Goal: Task Accomplishment & Management: Complete application form

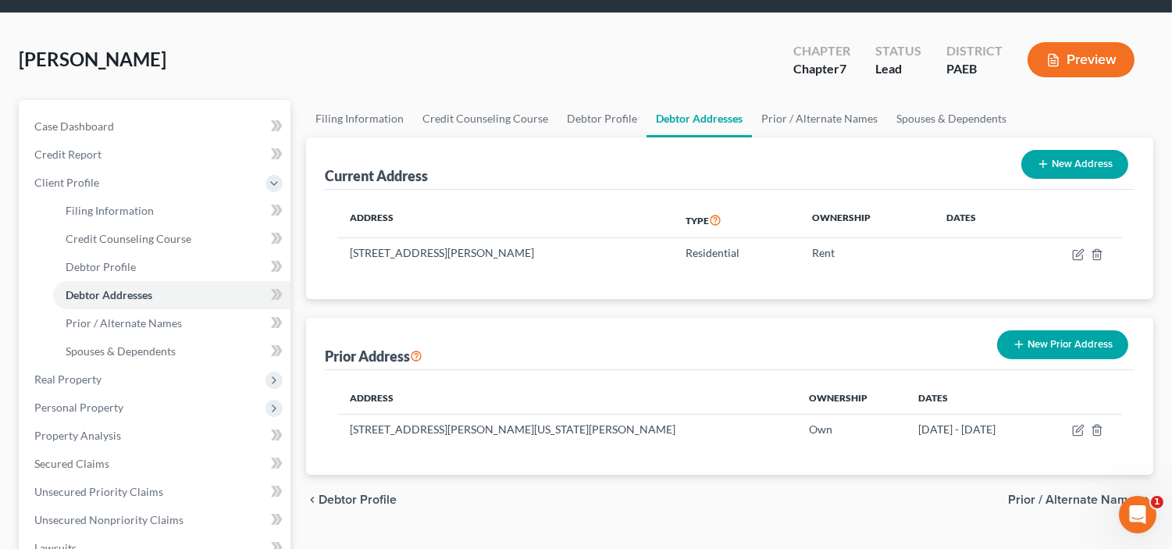
scroll to position [158, 0]
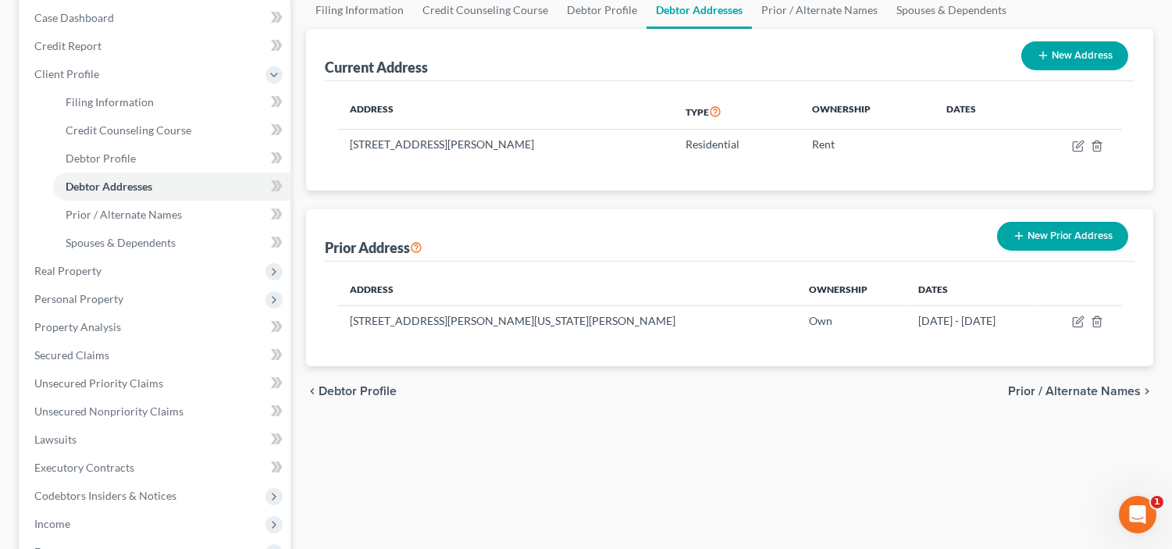
click at [1015, 385] on span "Prior / Alternate Names" at bounding box center [1074, 391] width 133 height 12
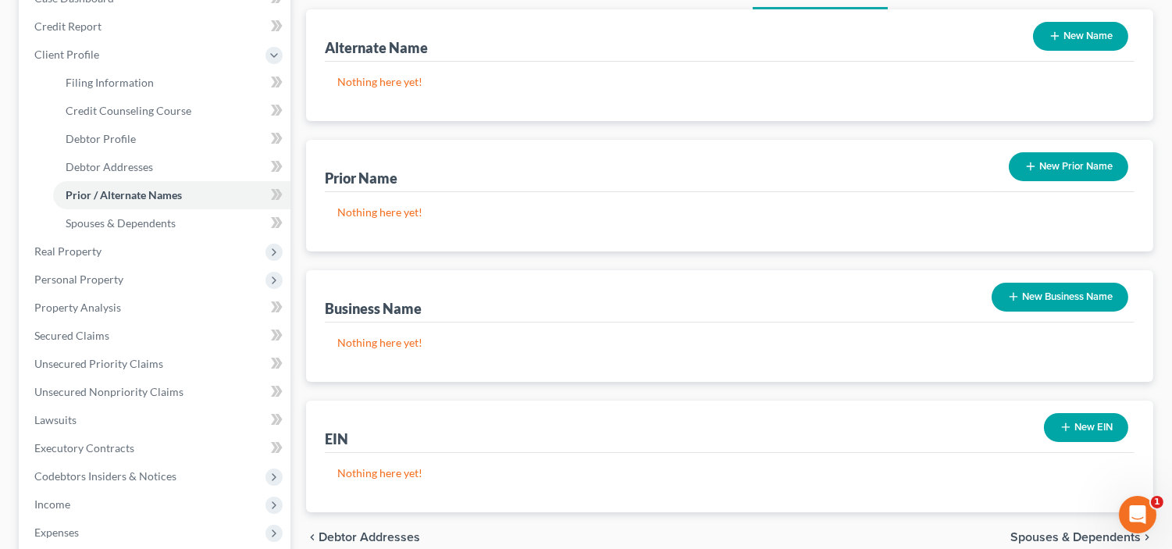
scroll to position [201, 0]
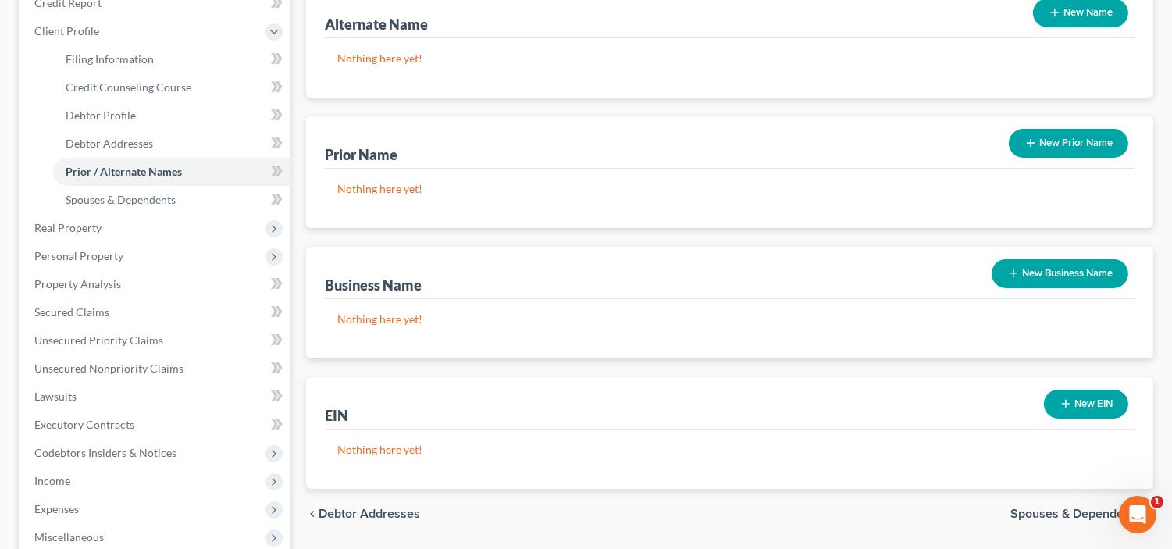
click at [1039, 508] on span "Spouses & Dependents" at bounding box center [1075, 513] width 130 height 12
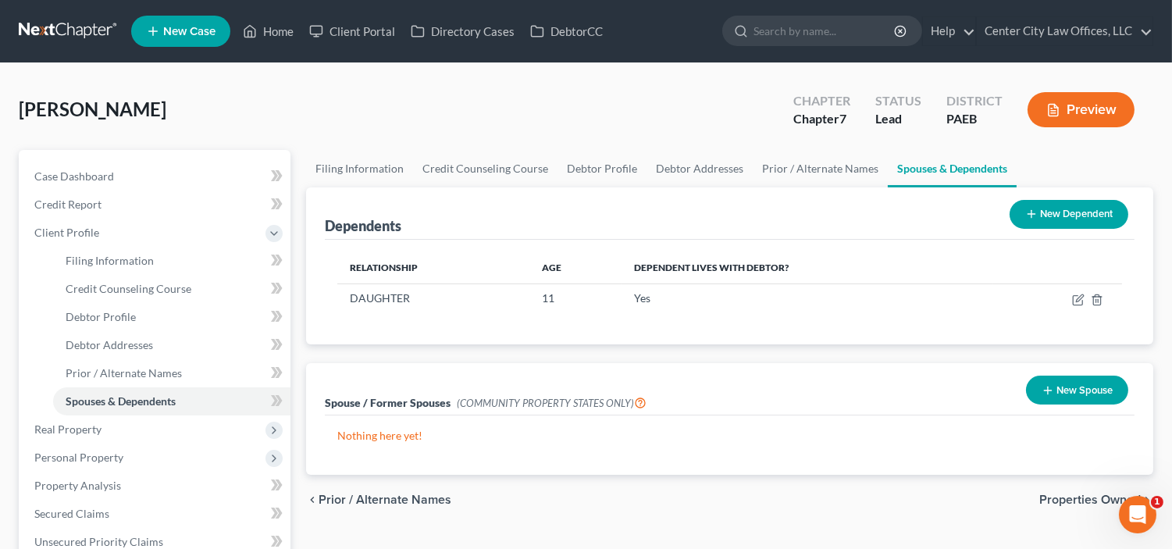
click at [1049, 494] on span "Properties Owned" at bounding box center [1089, 499] width 101 height 12
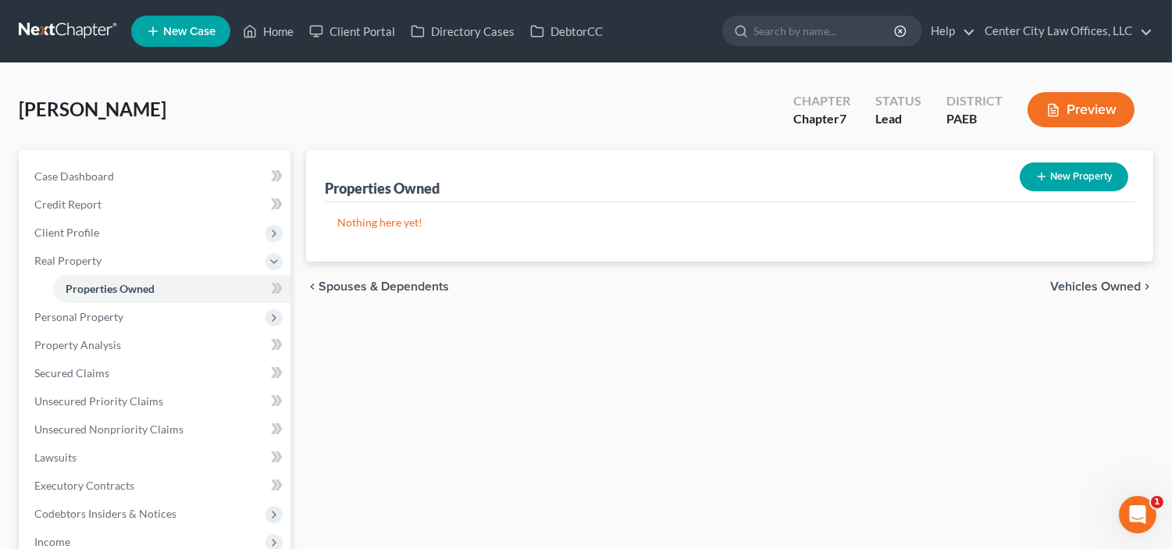
click at [1086, 289] on span "Vehicles Owned" at bounding box center [1095, 286] width 91 height 12
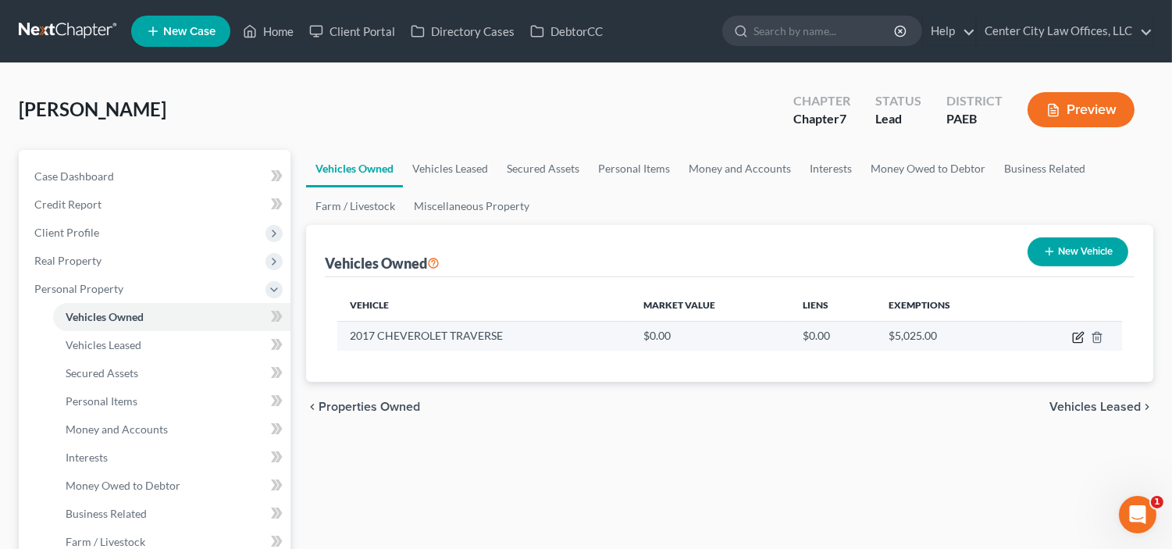
click at [1072, 333] on icon "button" at bounding box center [1078, 337] width 12 height 12
select select "0"
select select "9"
select select "4"
select select "0"
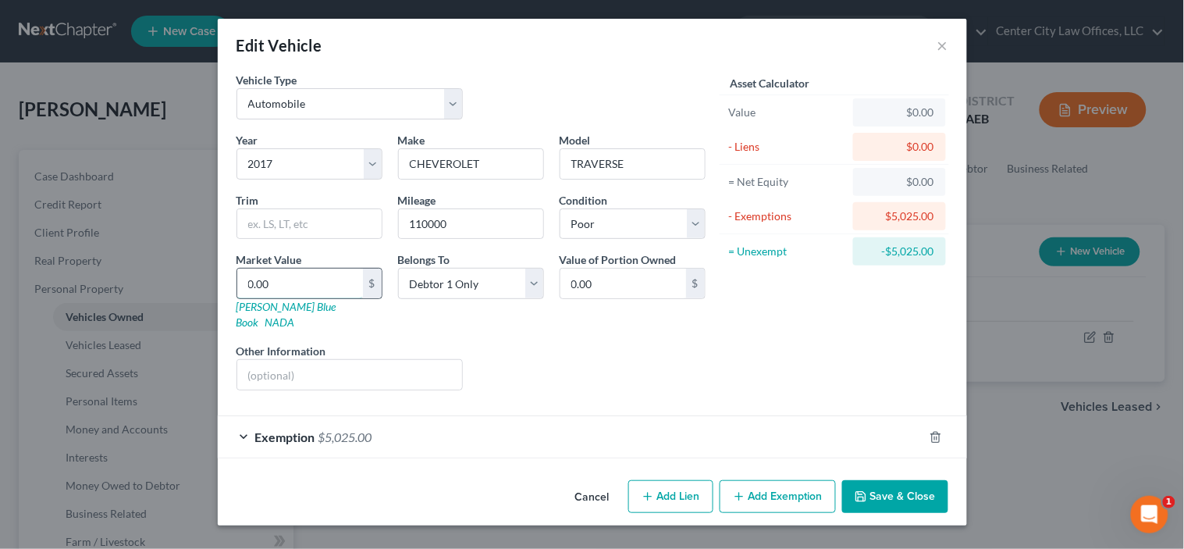
click at [295, 287] on input "0.00" at bounding box center [300, 284] width 126 height 30
type input "1"
type input "1.00"
type input "15"
type input "15.00"
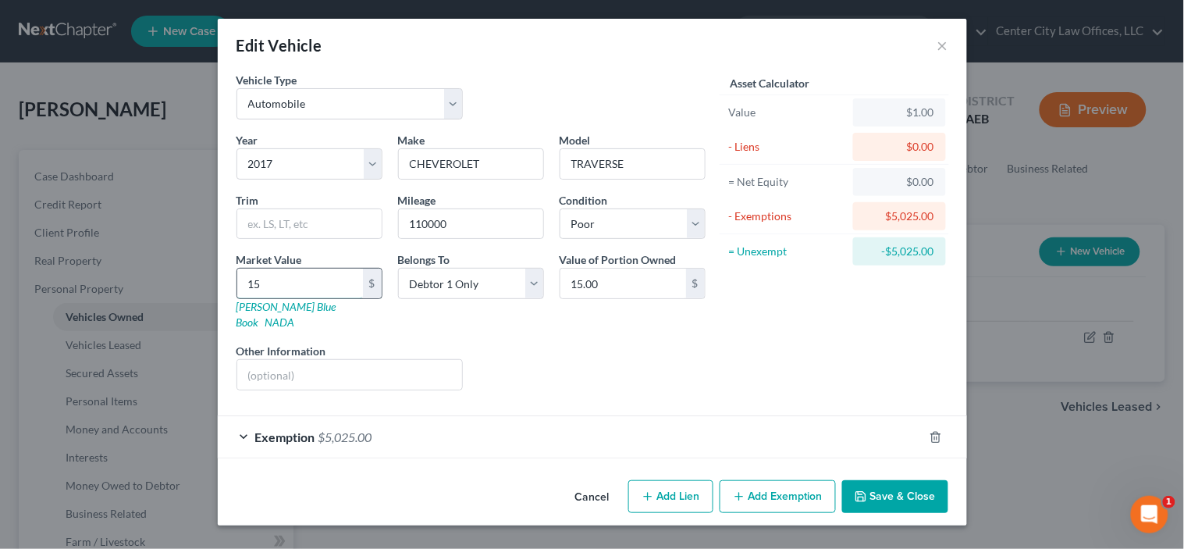
type input "150"
type input "150.00"
type input "1500"
type input "1,500.00"
type input "1,50"
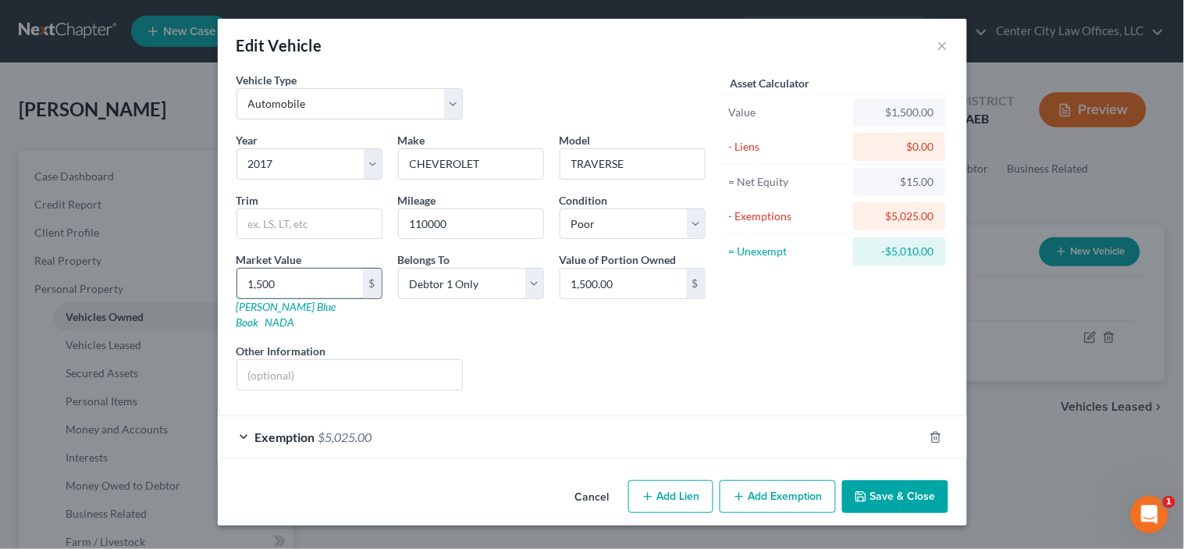
type input "150.00"
type input "15"
type input "15.00"
type input "1"
type input "1.00"
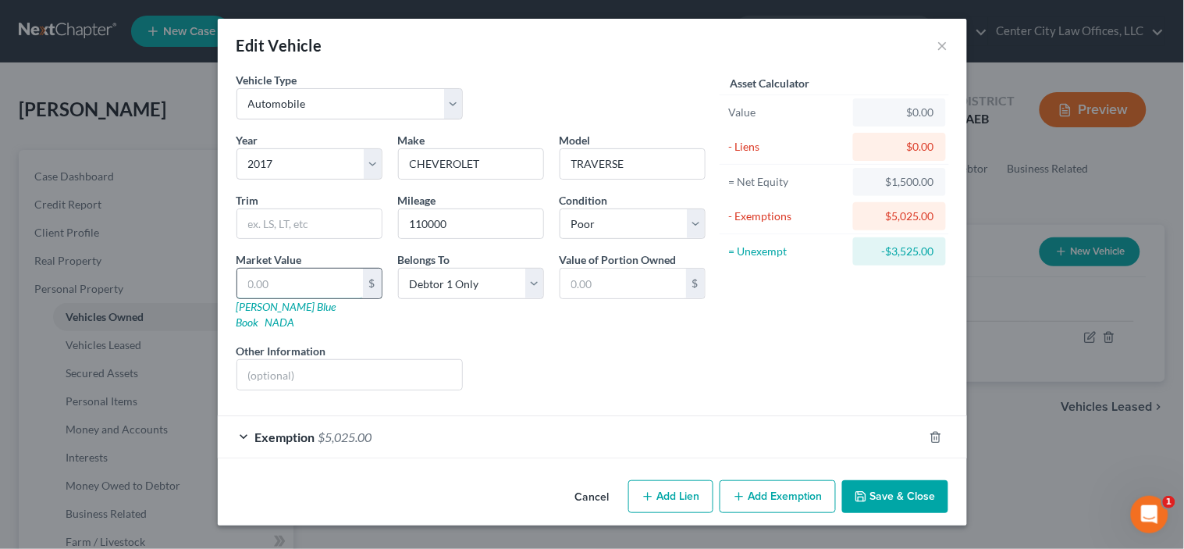
type input "4"
type input "4.00"
type input "45"
type input "45.00"
type input "450"
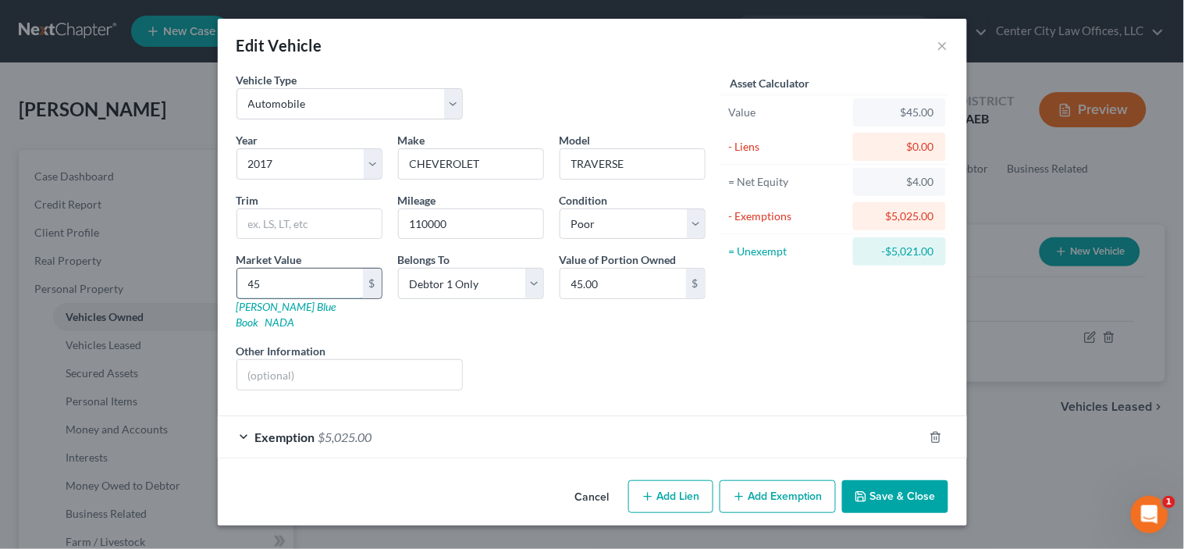
type input "450.00"
type input "4500"
type input "4,500.00"
type input "4,500"
click at [275, 364] on input "text" at bounding box center [350, 375] width 226 height 30
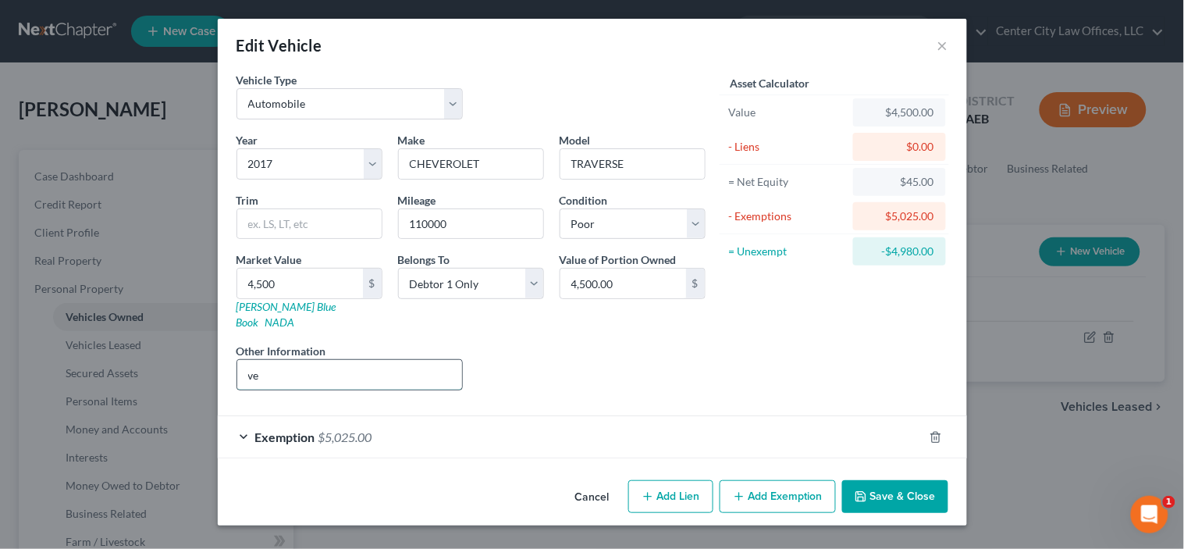
type input "v"
type input "VEHICLE IS NOT OPERATING"
click at [881, 480] on button "Save & Close" at bounding box center [895, 496] width 106 height 33
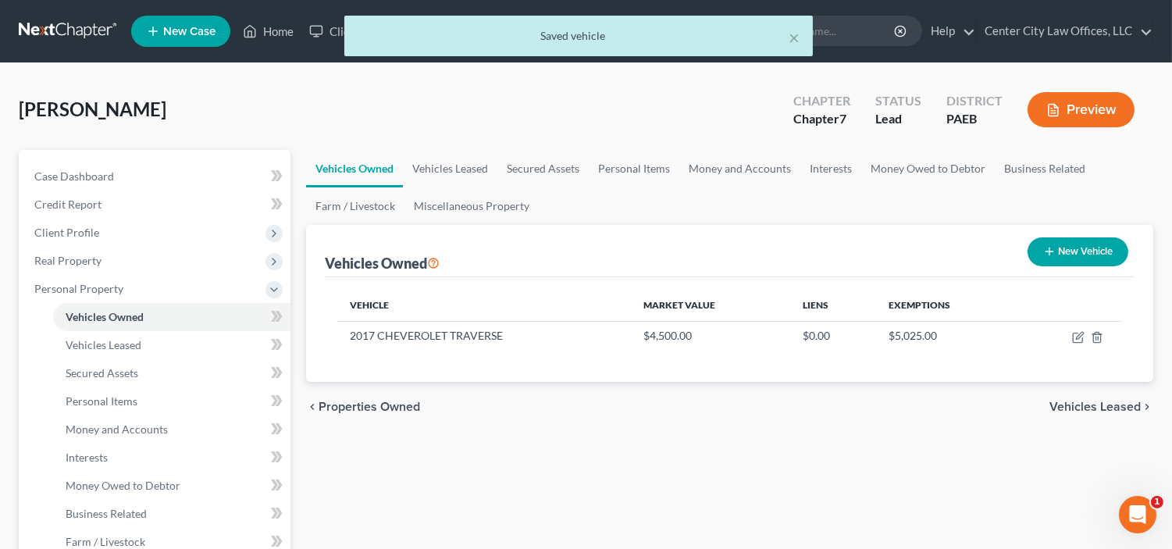
click at [1085, 402] on span "Vehicles Leased" at bounding box center [1094, 407] width 91 height 12
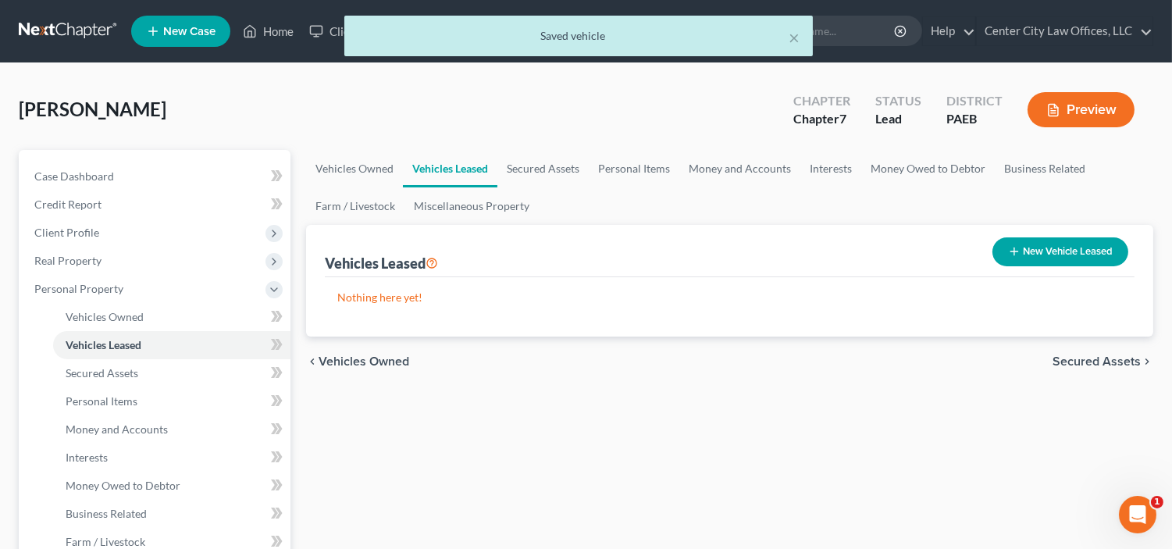
click at [1082, 355] on span "Secured Assets" at bounding box center [1096, 361] width 88 height 12
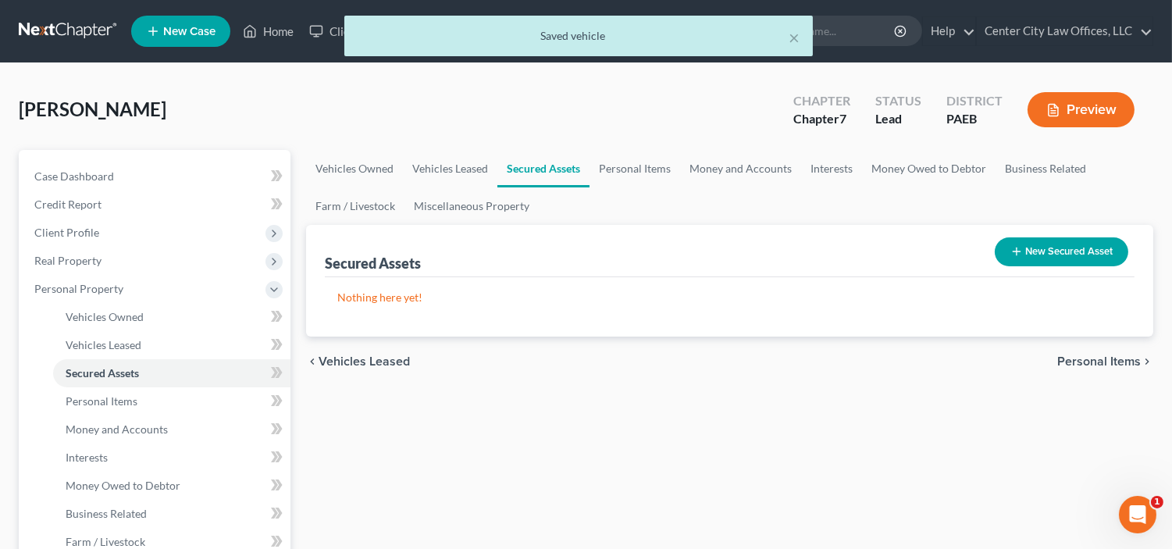
click at [1088, 356] on span "Personal Items" at bounding box center [1099, 361] width 84 height 12
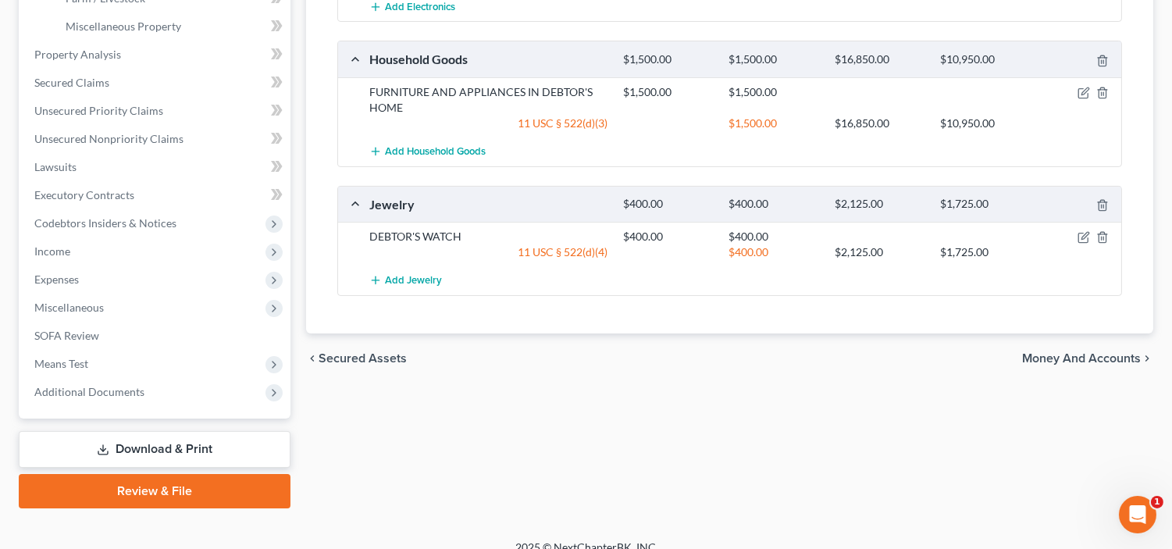
scroll to position [549, 0]
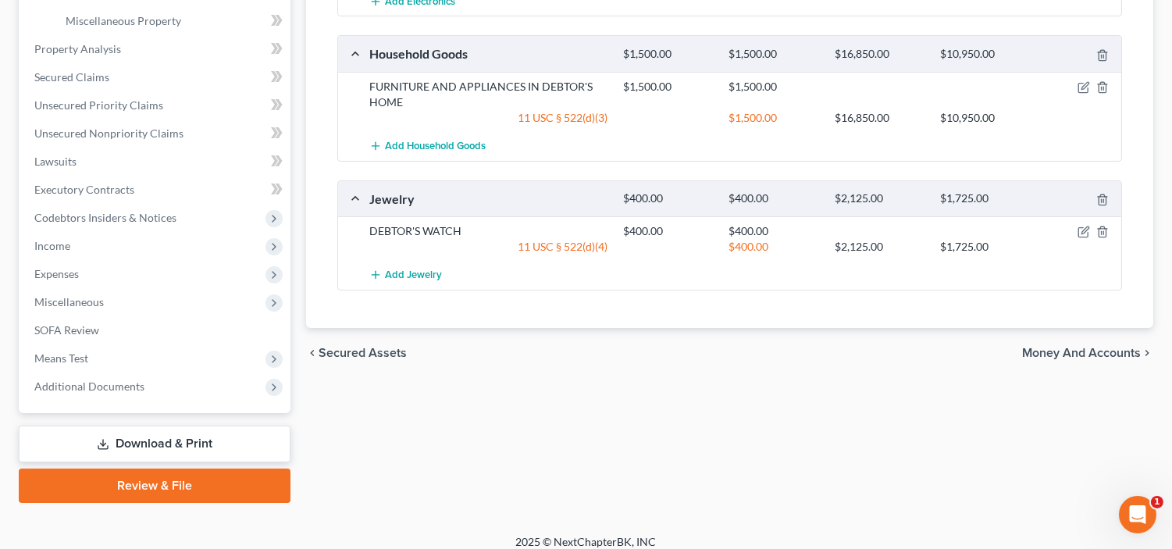
click at [1064, 347] on span "Money and Accounts" at bounding box center [1081, 353] width 119 height 12
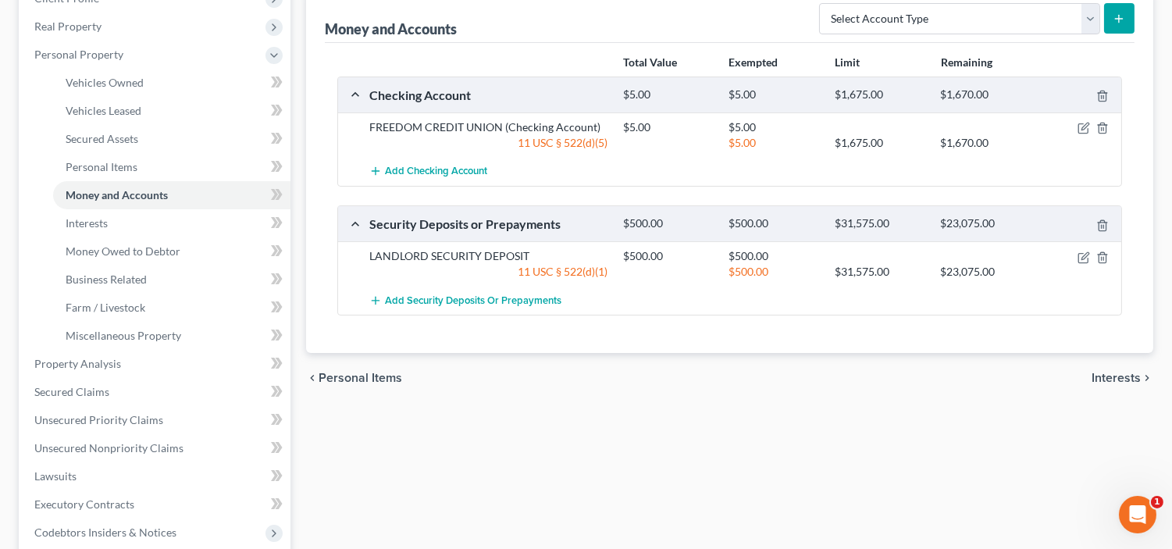
scroll to position [260, 0]
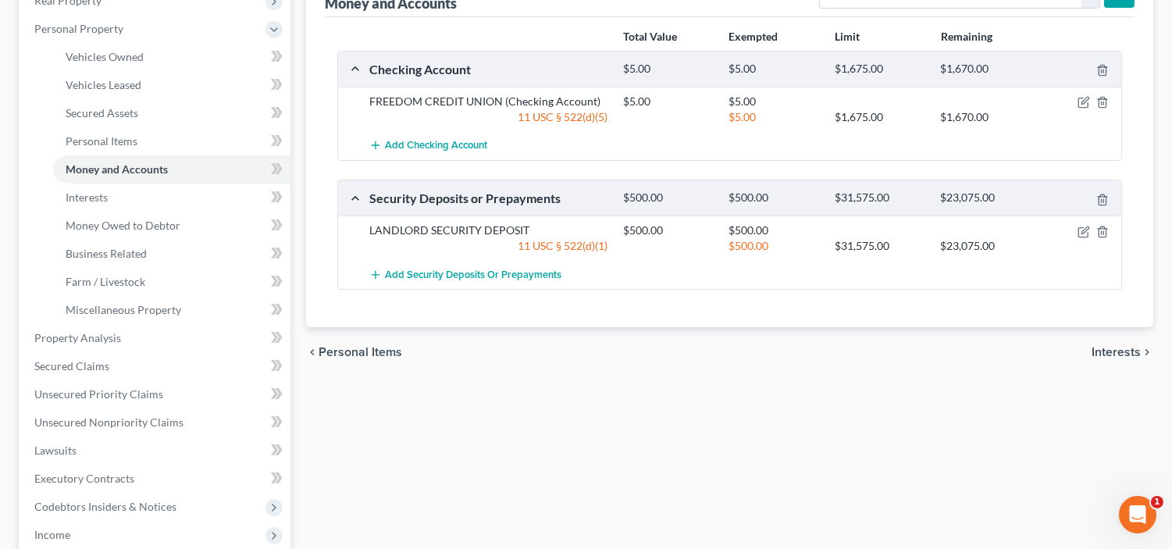
click at [1129, 349] on span "Interests" at bounding box center [1115, 352] width 49 height 12
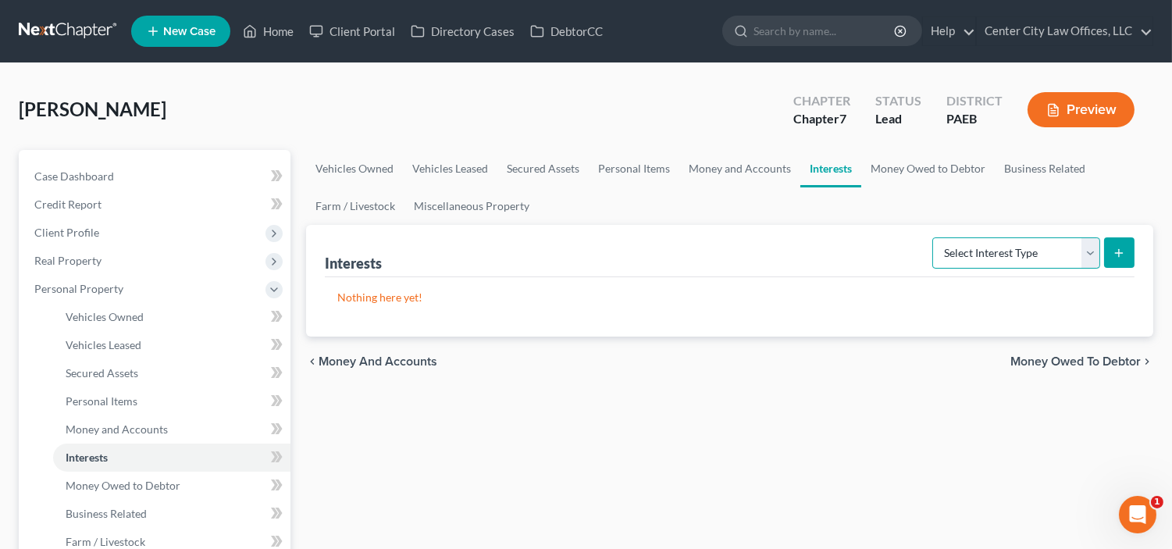
click at [1089, 247] on select "Select Interest Type 401K Annuity Bond Education IRA Government Bond Government…" at bounding box center [1016, 252] width 168 height 31
click at [946, 347] on div "chevron_left Money and Accounts Money Owed to Debtor chevron_right" at bounding box center [729, 362] width 847 height 50
click at [1060, 357] on span "Money Owed to Debtor" at bounding box center [1075, 361] width 130 height 12
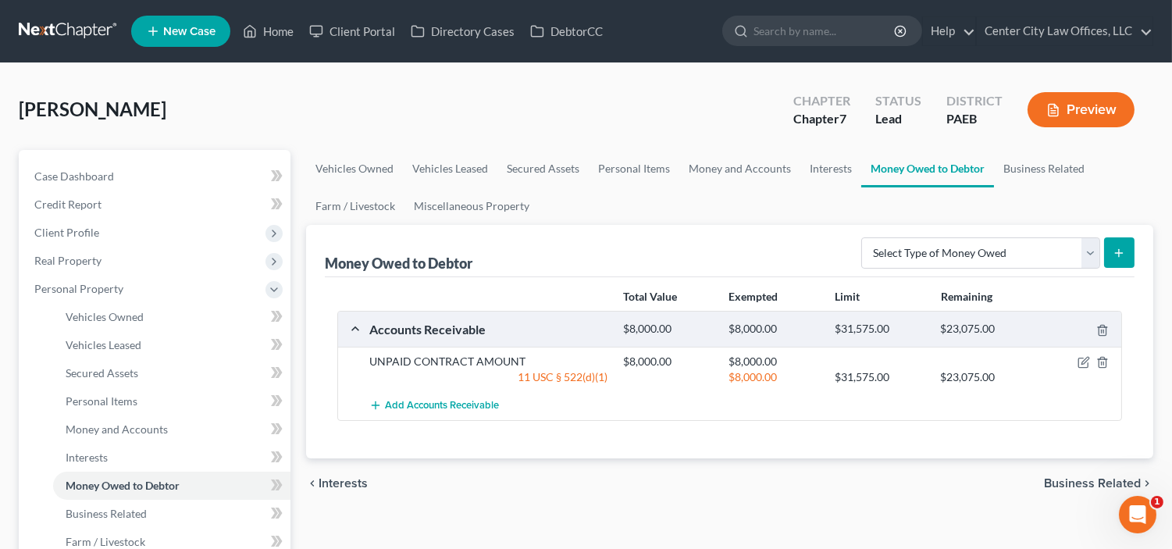
scroll to position [28, 0]
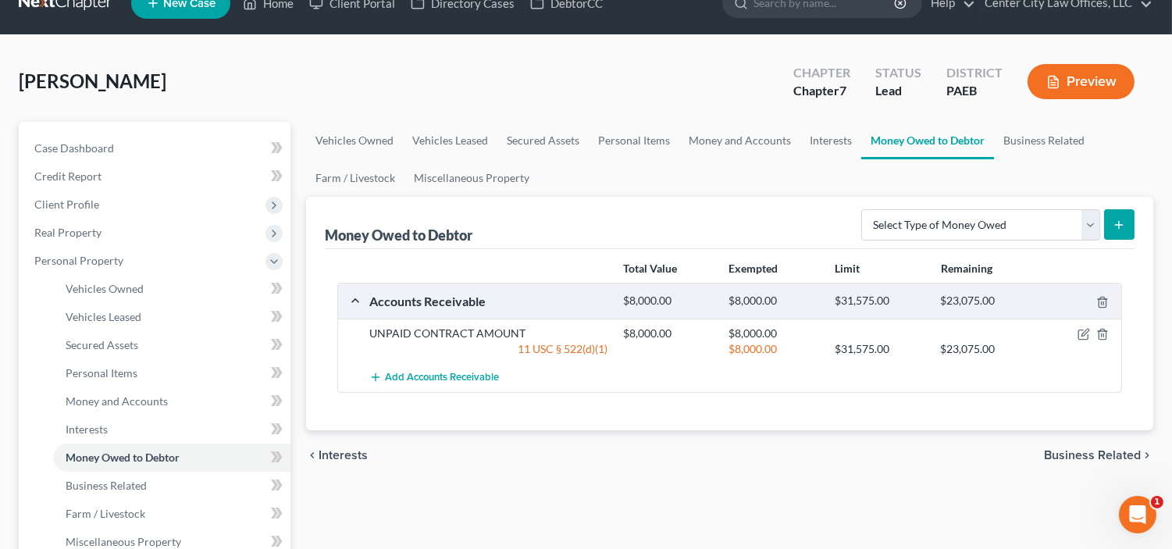
click at [1064, 454] on span "Business Related" at bounding box center [1092, 455] width 97 height 12
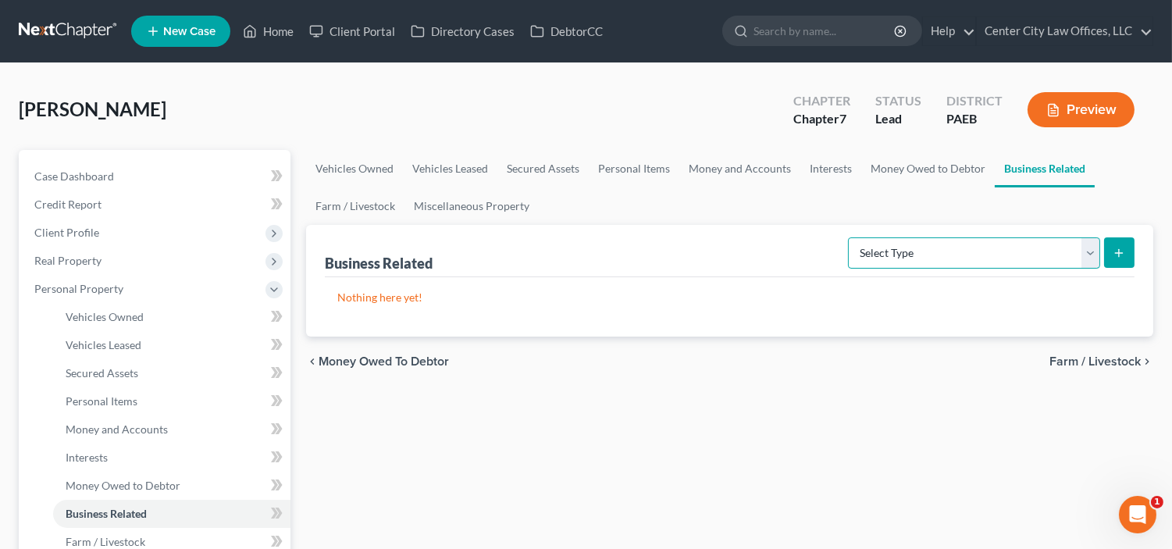
click at [1090, 256] on select "Select Type Customer Lists Franchises Inventory Licenses Machinery Office Equip…" at bounding box center [974, 252] width 252 height 31
select select "other_business_related_property_not_listed"
click at [849, 237] on select "Select Type Customer Lists Franchises Inventory Licenses Machinery Office Equip…" at bounding box center [974, 252] width 252 height 31
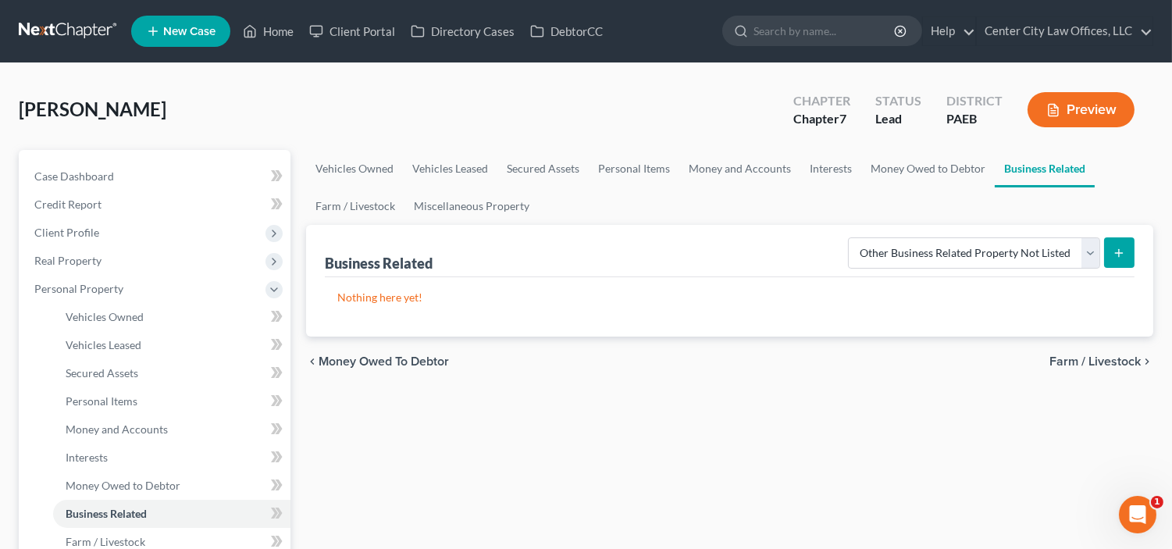
click at [1120, 259] on button "submit" at bounding box center [1119, 252] width 30 height 30
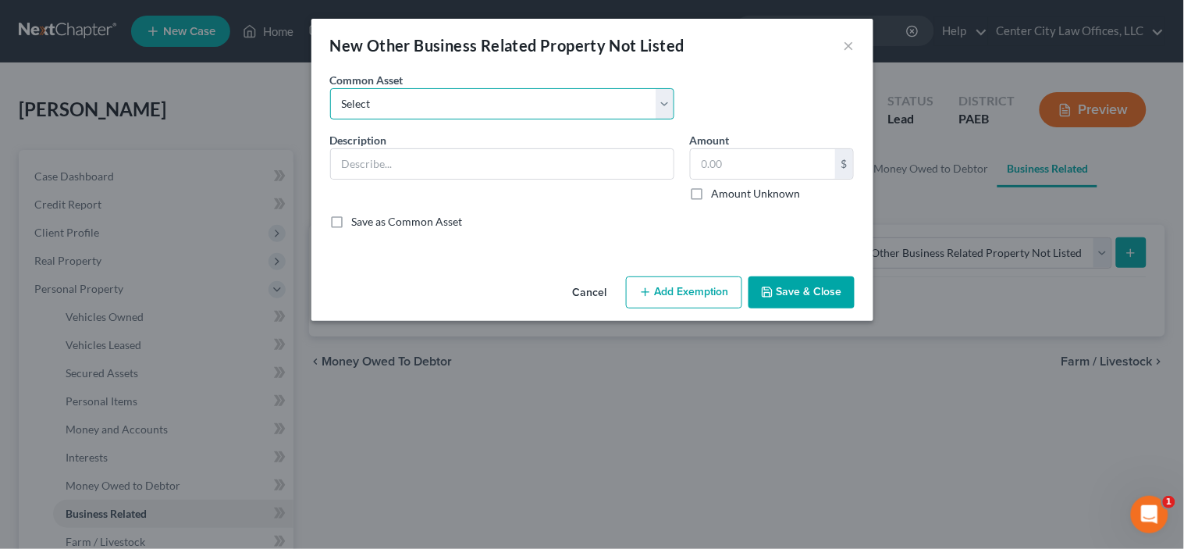
click at [541, 105] on select "Select BAKING TOOLS, CAKE DECORATING TOOLS, MIXER" at bounding box center [502, 103] width 344 height 31
click at [535, 66] on div "New Other Business Related Property Not Listed ×" at bounding box center [593, 45] width 562 height 53
click at [415, 152] on input "text" at bounding box center [502, 164] width 343 height 30
click at [397, 107] on select "Select BAKING TOOLS, CAKE DECORATING TOOLS, MIXER" at bounding box center [502, 103] width 344 height 31
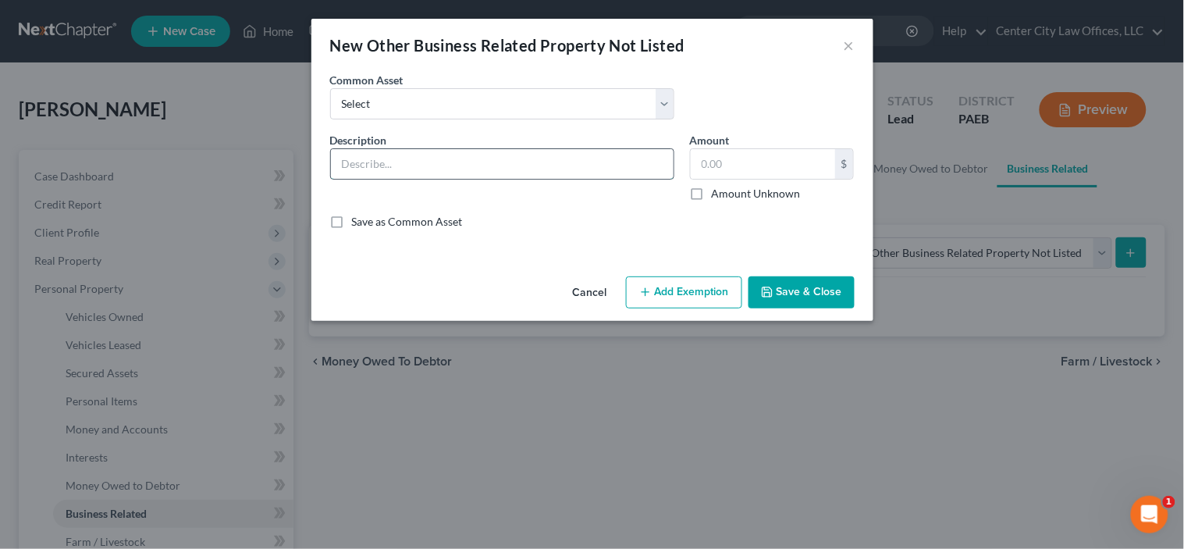
click at [345, 166] on input "text" at bounding box center [502, 164] width 343 height 30
type input "E"
click at [581, 291] on button "Cancel" at bounding box center [590, 293] width 59 height 31
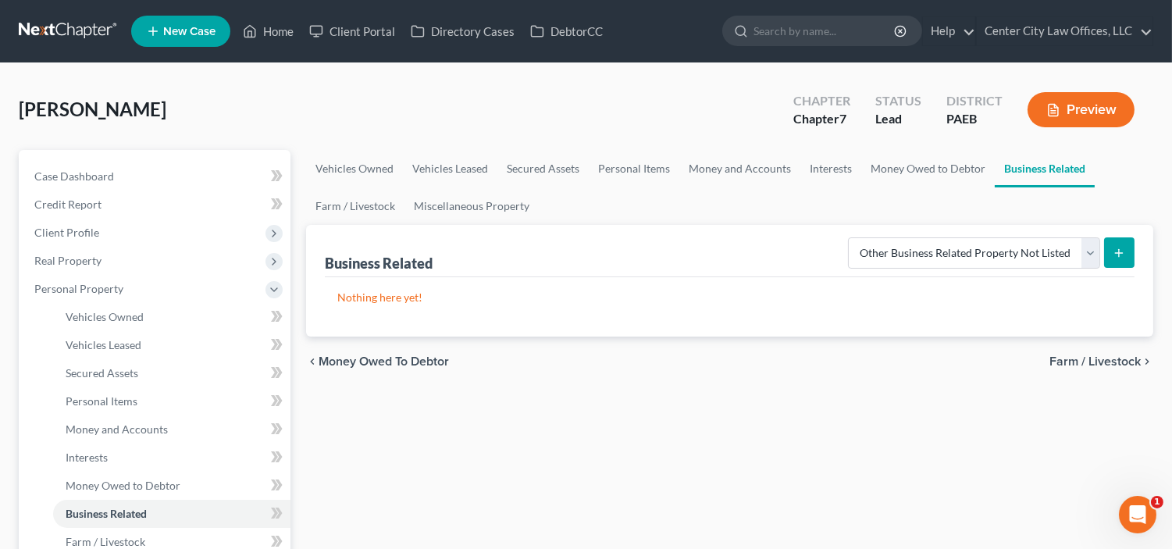
click at [1071, 359] on span "Farm / Livestock" at bounding box center [1094, 361] width 91 height 12
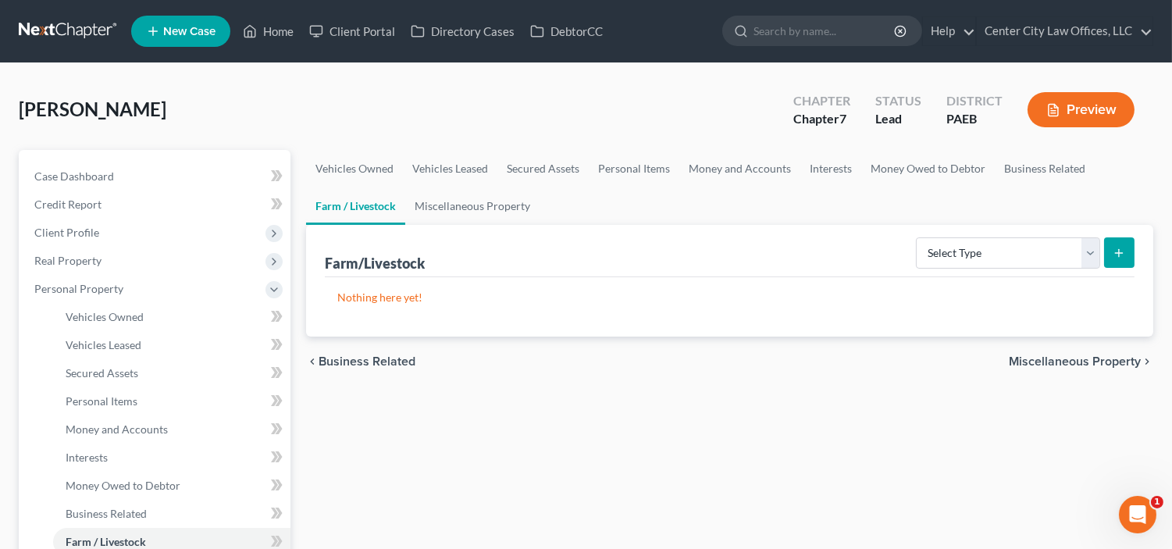
click at [1071, 359] on span "Miscellaneous Property" at bounding box center [1075, 361] width 132 height 12
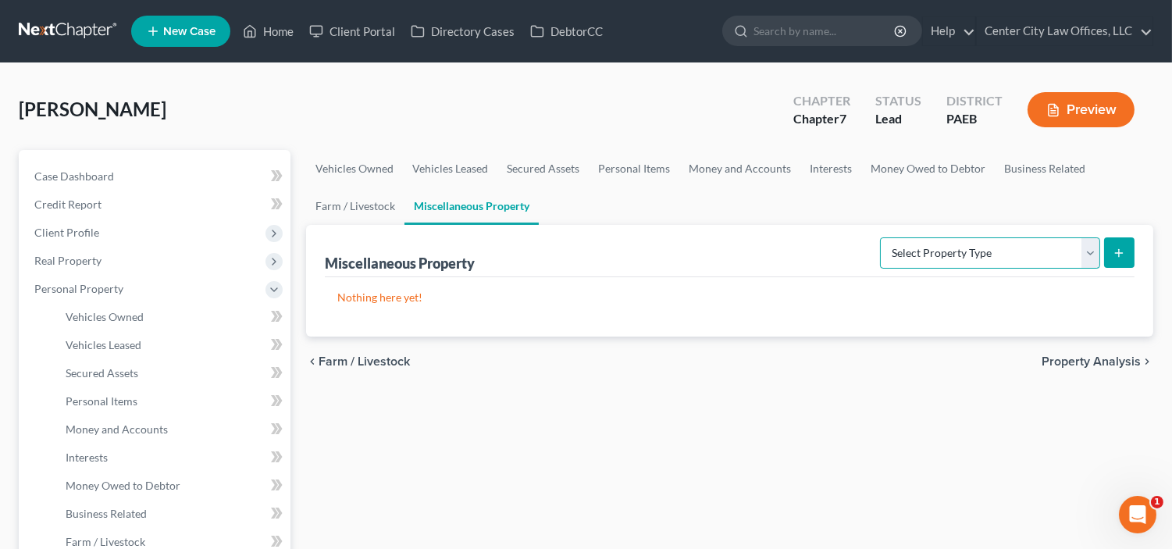
click at [1087, 254] on select "Select Property Type Assigned for Creditor Benefit [DATE] Holding for Another N…" at bounding box center [990, 252] width 220 height 31
click at [1095, 355] on span "Property Analysis" at bounding box center [1091, 361] width 99 height 12
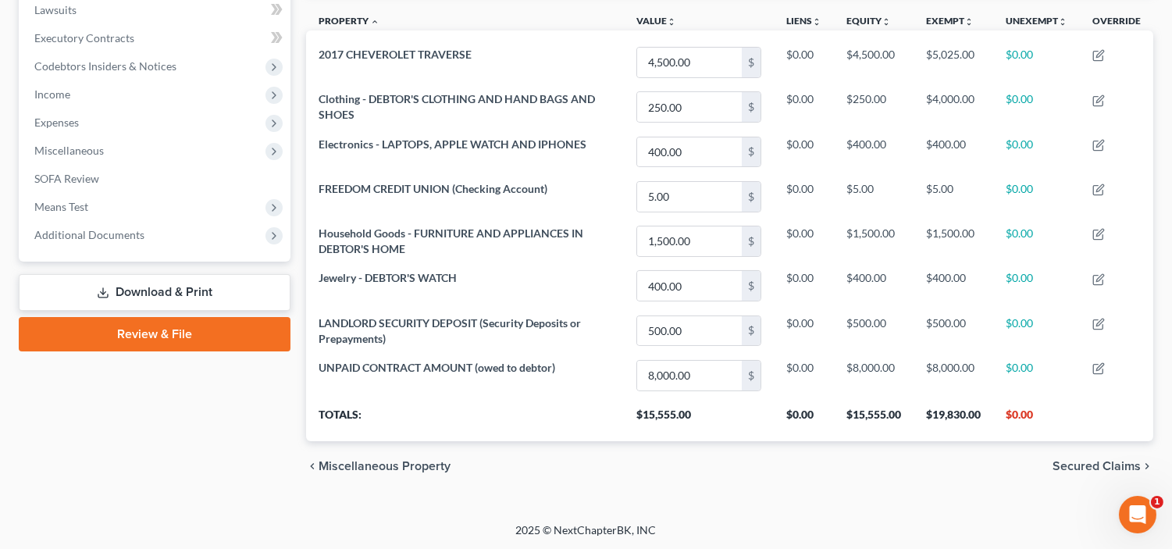
scroll to position [422, 0]
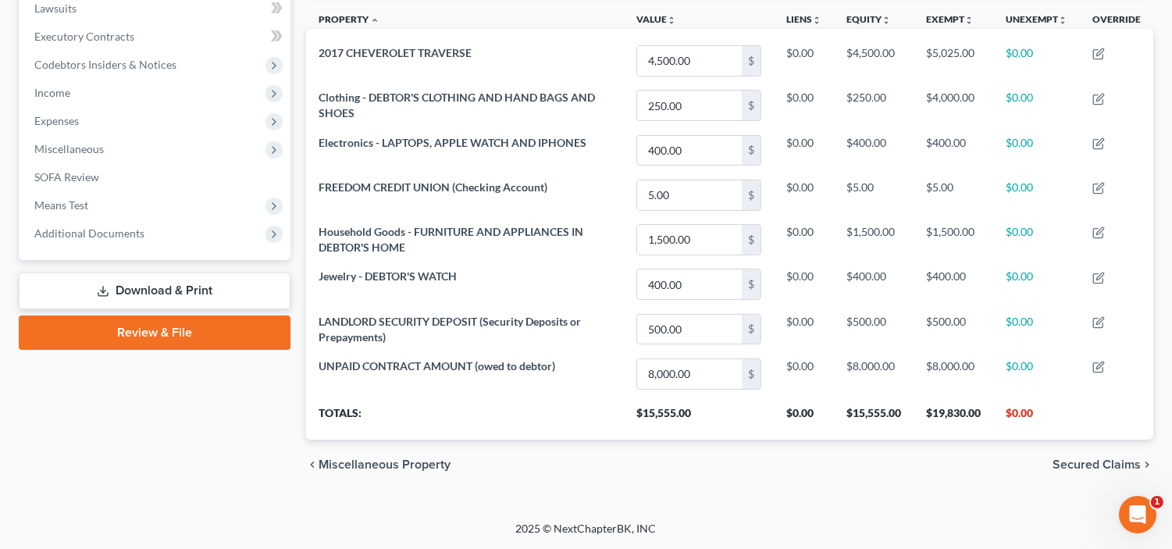
click at [1078, 458] on span "Secured Claims" at bounding box center [1096, 464] width 88 height 12
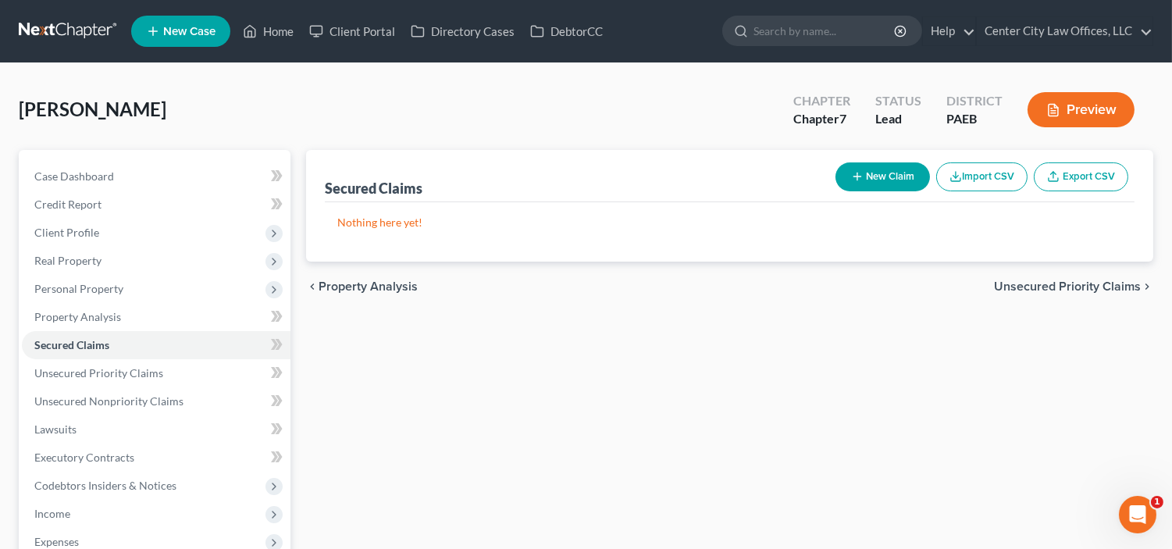
click at [878, 169] on button "New Claim" at bounding box center [882, 176] width 94 height 29
select select "0"
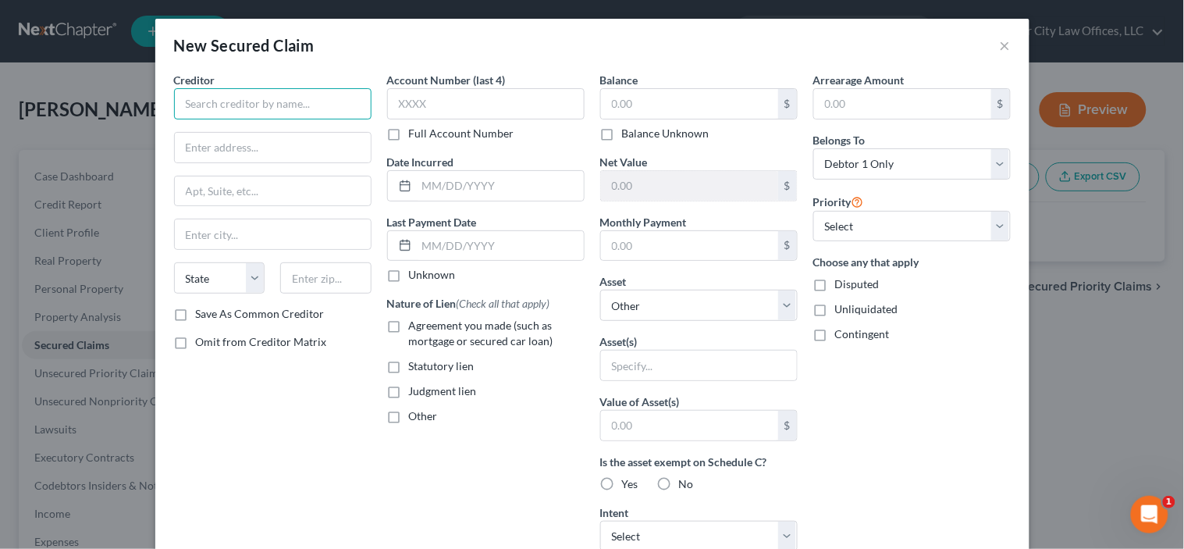
click at [255, 97] on input "text" at bounding box center [273, 103] width 198 height 31
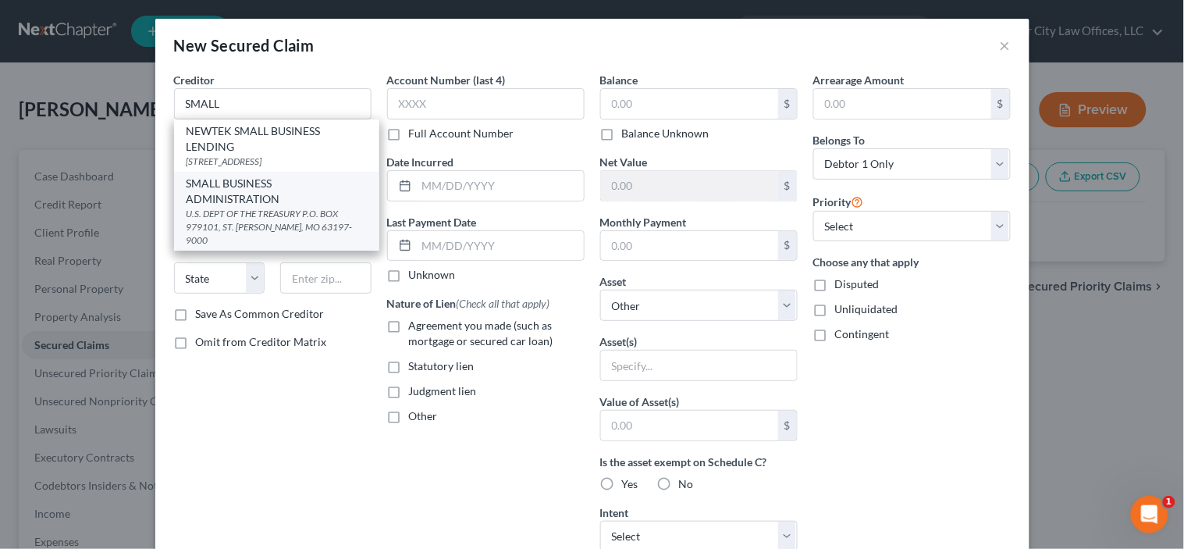
click at [223, 197] on div "SMALL BUSINESS ADMINISTRATION" at bounding box center [277, 191] width 180 height 31
type input "SMALL BUSINESS ADMINISTRATION"
type input "U.S. DEPT OF THE TREASURY"
type input "P.O. BOX 979101"
type input "ST. [PERSON_NAME]"
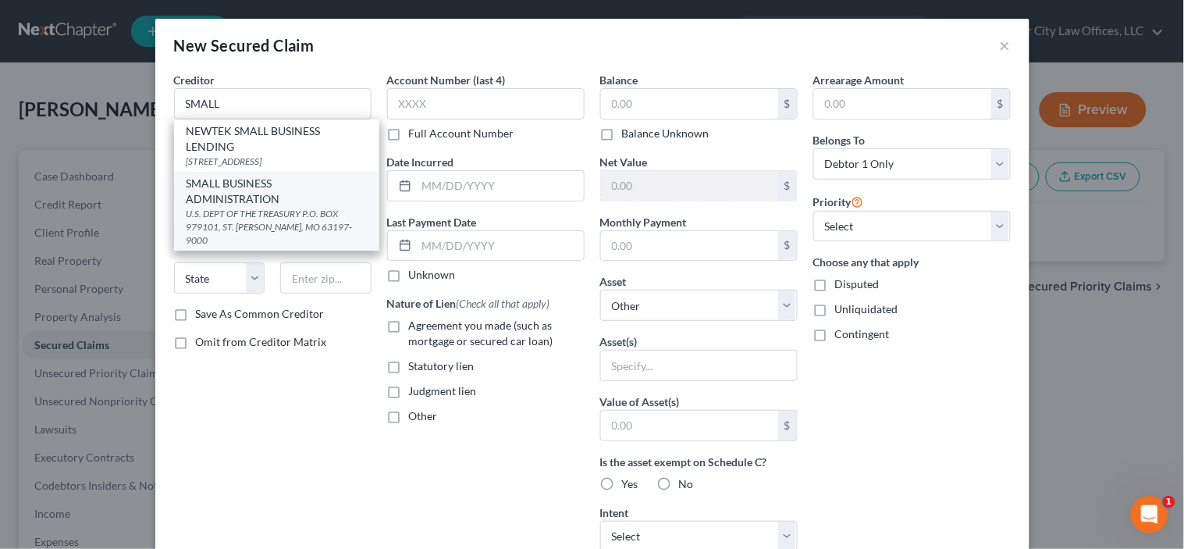
select select "26"
type input "63197-9000"
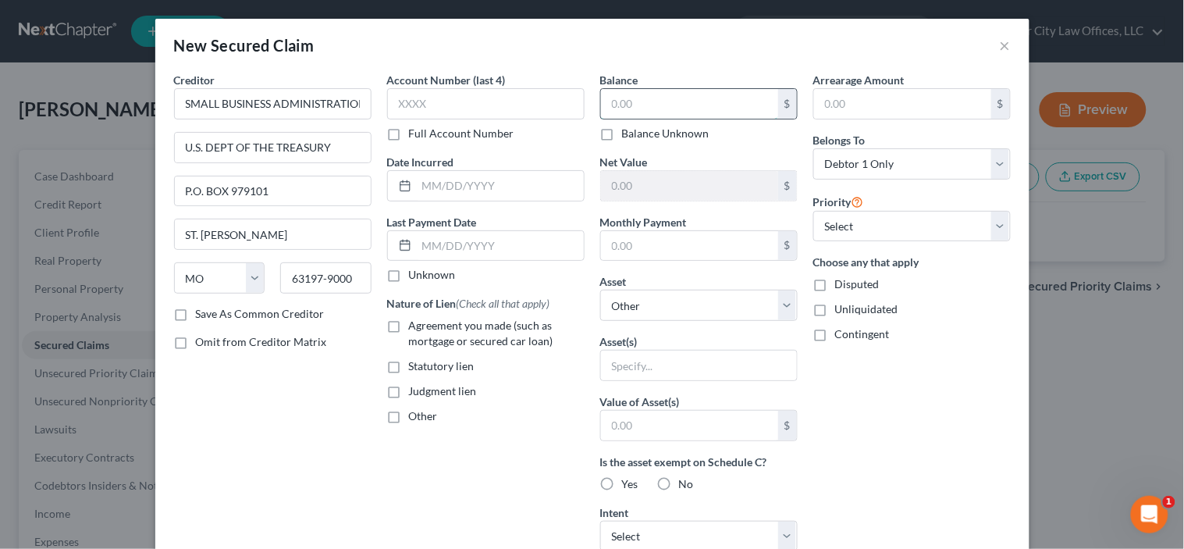
click at [675, 110] on input "text" at bounding box center [689, 104] width 177 height 30
type input "275,000"
click at [513, 188] on input "text" at bounding box center [500, 186] width 167 height 30
type input "[DATE]"
click at [409, 280] on label "Unknown" at bounding box center [432, 275] width 47 height 16
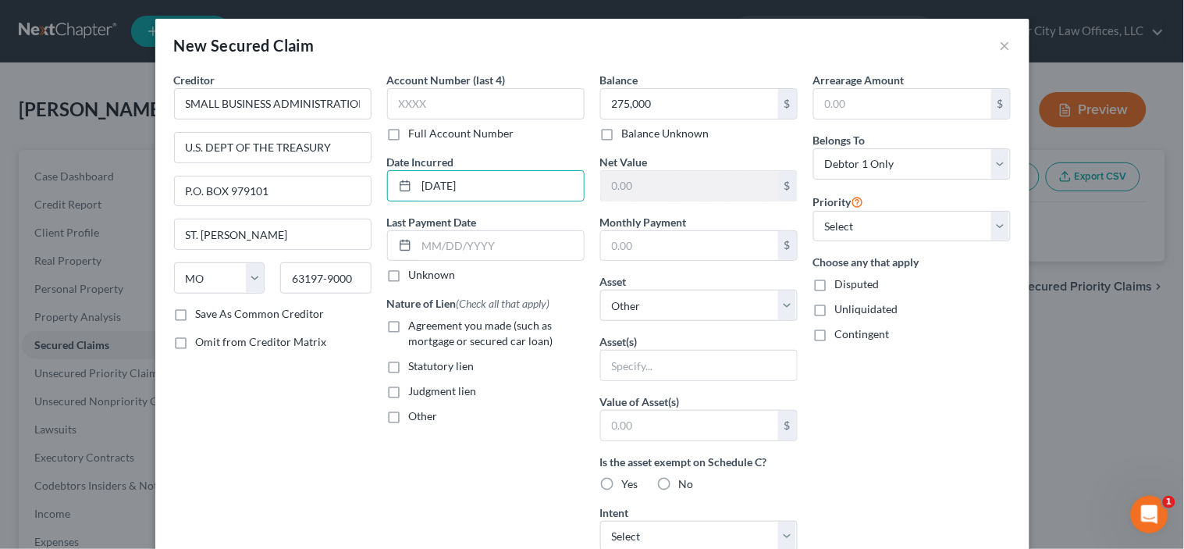
click at [415, 277] on input "Unknown" at bounding box center [420, 272] width 10 height 10
checkbox input "true"
click at [409, 329] on label "Agreement you made (such as mortgage or secured car loan)" at bounding box center [497, 333] width 176 height 31
click at [415, 328] on input "Agreement you made (such as mortgage or secured car loan)" at bounding box center [420, 323] width 10 height 10
checkbox input "true"
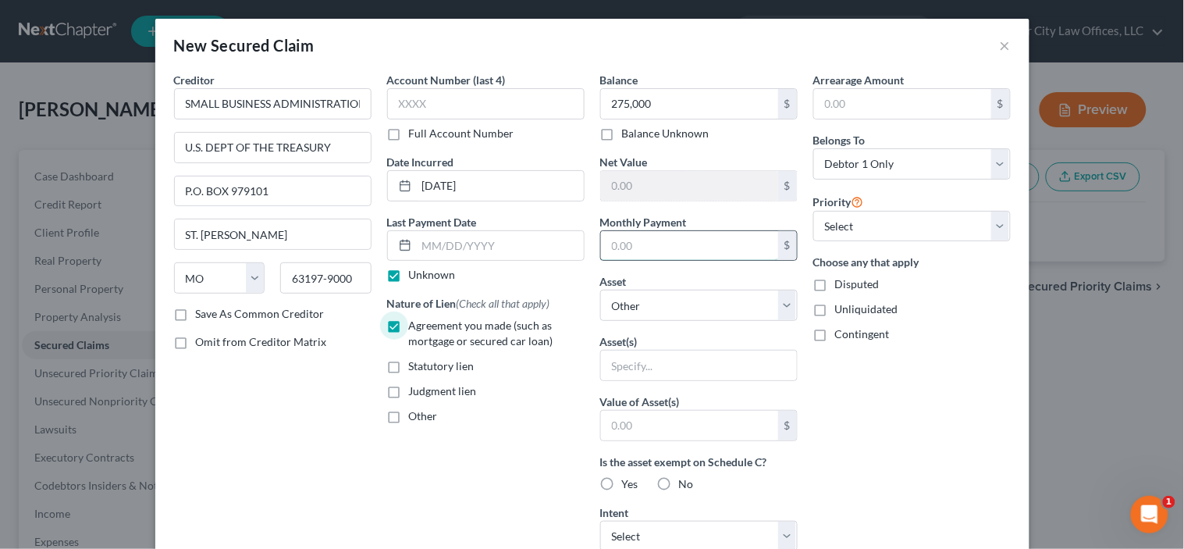
click at [611, 258] on input "text" at bounding box center [689, 246] width 177 height 30
type input "1,213.00"
click at [657, 312] on select "Select Other Multiple Assets FREEDOM CREDIT UNION (Checking Account) - $5.0 Ele…" at bounding box center [699, 305] width 198 height 31
click at [855, 384] on div "Arrearage Amount $ Belongs To * Select Debtor 1 Only Debtor 2 Only Debtor 1 And…" at bounding box center [912, 420] width 213 height 696
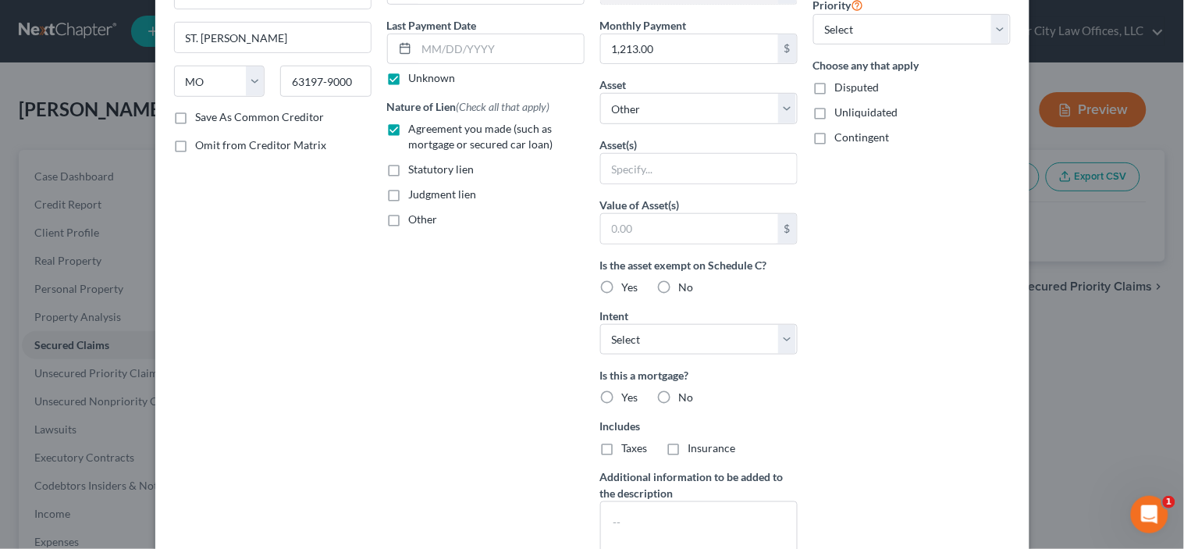
scroll to position [201, 0]
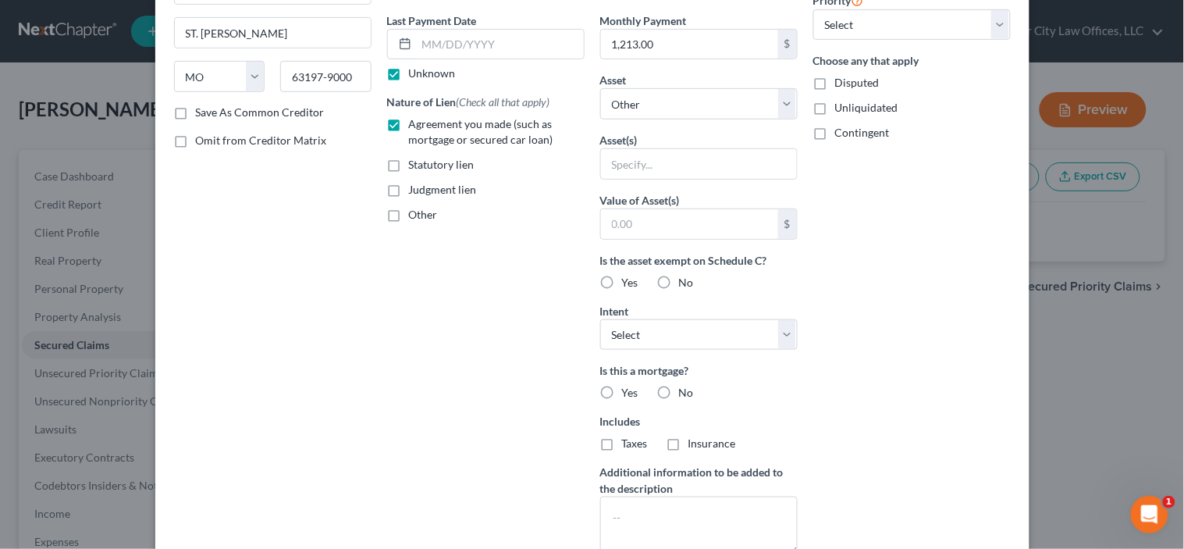
click at [622, 281] on label "Yes" at bounding box center [630, 283] width 16 height 16
click at [629, 281] on input "Yes" at bounding box center [634, 280] width 10 height 10
radio input "true"
click at [778, 337] on select "Select Surrender Redeem Reaffirm Avoid Other" at bounding box center [699, 334] width 198 height 31
select select "4"
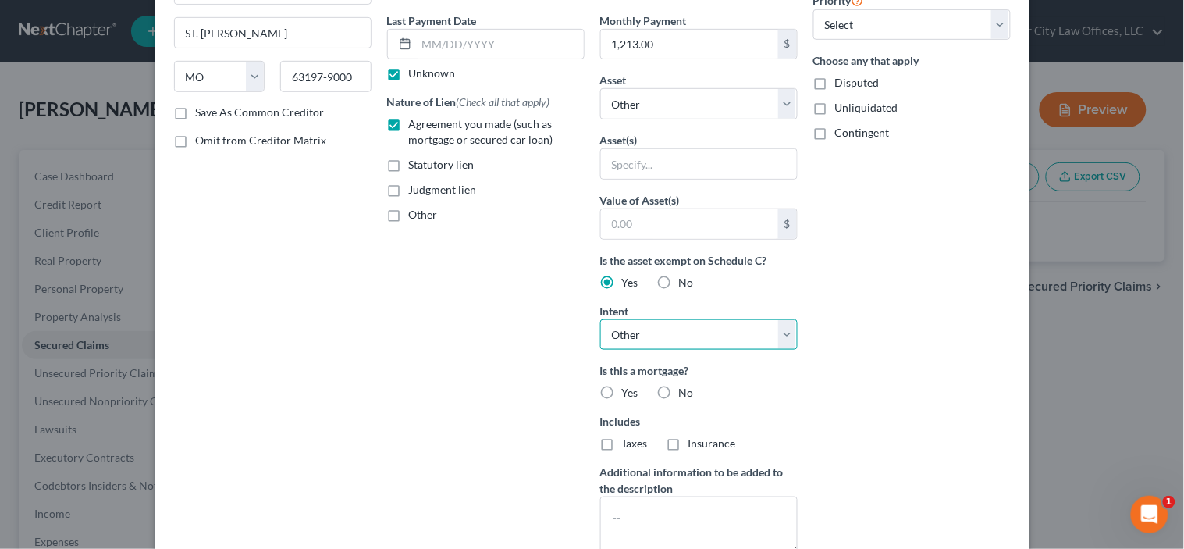
click at [600, 319] on select "Select Surrender Redeem Reaffirm Avoid Other" at bounding box center [699, 334] width 198 height 31
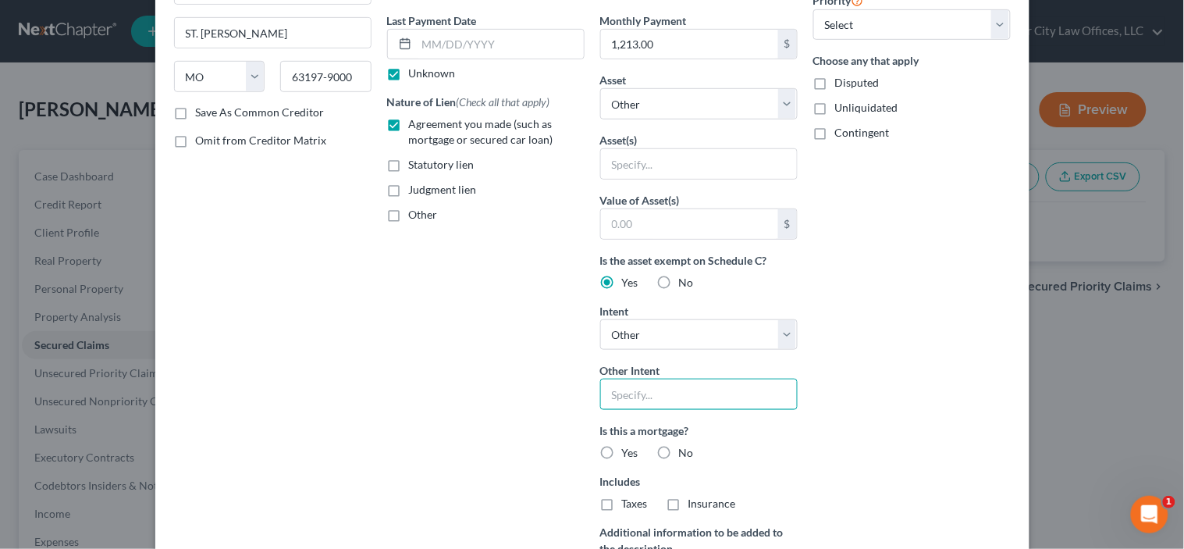
click at [619, 400] on input "text" at bounding box center [699, 394] width 198 height 31
type input "DISCHARGE IN CHAPTER 7"
click at [679, 451] on label "No" at bounding box center [686, 453] width 15 height 16
click at [685, 451] on input "No" at bounding box center [690, 450] width 10 height 10
radio input "true"
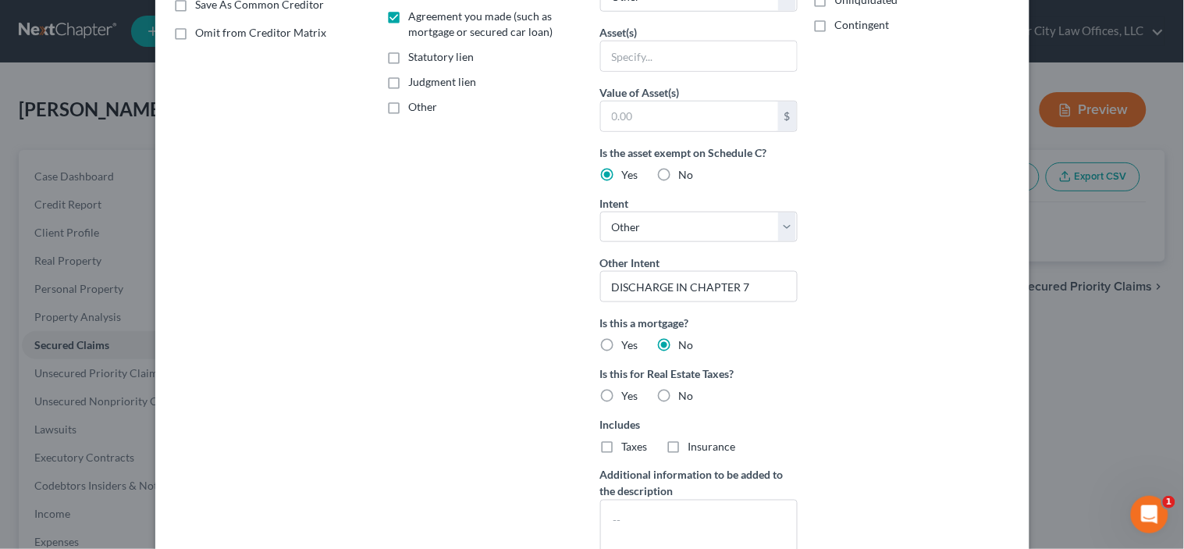
scroll to position [376, 0]
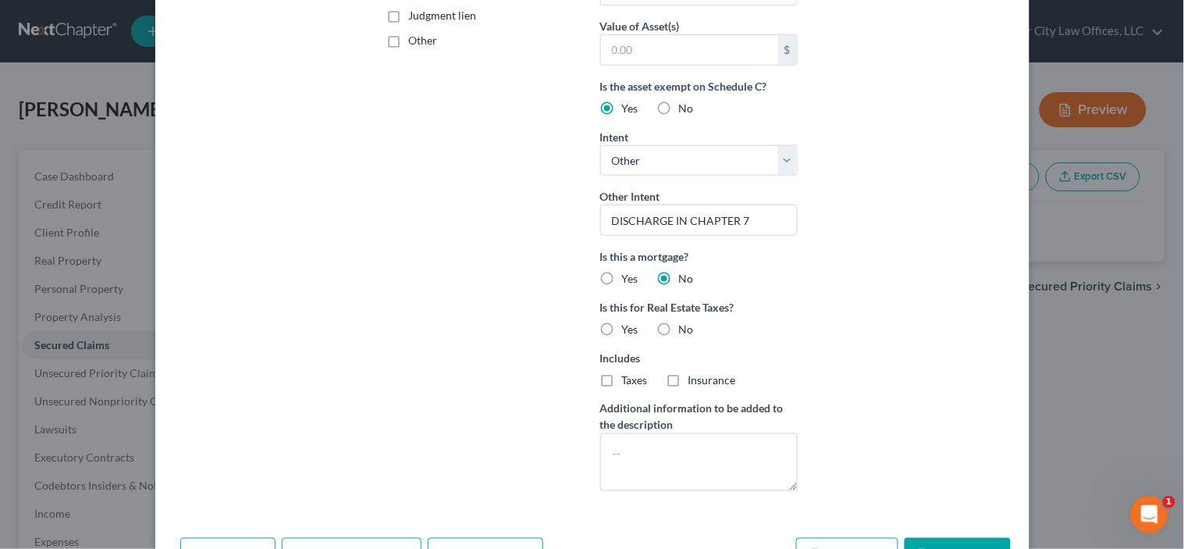
click at [679, 329] on label "No" at bounding box center [686, 330] width 15 height 16
click at [685, 329] on input "No" at bounding box center [690, 327] width 10 height 10
radio input "true"
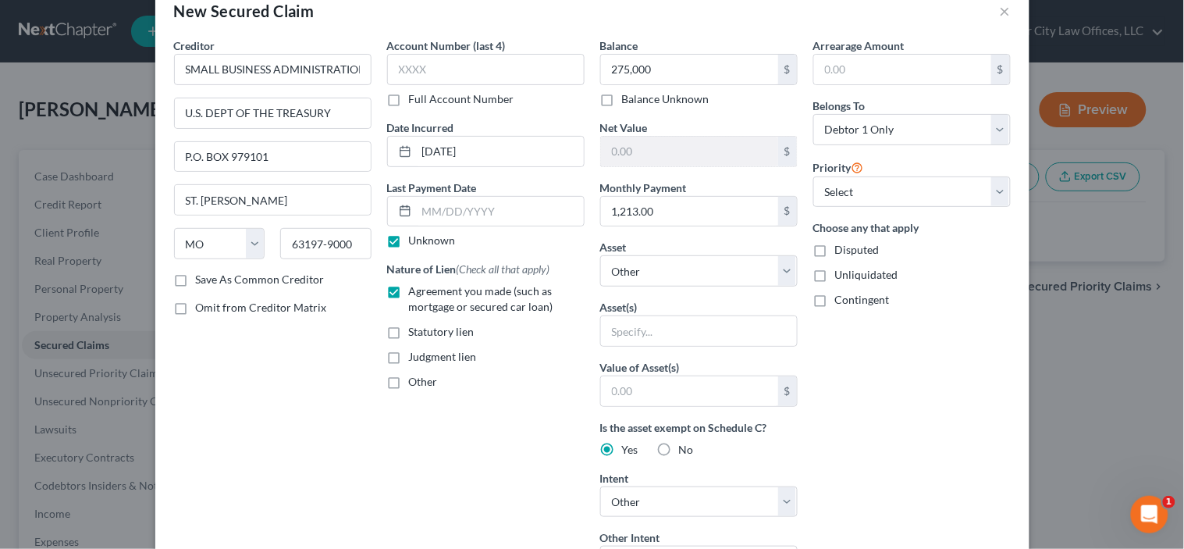
scroll to position [0, 0]
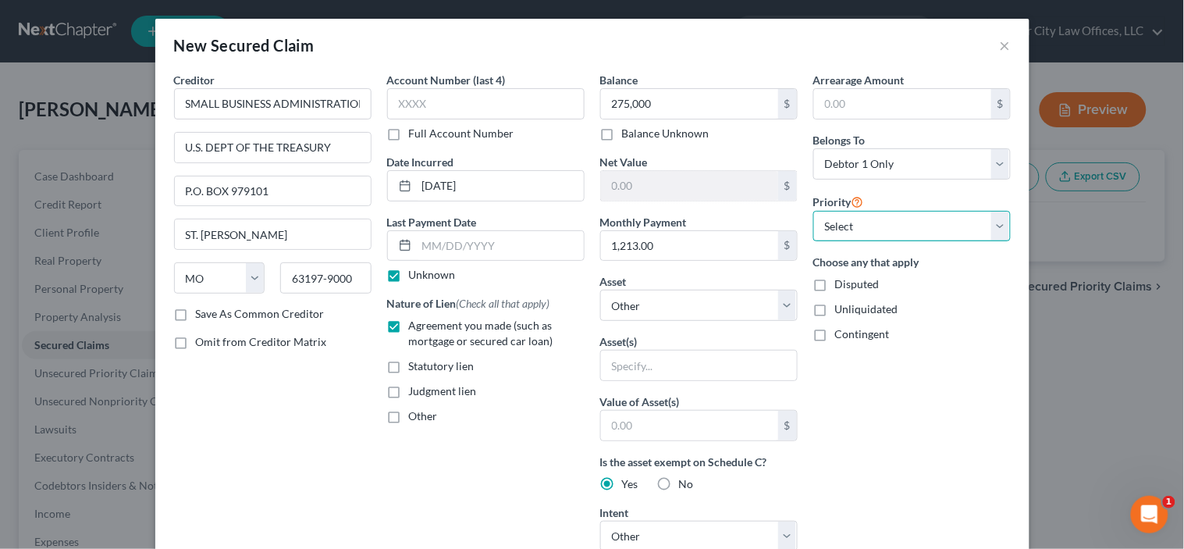
click at [931, 216] on select "Select 1st 2nd 3rd 4th 5th 6th 7th 8th 9th 10th 11th 12th 13th 14th 15th 16th 1…" at bounding box center [913, 226] width 198 height 31
select select "0"
click at [814, 211] on select "Select 1st 2nd 3rd 4th 5th 6th 7th 8th 9th 10th 11th 12th 13th 14th 15th 16th 1…" at bounding box center [913, 226] width 198 height 31
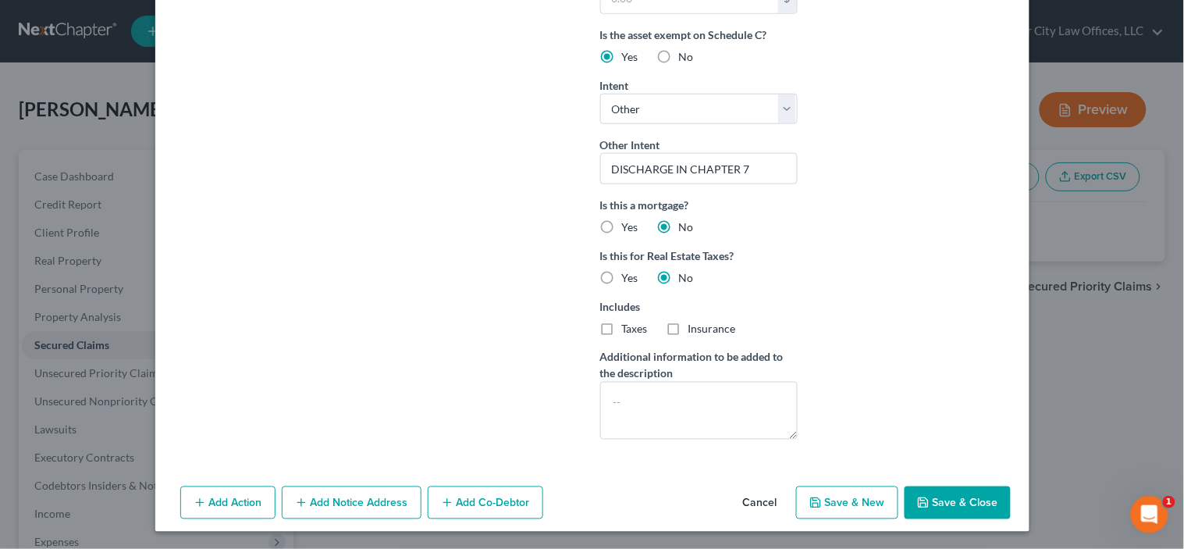
scroll to position [429, 0]
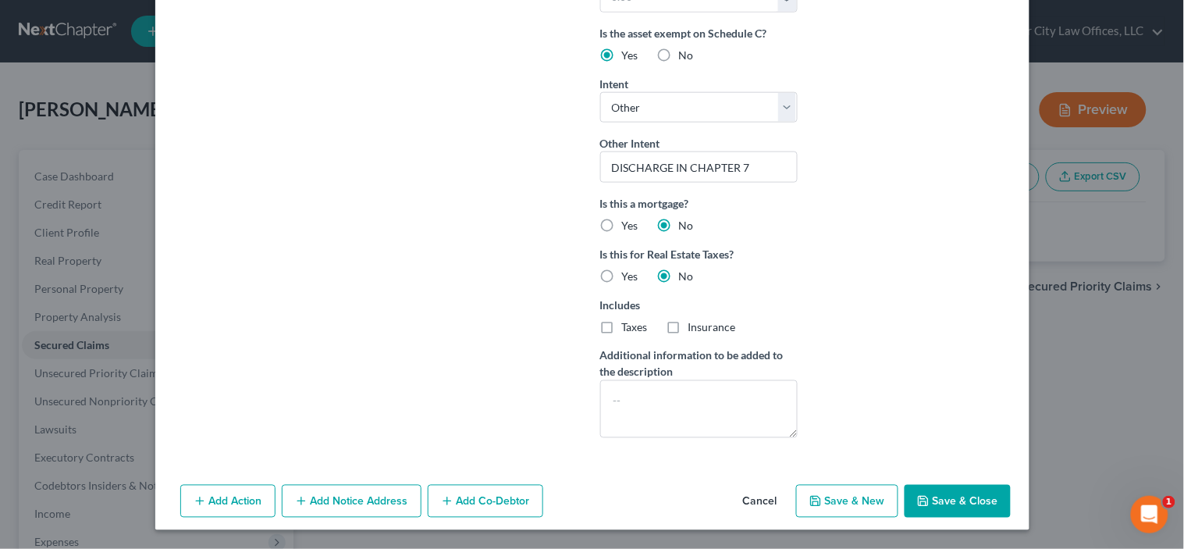
click at [938, 496] on button "Save & Close" at bounding box center [958, 501] width 106 height 33
select select
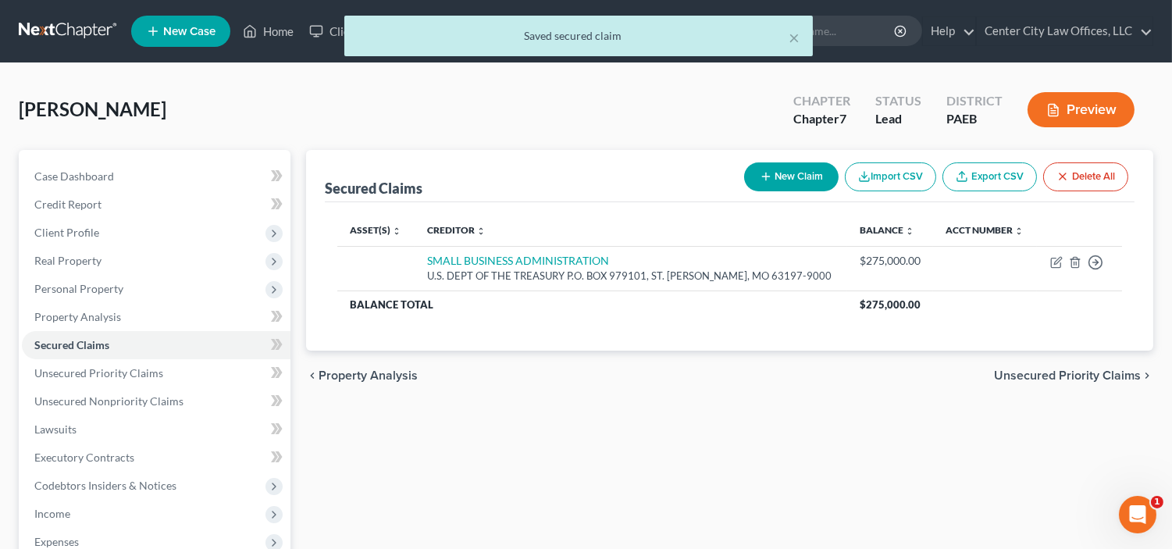
click at [791, 173] on button "New Claim" at bounding box center [791, 176] width 94 height 29
select select "0"
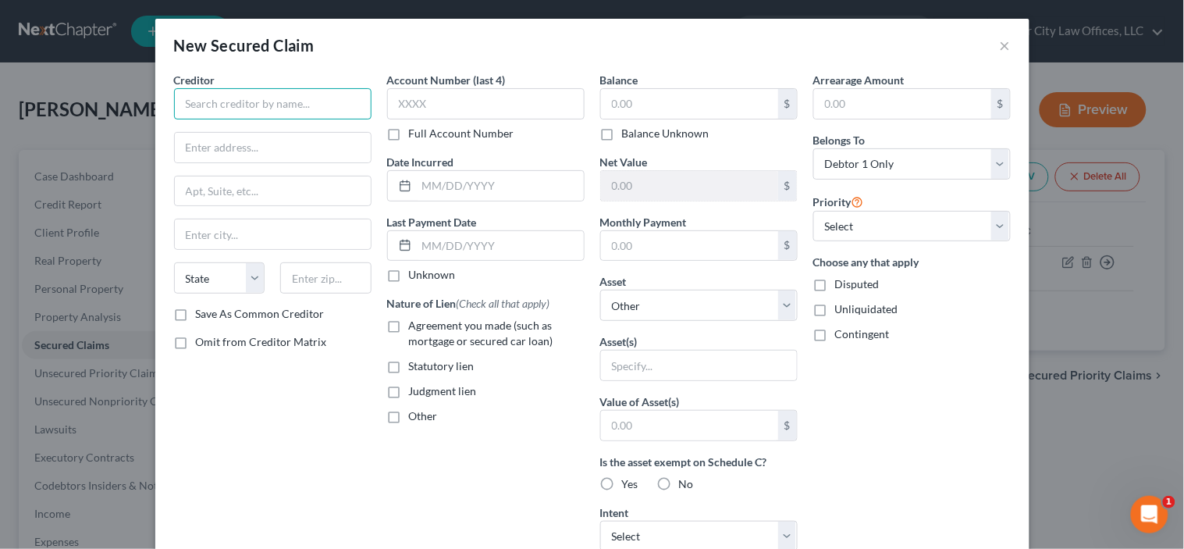
click at [251, 99] on input "text" at bounding box center [273, 103] width 198 height 31
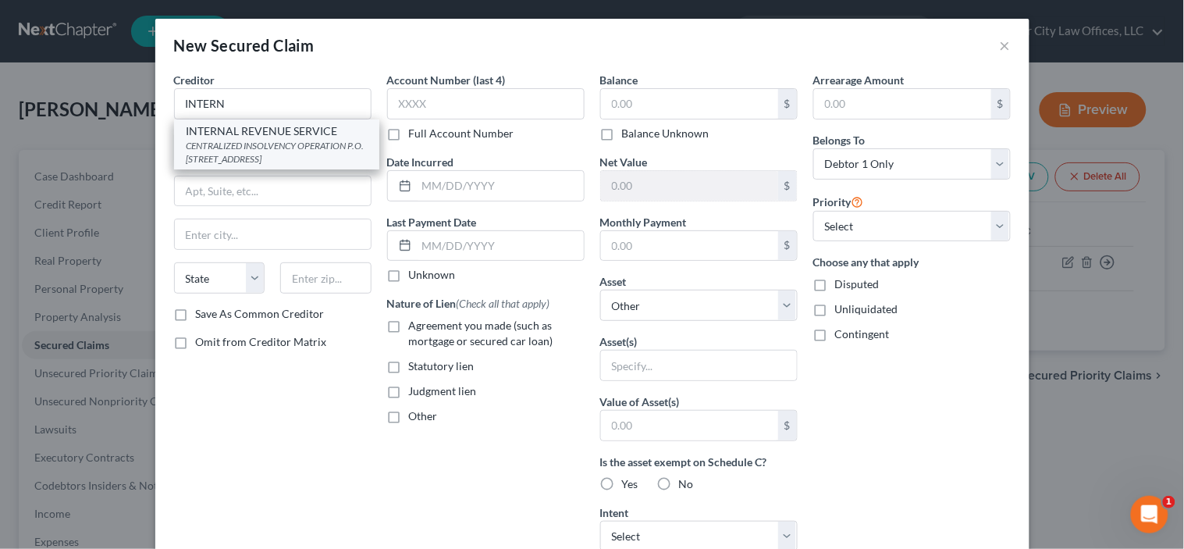
click at [248, 143] on div "CENTRALIZED INSOLVENCY OPERATION P.O. [STREET_ADDRESS]" at bounding box center [277, 152] width 180 height 27
type input "INTERNAL REVENUE SERVICE"
type input "CENTRALIZED INSOLVENCY OPERATION"
type input "P.O. BOX 7346"
type input "[GEOGRAPHIC_DATA]"
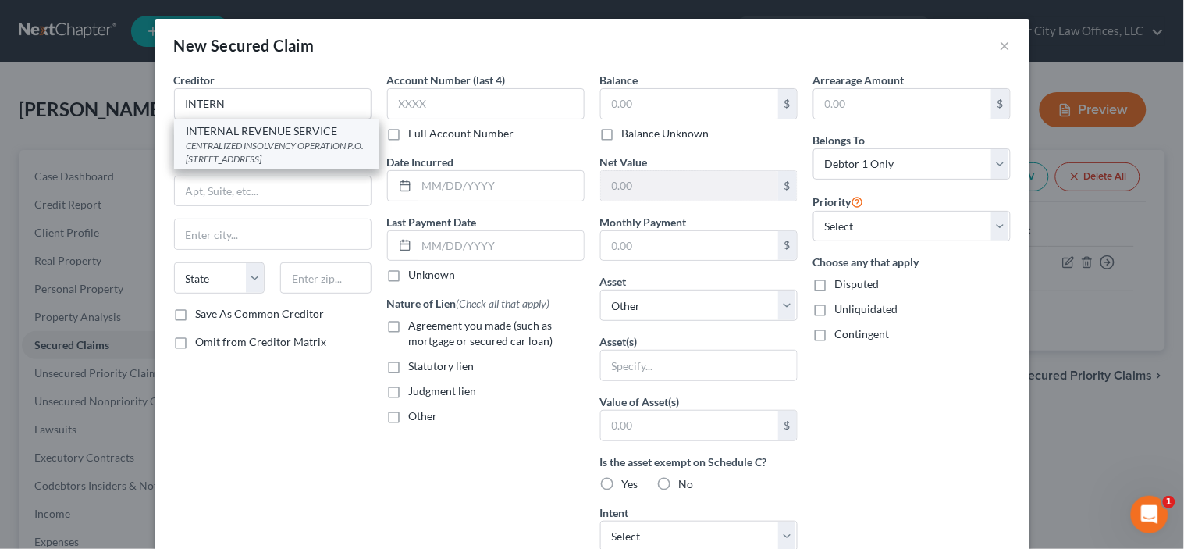
select select "39"
type input "19101"
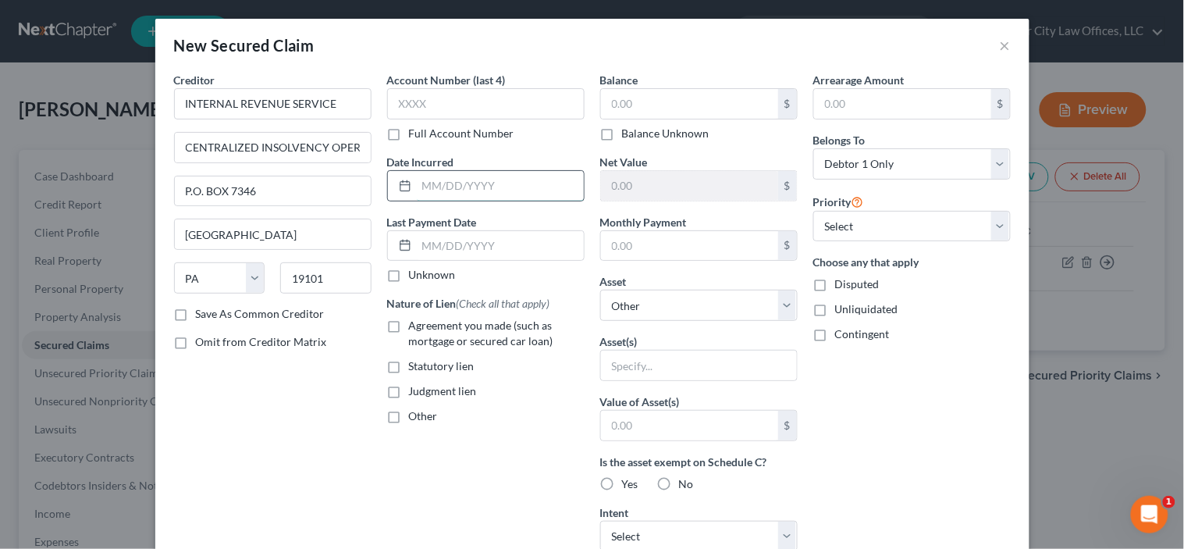
click at [432, 189] on input "text" at bounding box center [500, 186] width 167 height 30
type input "0"
type input "[DATE]"
click at [409, 277] on label "Unknown" at bounding box center [432, 275] width 47 height 16
click at [415, 277] on input "Unknown" at bounding box center [420, 272] width 10 height 10
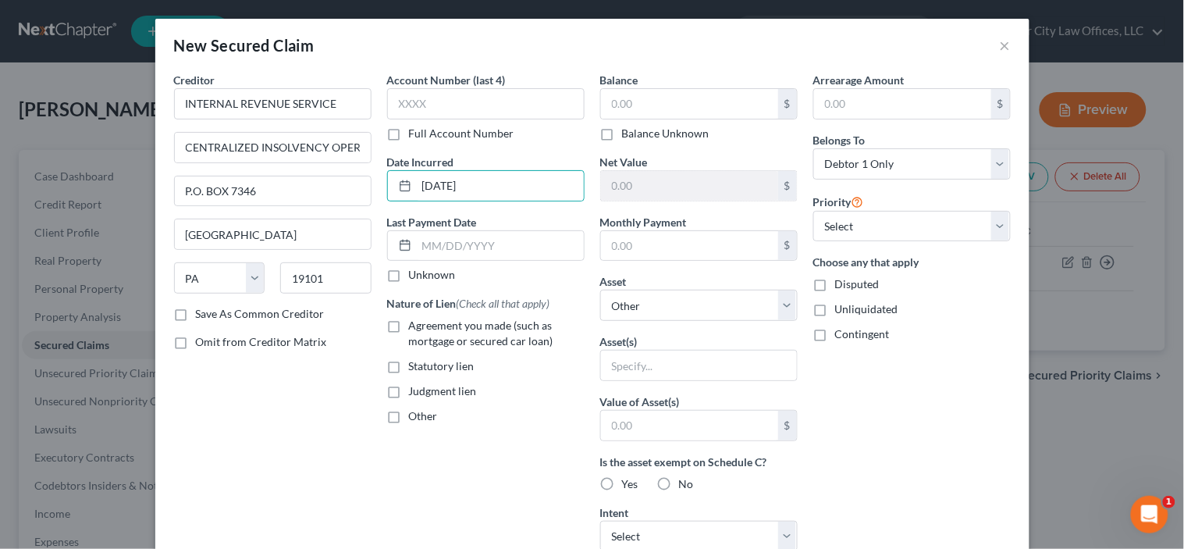
checkbox input "true"
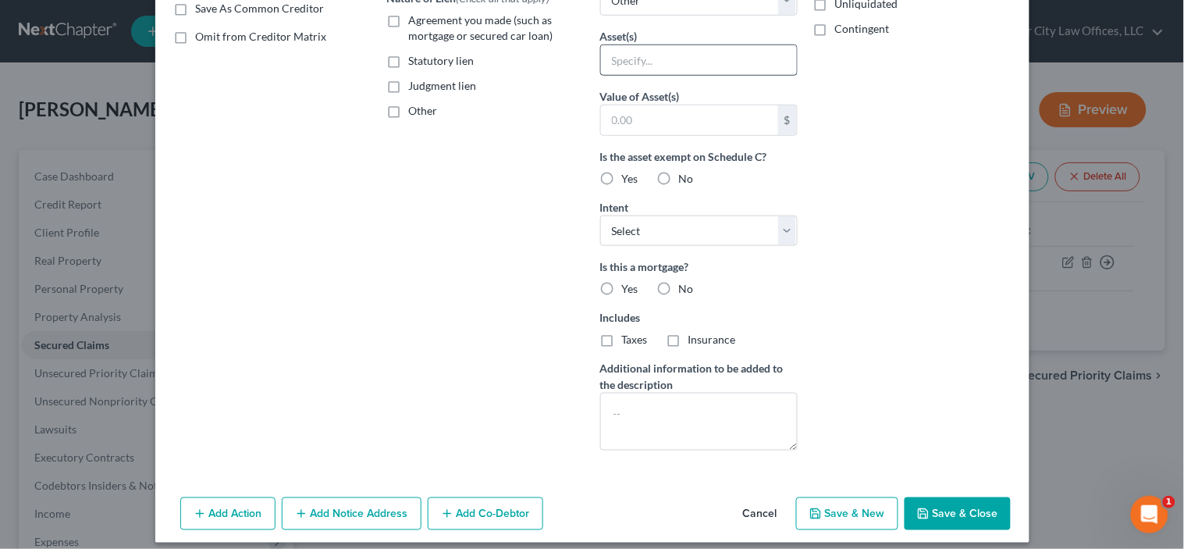
scroll to position [318, 0]
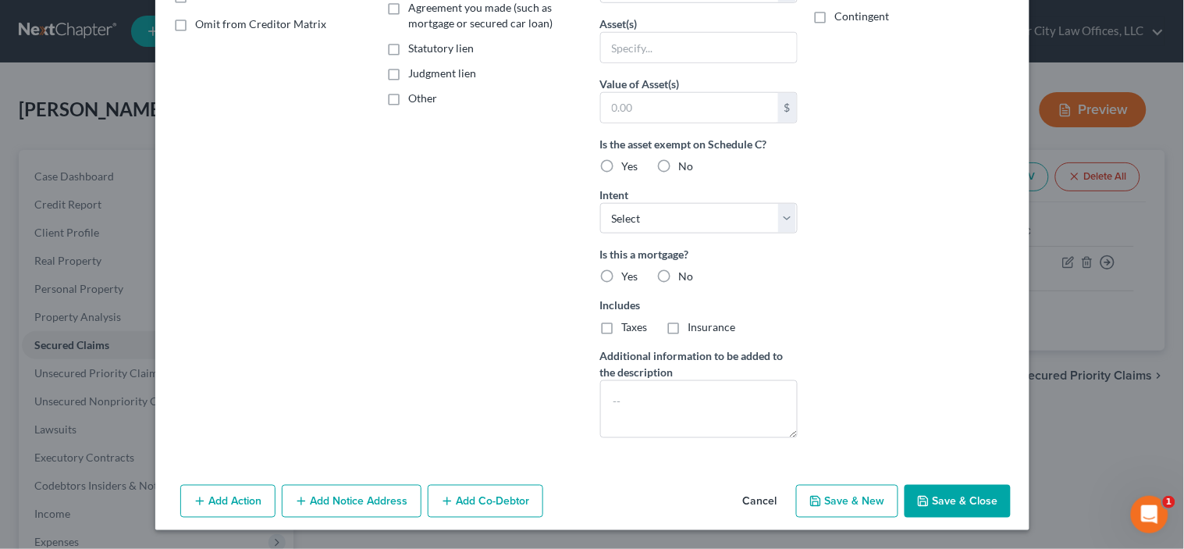
click at [740, 506] on button "Cancel" at bounding box center [760, 501] width 59 height 31
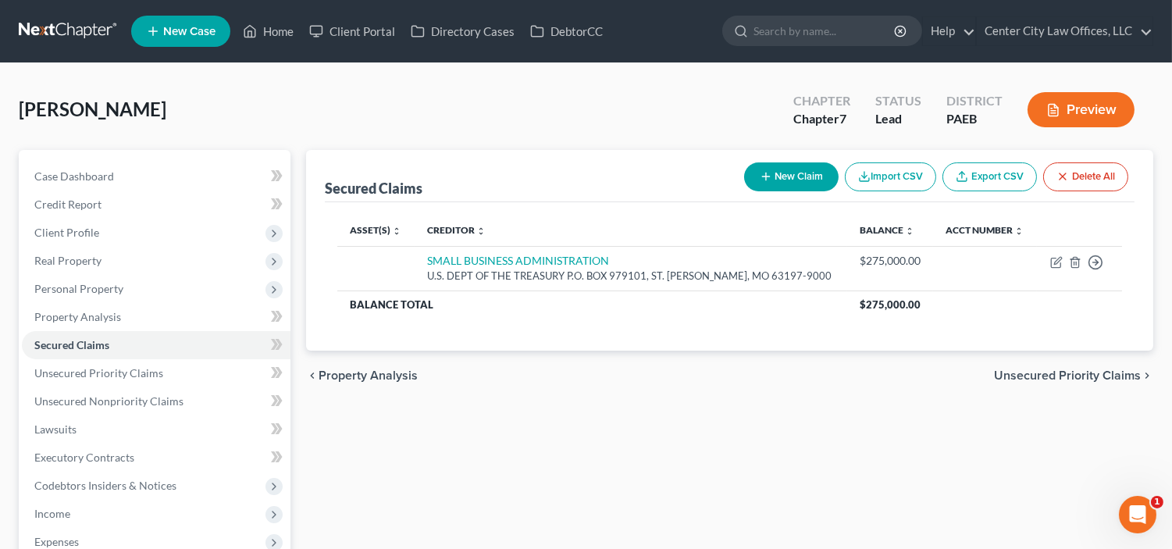
click at [1085, 369] on span "Unsecured Priority Claims" at bounding box center [1067, 375] width 147 height 12
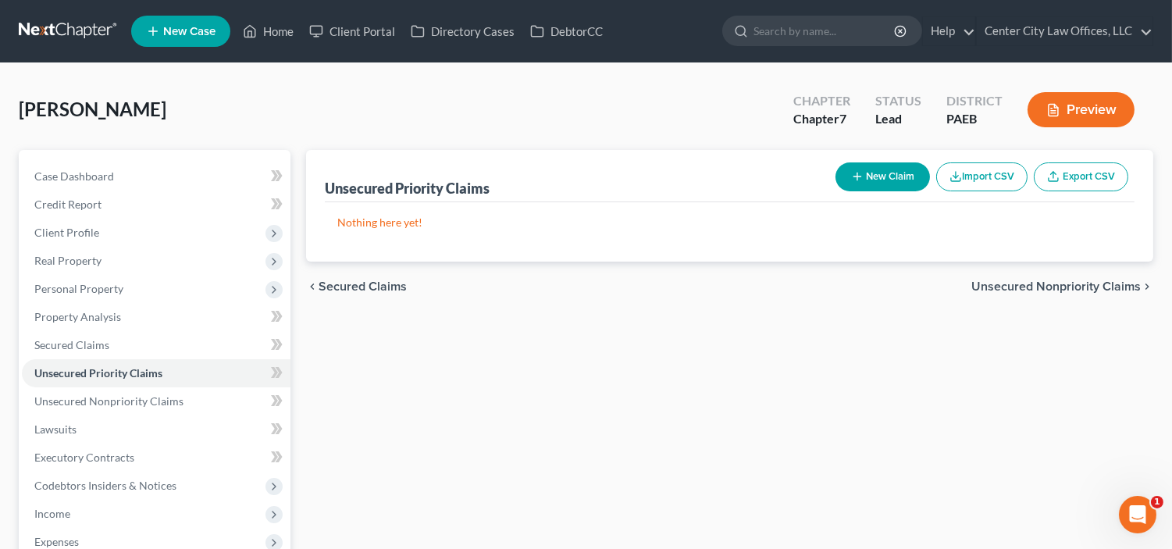
click at [900, 174] on button "New Claim" at bounding box center [882, 176] width 94 height 29
select select "0"
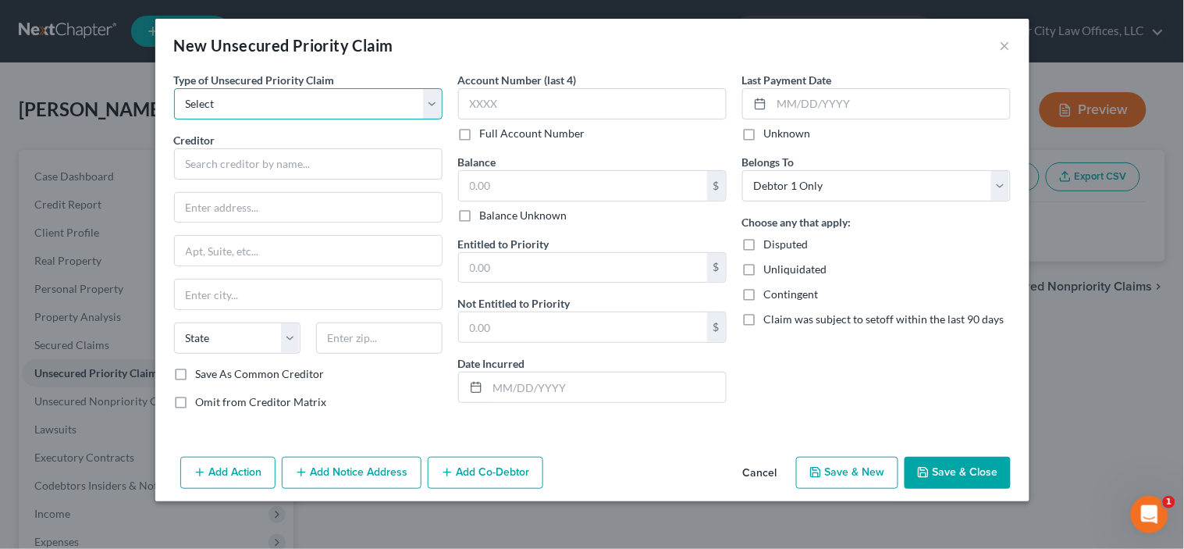
click at [326, 107] on select "Select Taxes & Other Government Units Domestic Support Obligations Extensions o…" at bounding box center [308, 103] width 269 height 31
select select "0"
click at [174, 88] on select "Select Taxes & Other Government Units Domestic Support Obligations Extensions o…" at bounding box center [308, 103] width 269 height 31
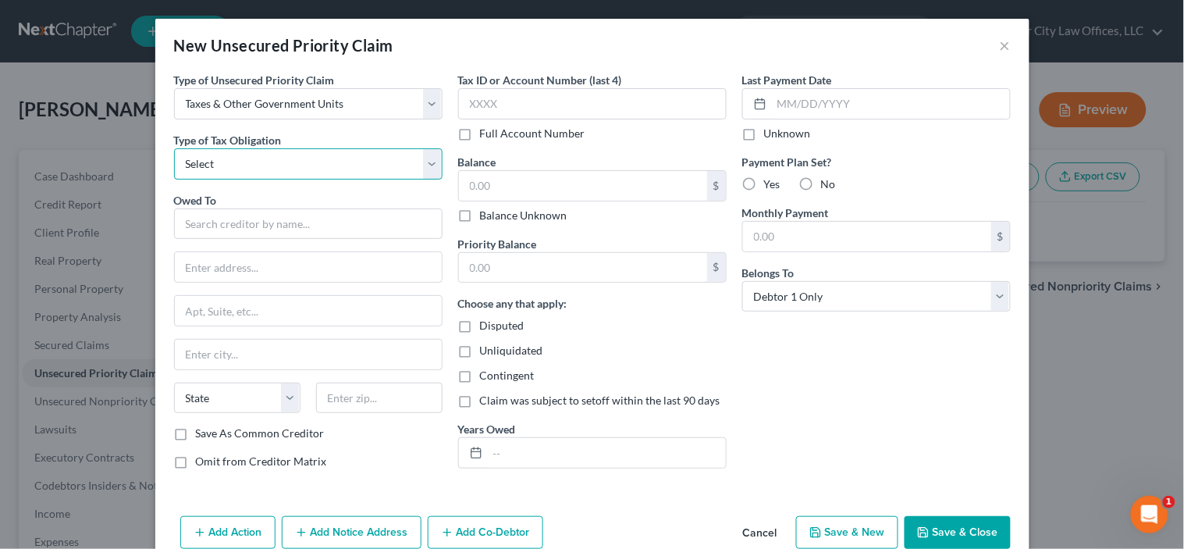
click at [297, 162] on select "Select Federal City State Franchise Tax Board Other" at bounding box center [308, 163] width 269 height 31
select select "0"
click at [174, 148] on select "Select Federal City State Franchise Tax Board Other" at bounding box center [308, 163] width 269 height 31
click at [235, 221] on input "text" at bounding box center [308, 223] width 269 height 31
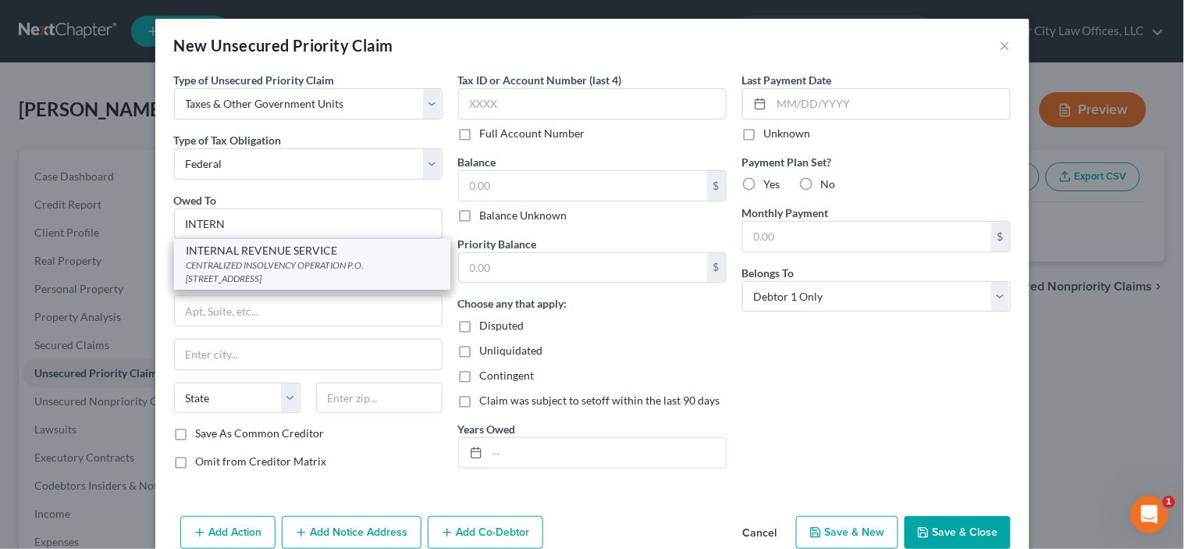
click at [238, 250] on div "INTERNAL REVENUE SERVICE" at bounding box center [312, 251] width 251 height 16
type input "INTERNAL REVENUE SERVICE"
type input "CENTRALIZED INSOLVENCY OPERATION"
type input "P.O. BOX 7346"
type input "[GEOGRAPHIC_DATA]"
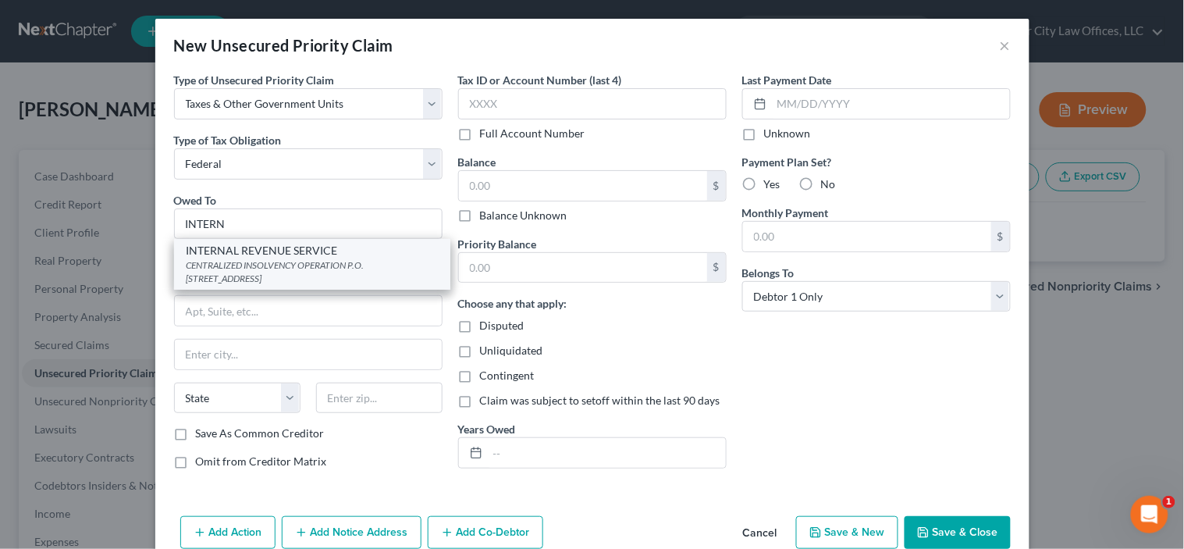
select select "39"
type input "19101"
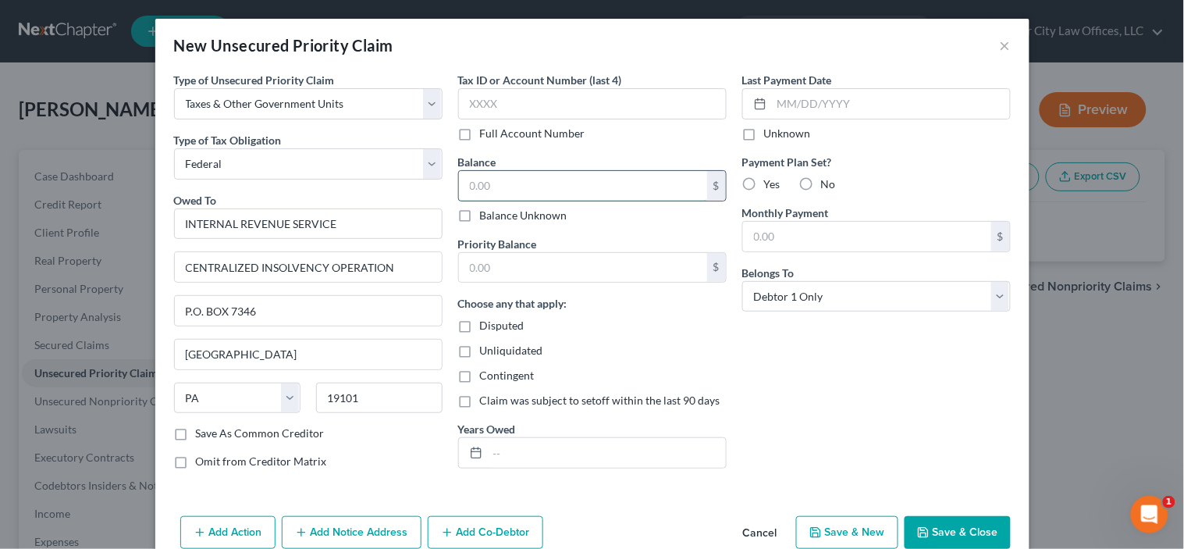
click at [504, 173] on input "text" at bounding box center [583, 186] width 248 height 30
type input "2,900"
click at [500, 448] on input "text" at bounding box center [607, 453] width 238 height 30
type input "2021 AND 2022"
click at [764, 183] on label "Yes" at bounding box center [772, 184] width 16 height 16
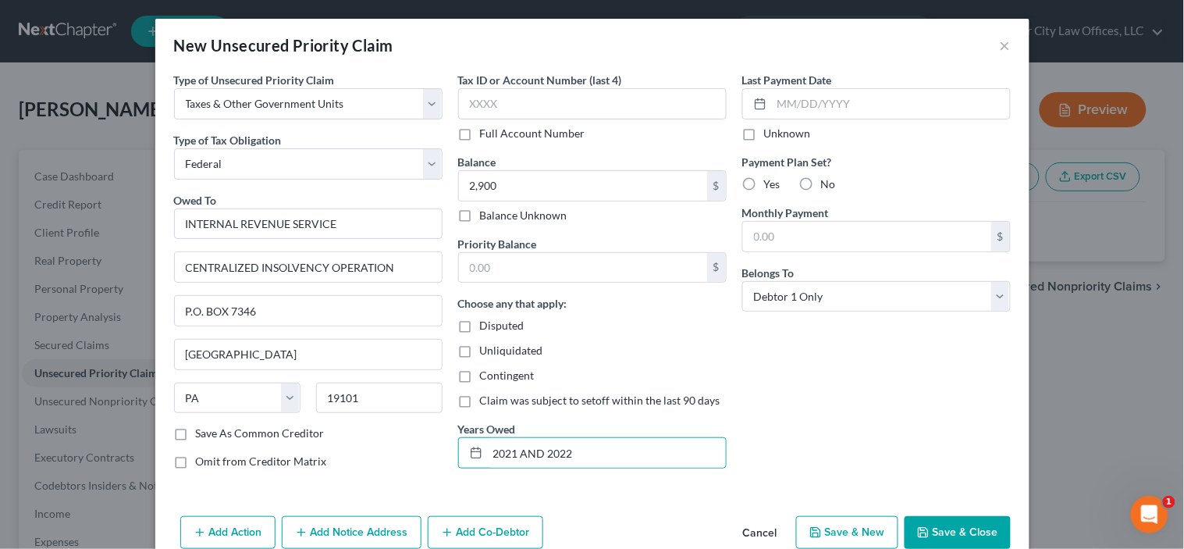
click at [771, 183] on input "Yes" at bounding box center [776, 181] width 10 height 10
radio input "true"
click at [764, 183] on label "Yes" at bounding box center [772, 184] width 16 height 16
click at [771, 183] on input "Yes" at bounding box center [776, 181] width 10 height 10
click at [764, 183] on label "Yes" at bounding box center [772, 184] width 16 height 16
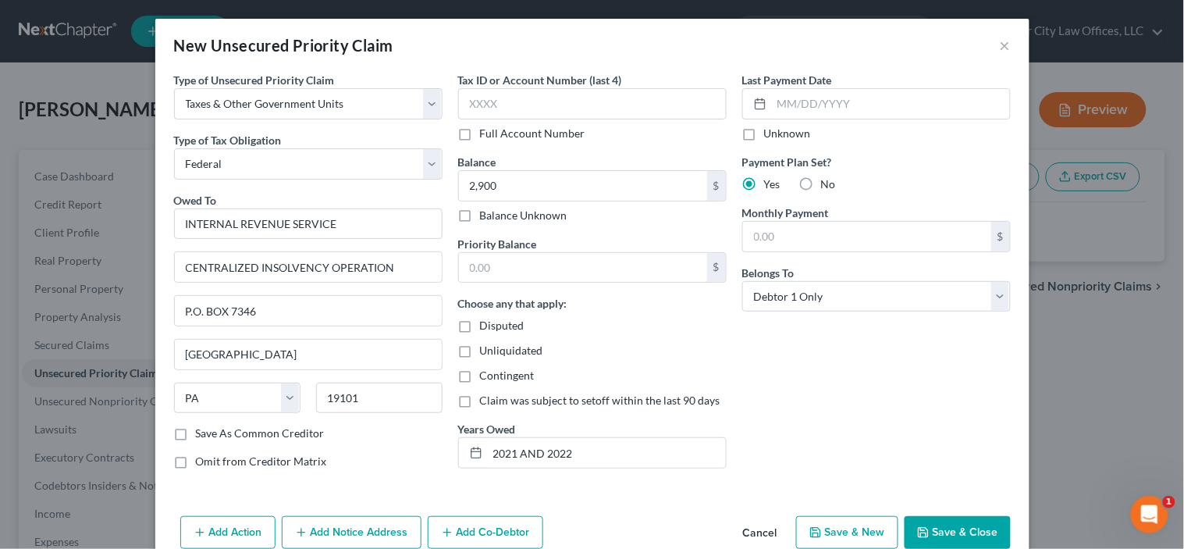
click at [771, 183] on input "Yes" at bounding box center [776, 181] width 10 height 10
click at [764, 183] on label "Yes" at bounding box center [772, 184] width 16 height 16
click at [771, 183] on input "Yes" at bounding box center [776, 181] width 10 height 10
click at [821, 181] on label "No" at bounding box center [828, 184] width 15 height 16
click at [828, 181] on input "No" at bounding box center [833, 181] width 10 height 10
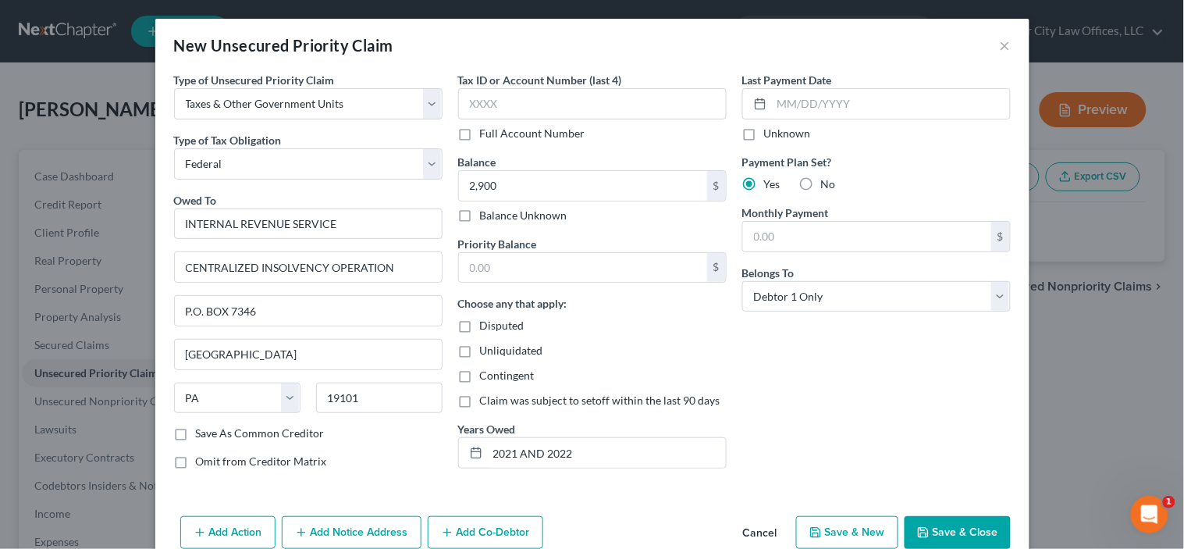
radio input "true"
click at [853, 527] on button "Save & New" at bounding box center [847, 532] width 102 height 33
select select "0"
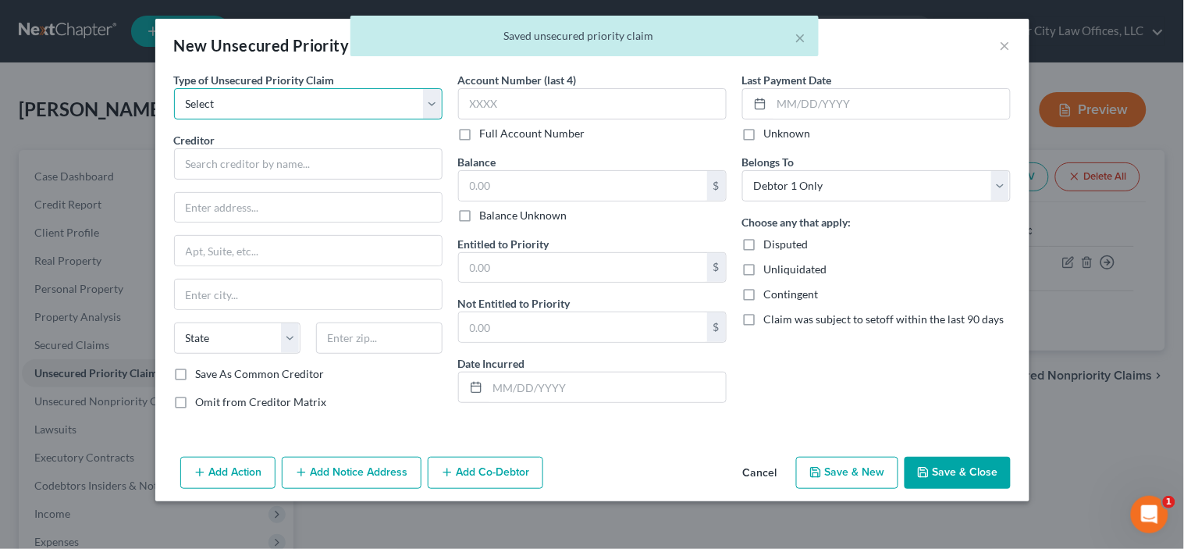
click at [383, 105] on select "Select Taxes & Other Government Units Domestic Support Obligations Extensions o…" at bounding box center [308, 103] width 269 height 31
select select "0"
click at [174, 88] on select "Select Taxes & Other Government Units Domestic Support Obligations Extensions o…" at bounding box center [308, 103] width 269 height 31
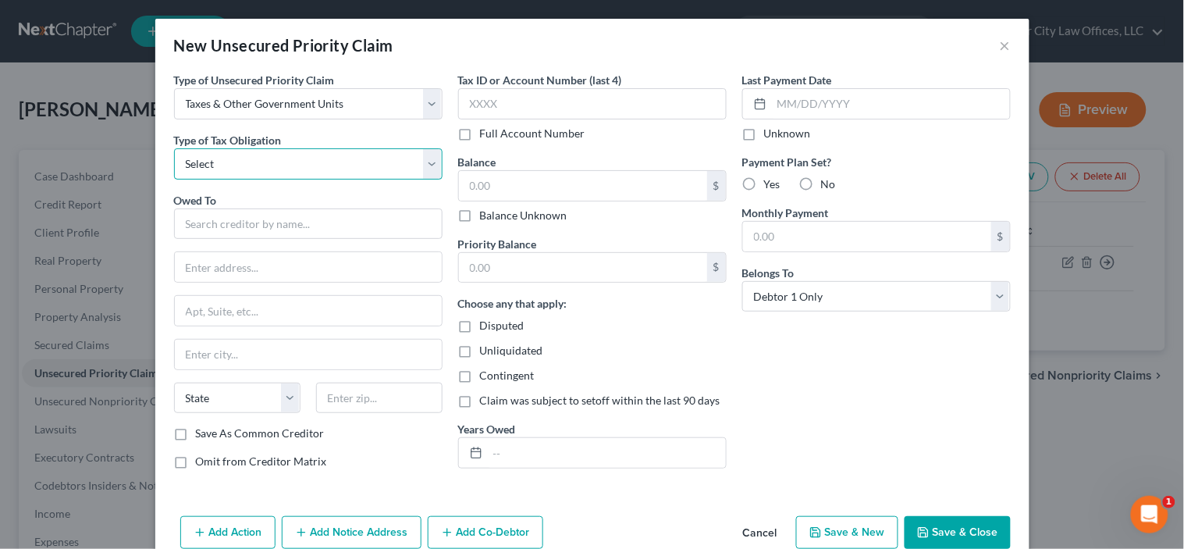
click at [302, 156] on select "Select Federal City State Franchise Tax Board Other" at bounding box center [308, 163] width 269 height 31
select select "0"
click at [174, 148] on select "Select Federal City State Franchise Tax Board Other" at bounding box center [308, 163] width 269 height 31
click at [208, 227] on input "text" at bounding box center [308, 223] width 269 height 31
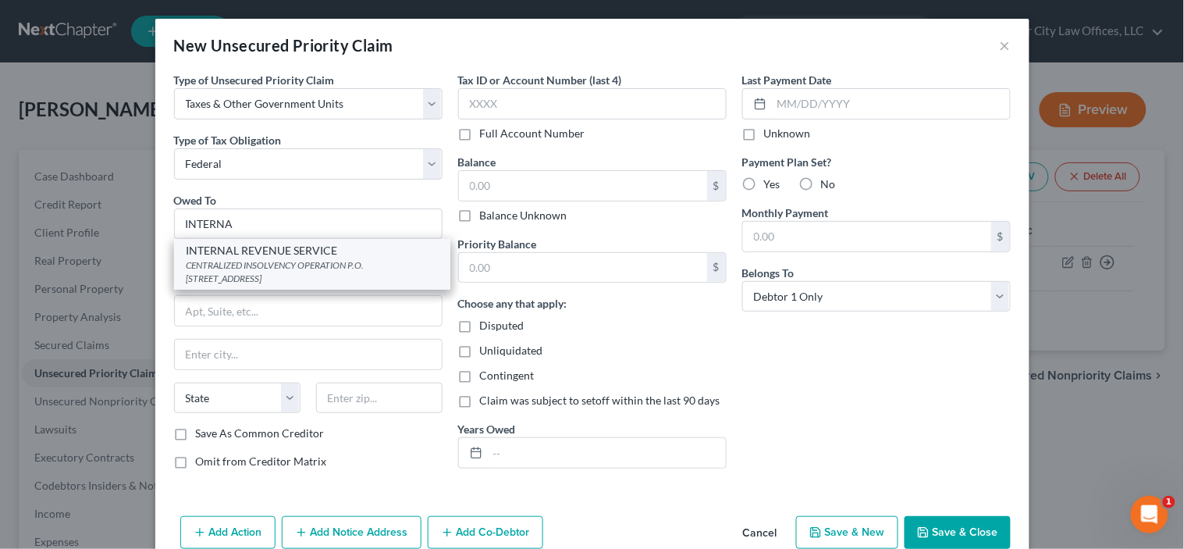
click at [219, 263] on div "CENTRALIZED INSOLVENCY OPERATION P.O. [STREET_ADDRESS]" at bounding box center [312, 271] width 251 height 27
type input "INTERNAL REVENUE SERVICE"
type input "CENTRALIZED INSOLVENCY OPERATION"
type input "P.O. BOX 7346"
type input "[GEOGRAPHIC_DATA]"
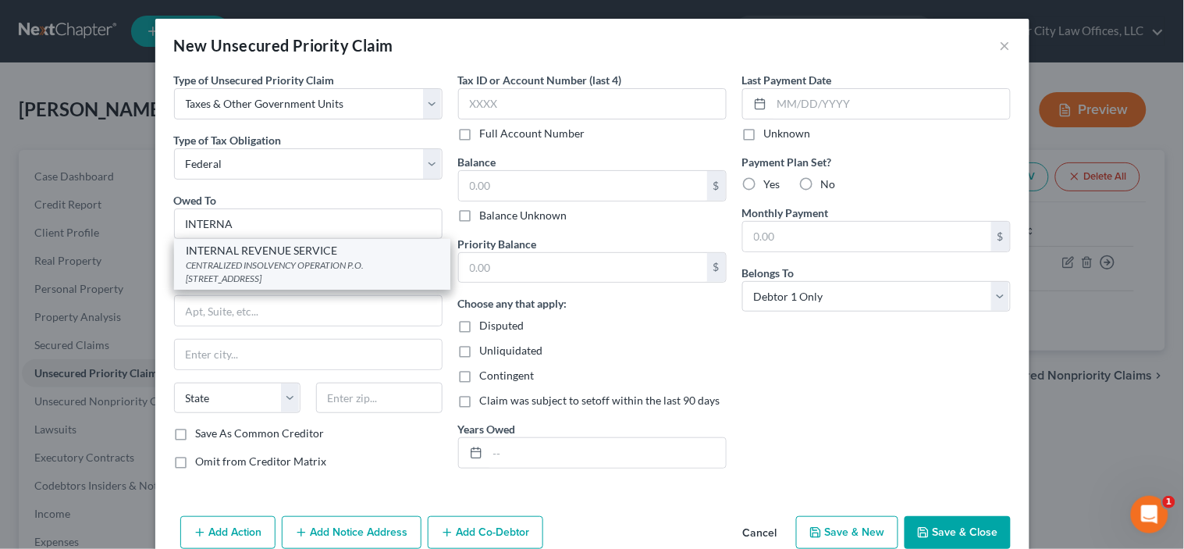
select select "39"
type input "19101"
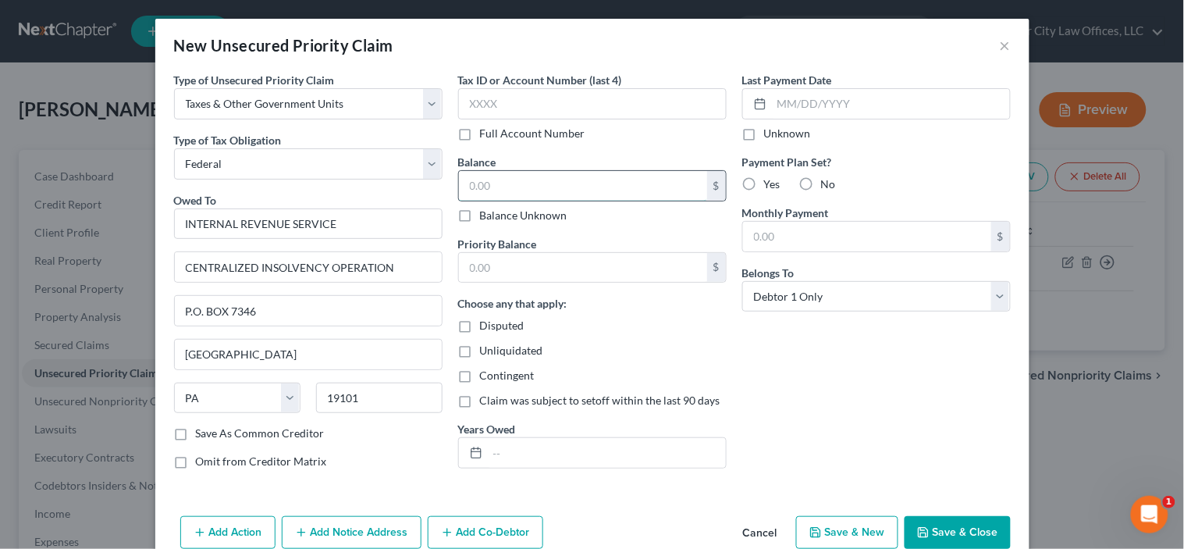
click at [518, 191] on input "text" at bounding box center [583, 186] width 248 height 30
type input "27,400"
click at [498, 259] on input "text" at bounding box center [583, 268] width 248 height 30
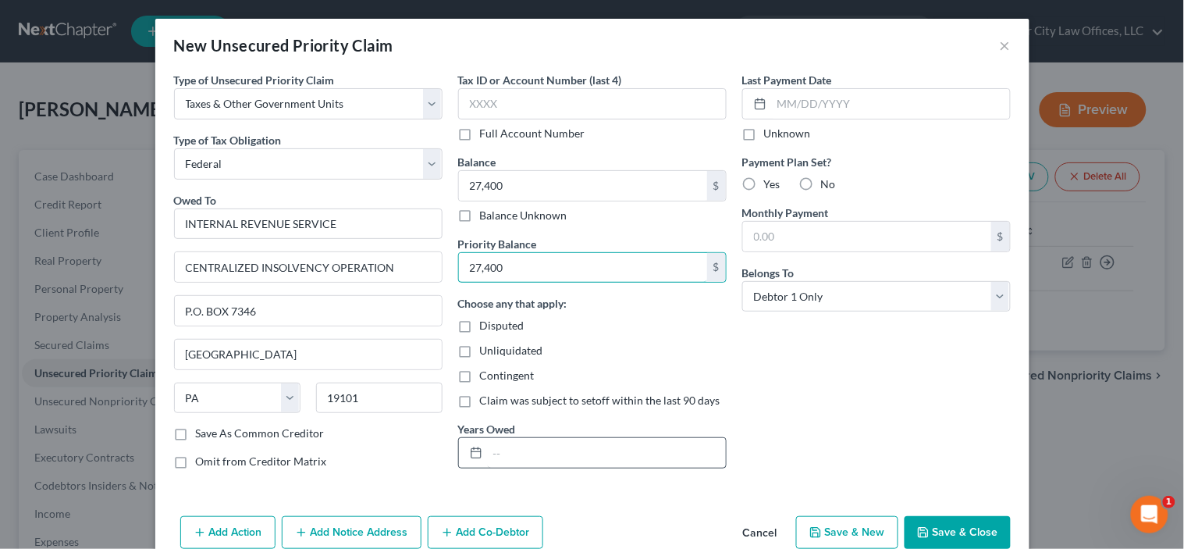
type input "27,400"
click at [509, 454] on input "text" at bounding box center [607, 453] width 238 height 30
type input "2021 AND 2022"
click at [764, 182] on label "Yes" at bounding box center [772, 184] width 16 height 16
click at [771, 182] on input "Yes" at bounding box center [776, 181] width 10 height 10
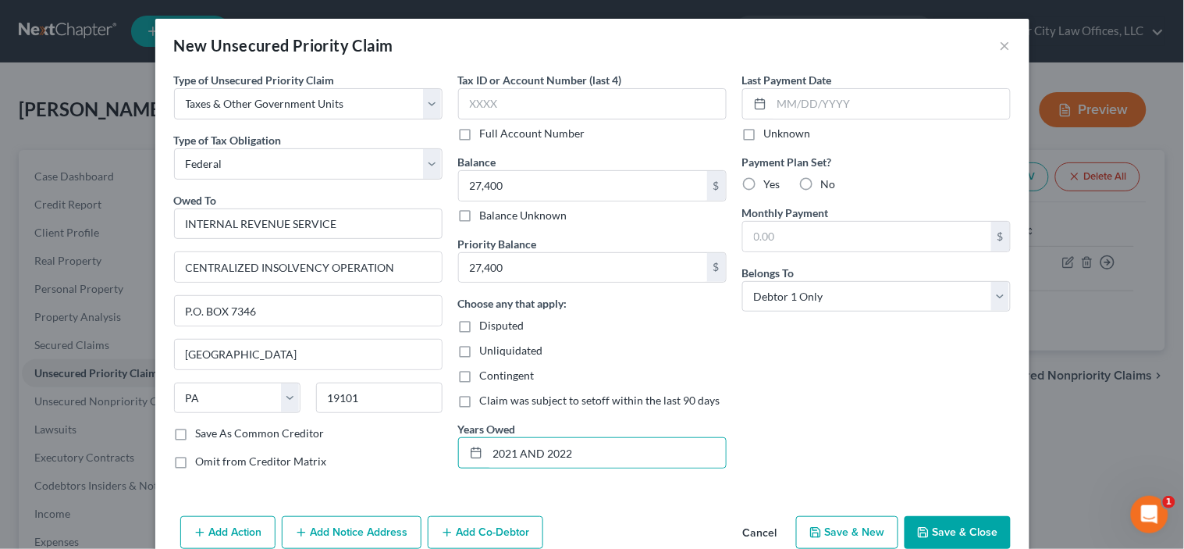
radio input "true"
click at [821, 186] on label "No" at bounding box center [828, 184] width 15 height 16
click at [828, 186] on input "No" at bounding box center [833, 181] width 10 height 10
radio input "true"
click at [844, 531] on button "Save & New" at bounding box center [847, 532] width 102 height 33
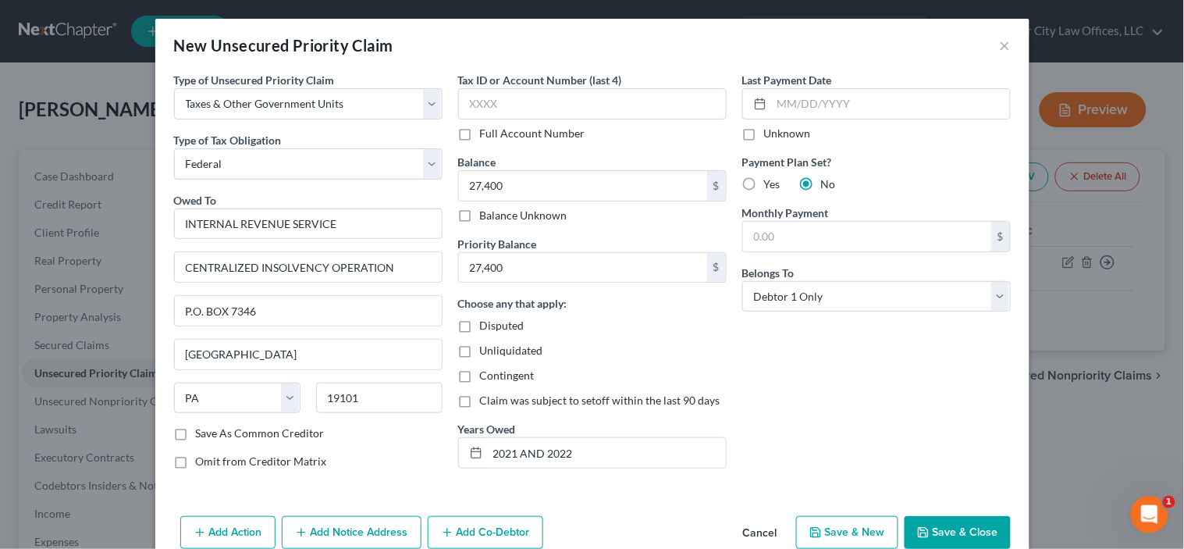
select select "0"
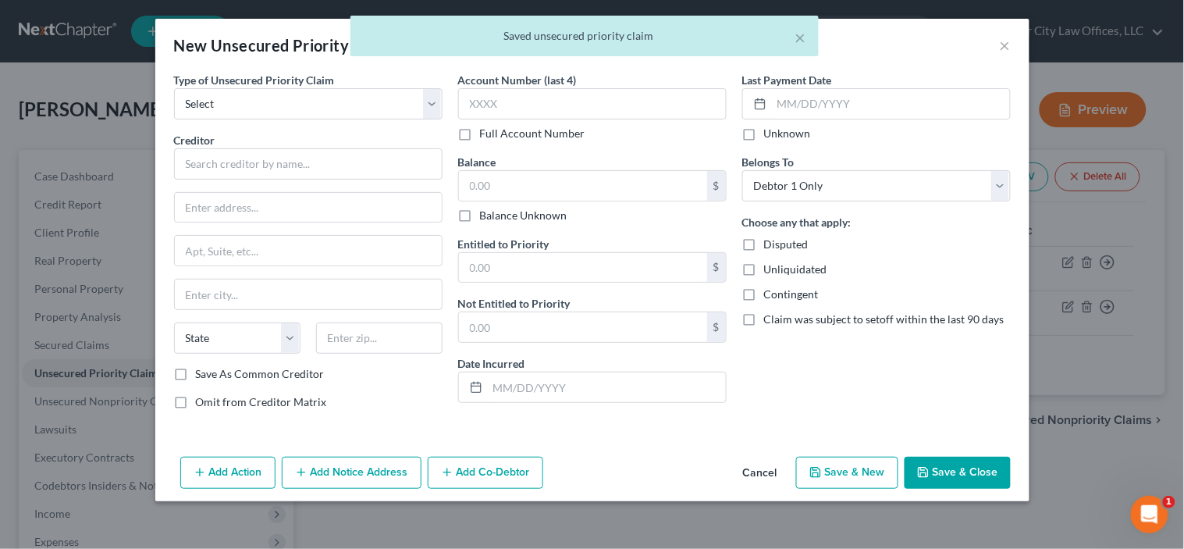
type input "27,400.00"
type input "0.00"
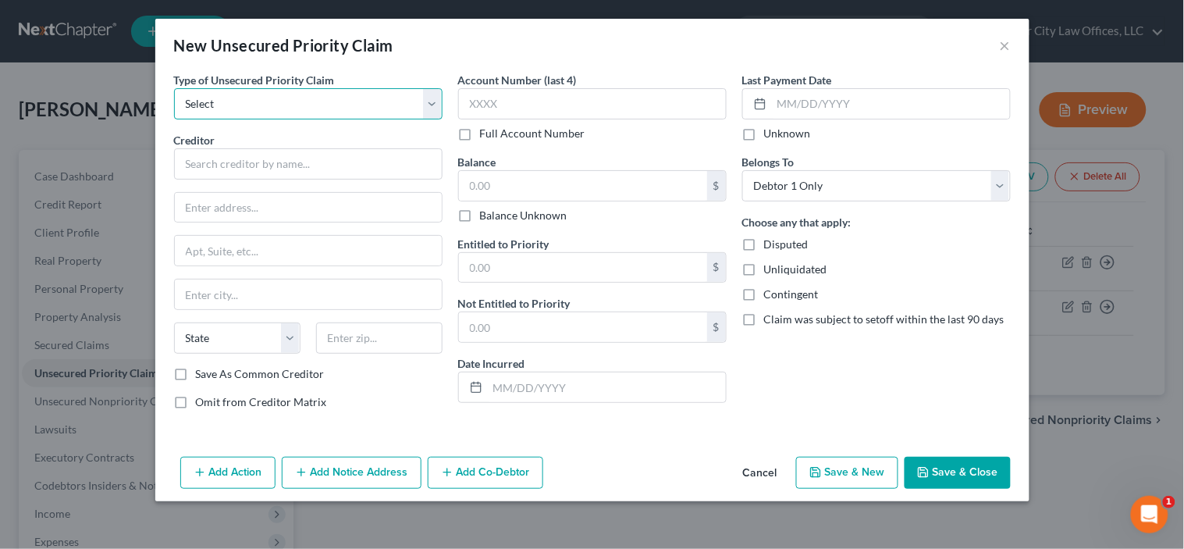
click at [419, 114] on select "Select Taxes & Other Government Units Domestic Support Obligations Extensions o…" at bounding box center [308, 103] width 269 height 31
select select "0"
click at [174, 88] on select "Select Taxes & Other Government Units Domestic Support Obligations Extensions o…" at bounding box center [308, 103] width 269 height 31
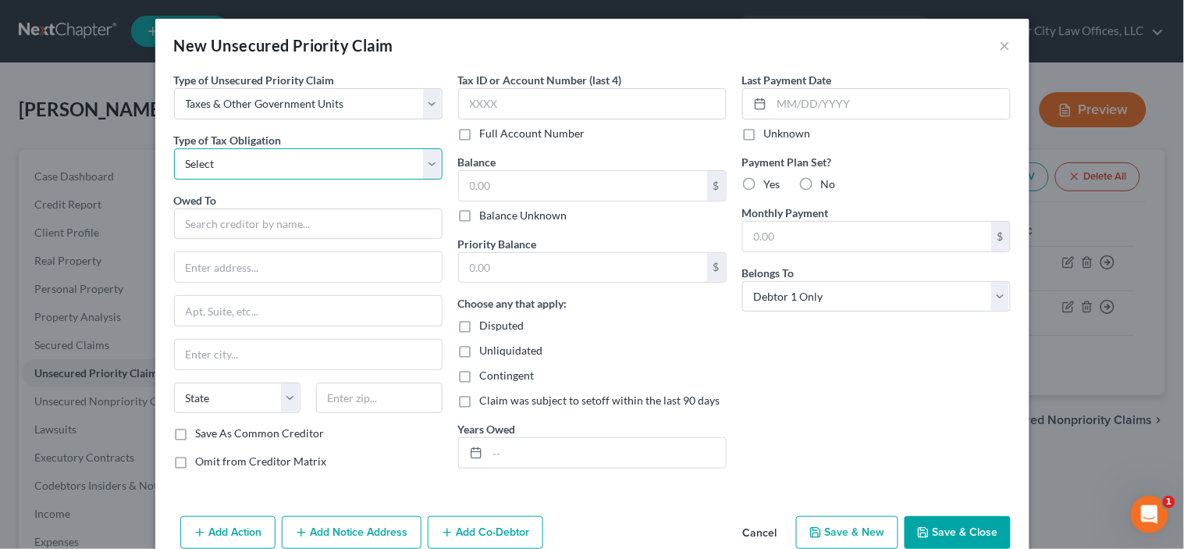
click at [346, 162] on select "Select Federal City State Franchise Tax Board Other" at bounding box center [308, 163] width 269 height 31
select select "1"
click at [174, 148] on select "Select Federal City State Franchise Tax Board Other" at bounding box center [308, 163] width 269 height 31
click at [223, 223] on input "text" at bounding box center [308, 223] width 269 height 31
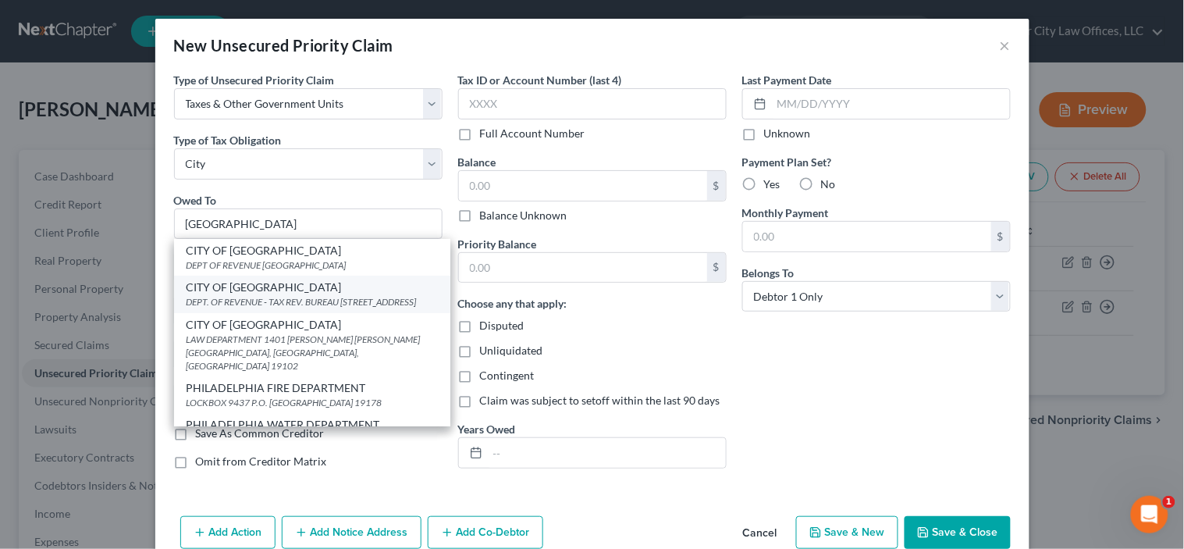
click at [224, 297] on div "DEPT. OF REVENUE - TAX REV. BUREAU [STREET_ADDRESS]" at bounding box center [312, 301] width 251 height 13
type input "CITY OF [GEOGRAPHIC_DATA]"
type input "DEPT. OF REVENUE - TAX REV. BUREAU"
type input "[STREET_ADDRESS]"
type input "[GEOGRAPHIC_DATA]"
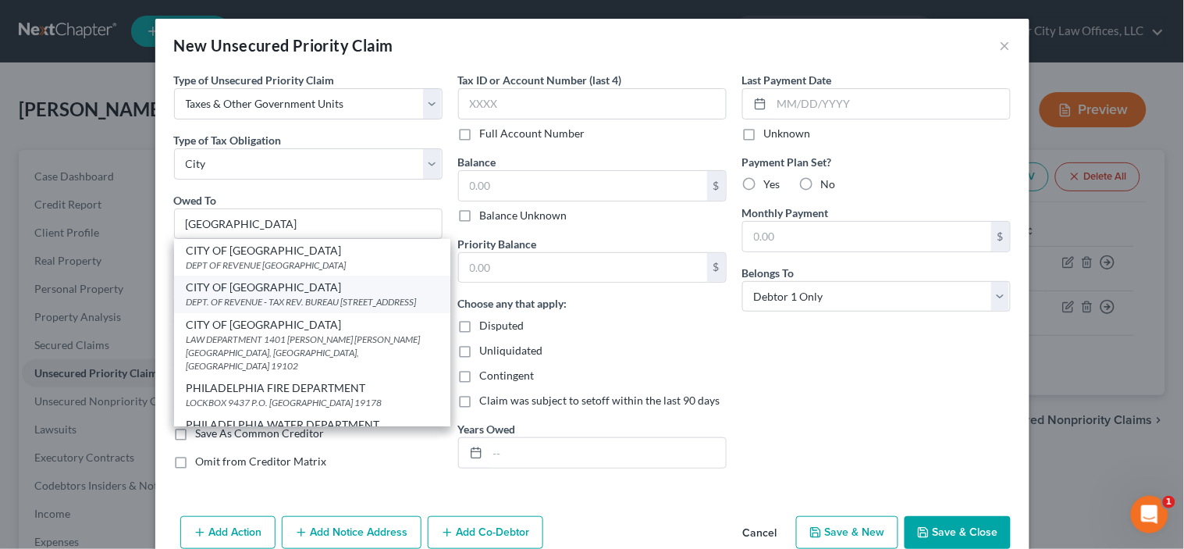
select select "39"
type input "19102"
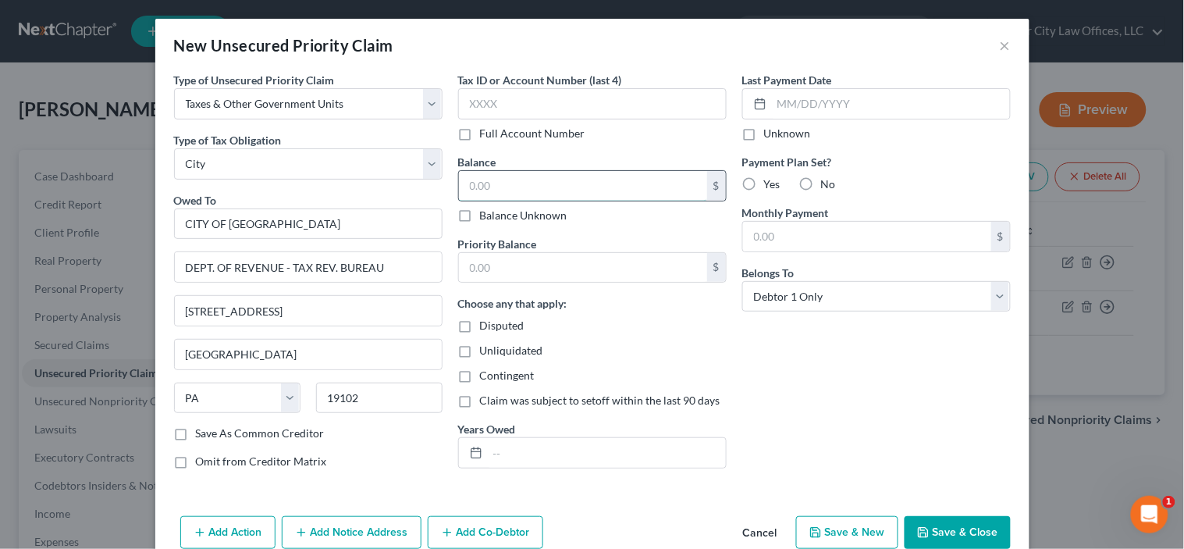
click at [503, 175] on input "text" at bounding box center [583, 186] width 248 height 30
click at [480, 217] on label "Balance Unknown" at bounding box center [523, 216] width 87 height 16
click at [486, 217] on input "Balance Unknown" at bounding box center [491, 213] width 10 height 10
checkbox input "true"
type input "0.00"
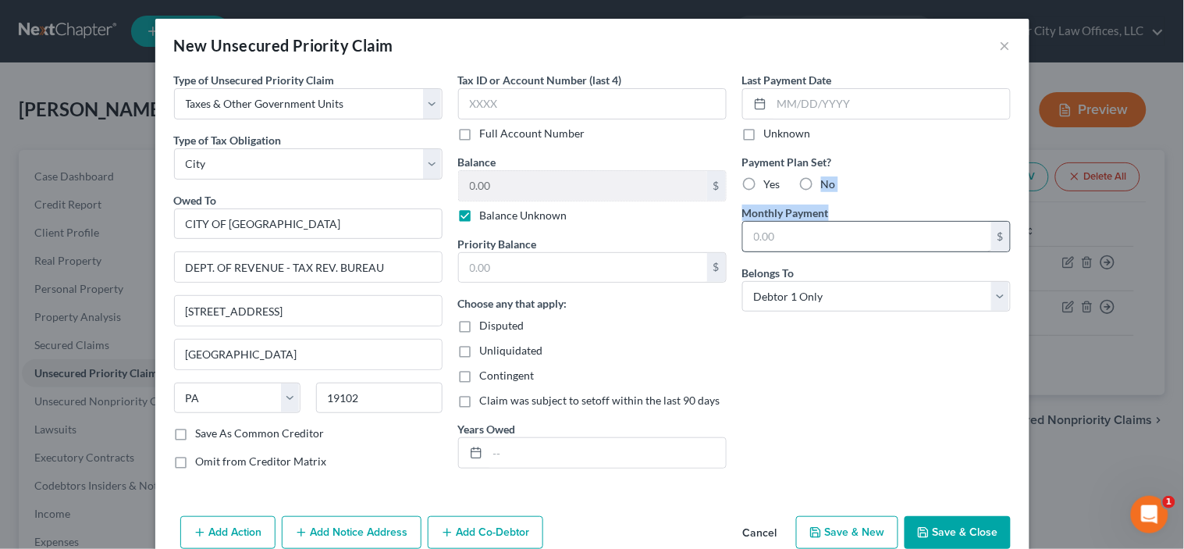
drag, startPoint x: 743, startPoint y: 183, endPoint x: 764, endPoint y: 244, distance: 63.5
click at [764, 244] on div "Payment Plan Set? Yes No Monthly Payment $" at bounding box center [876, 203] width 269 height 98
click at [764, 244] on input "text" at bounding box center [867, 237] width 248 height 30
type input "233.00"
click at [666, 326] on div "Disputed" at bounding box center [592, 326] width 269 height 16
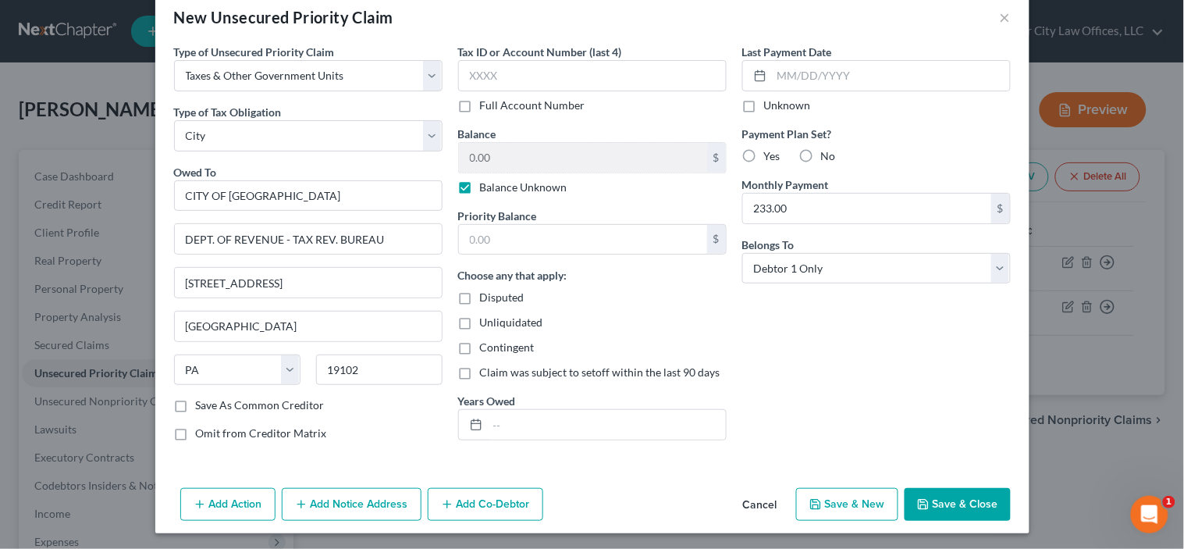
scroll to position [32, 0]
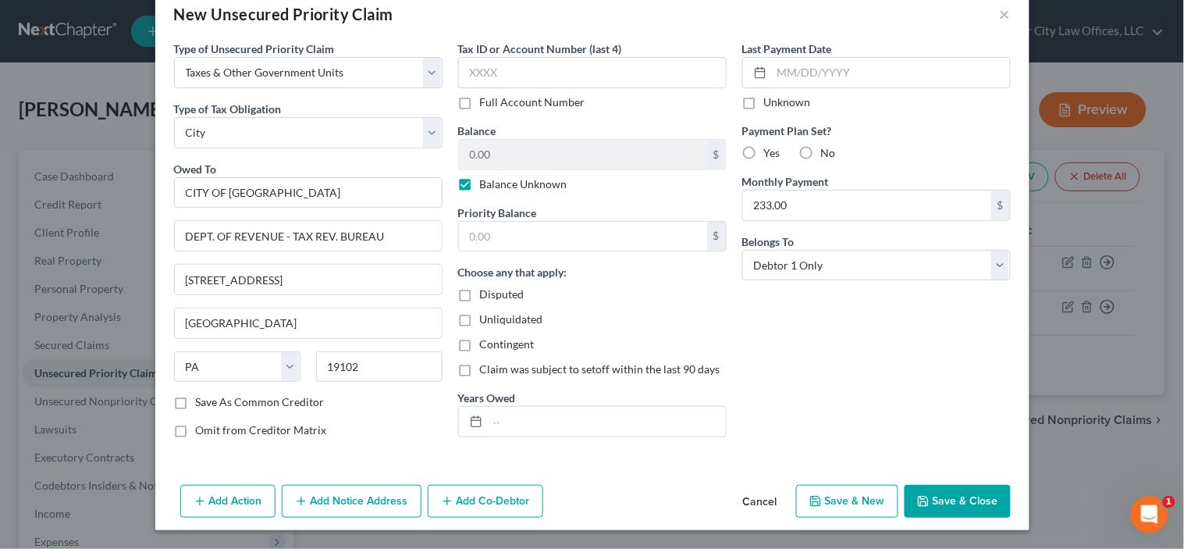
click at [938, 488] on button "Save & Close" at bounding box center [958, 501] width 106 height 33
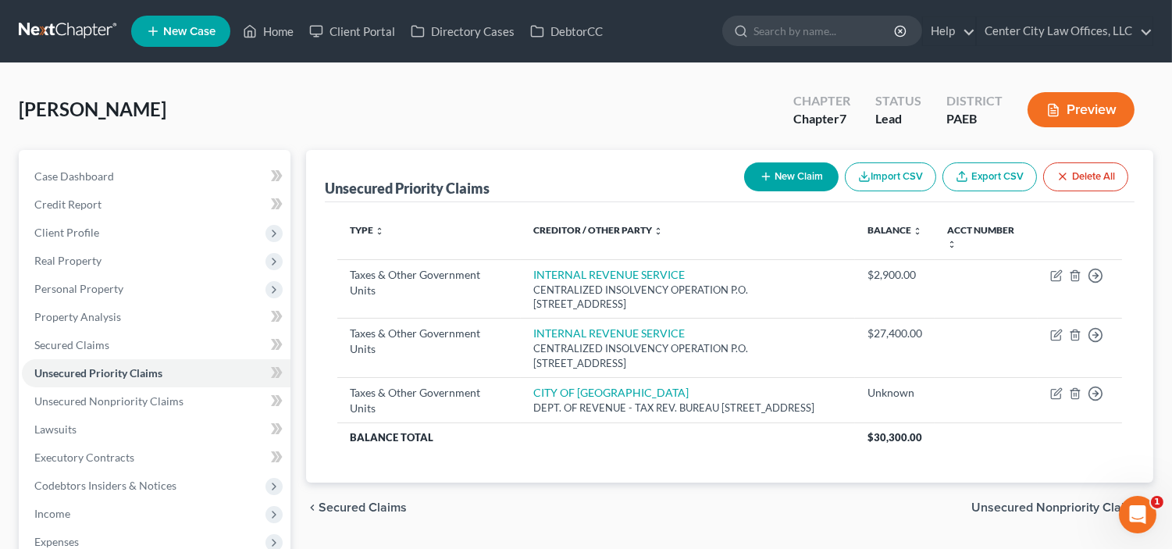
click at [1052, 514] on span "Unsecured Nonpriority Claims" at bounding box center [1055, 507] width 169 height 12
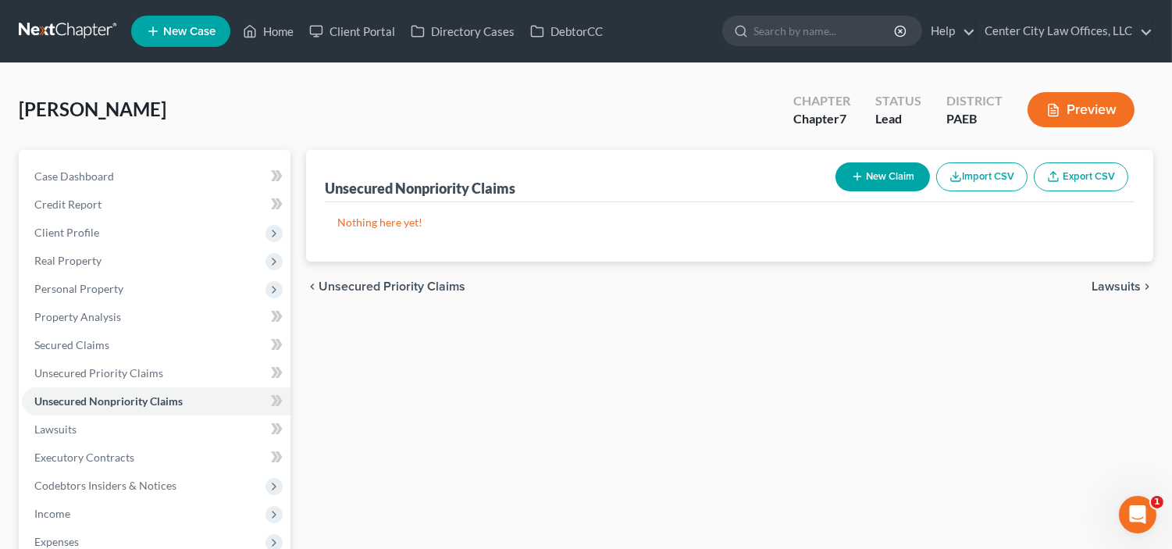
click at [903, 173] on button "New Claim" at bounding box center [882, 176] width 94 height 29
select select "0"
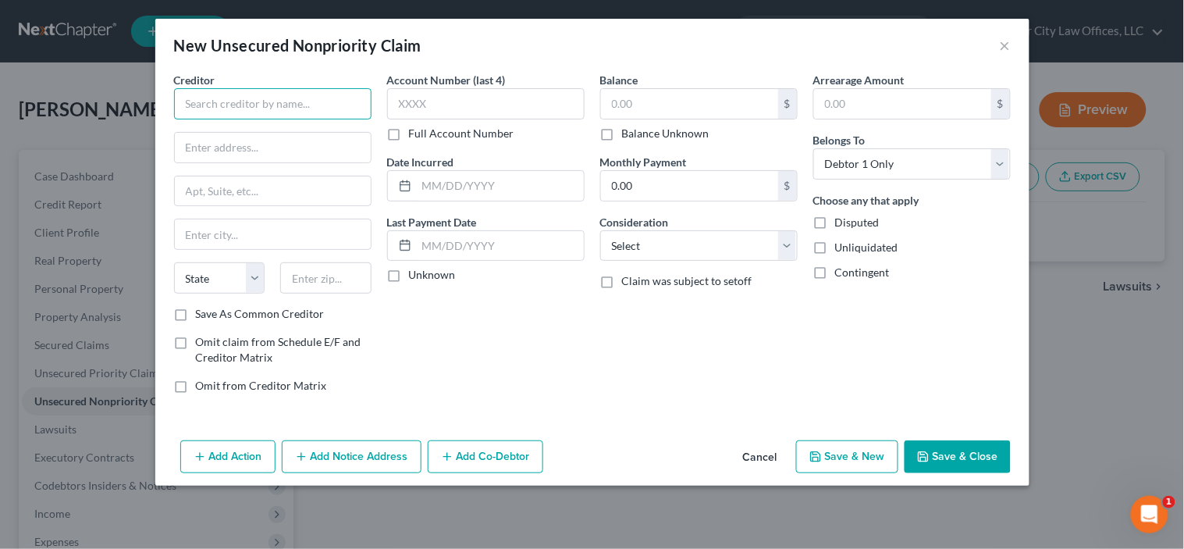
click at [283, 112] on input "text" at bounding box center [273, 103] width 198 height 31
type input "GEICO"
click at [228, 144] on input "text" at bounding box center [273, 148] width 196 height 30
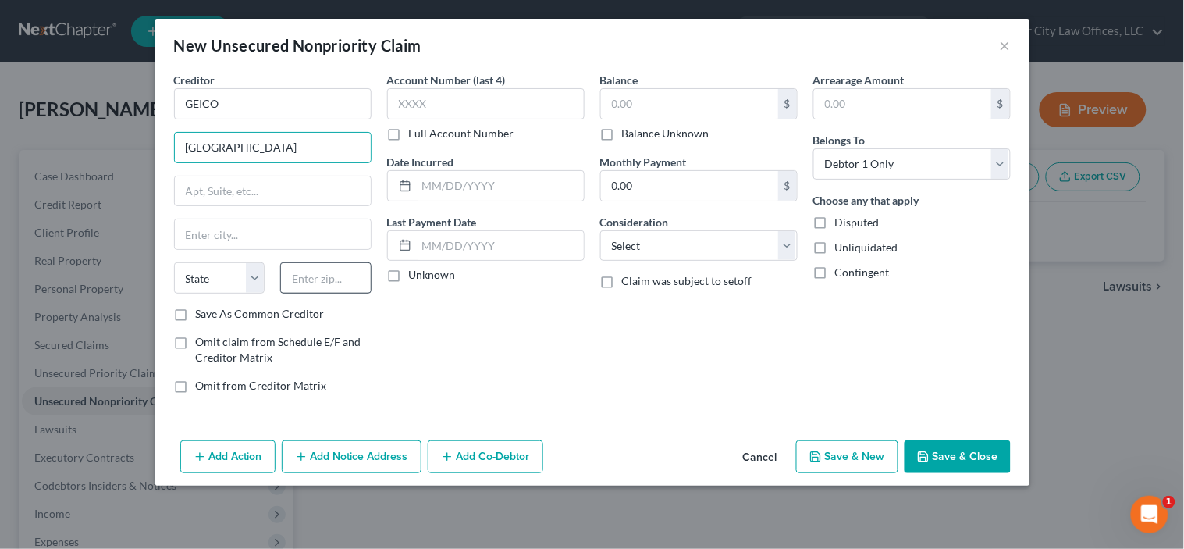
type input "[GEOGRAPHIC_DATA]"
click at [310, 278] on input "text" at bounding box center [325, 277] width 91 height 31
type input "22412"
click at [238, 318] on label "Save As Common Creditor" at bounding box center [260, 314] width 129 height 16
click at [212, 316] on input "Save As Common Creditor" at bounding box center [207, 311] width 10 height 10
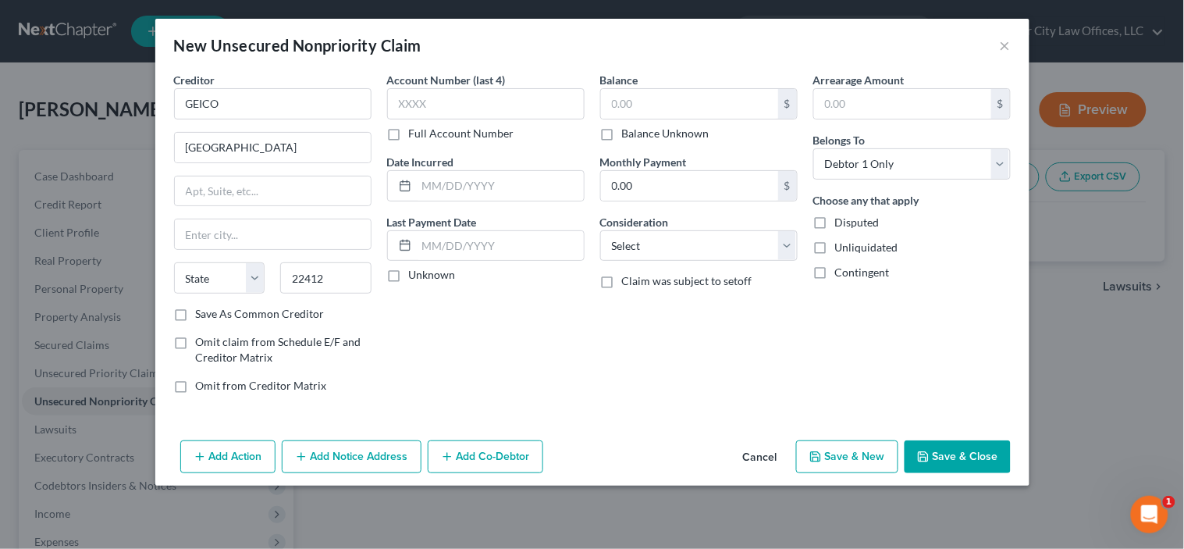
checkbox input "true"
type input "[GEOGRAPHIC_DATA]"
select select "48"
click at [645, 110] on input "text" at bounding box center [689, 104] width 177 height 30
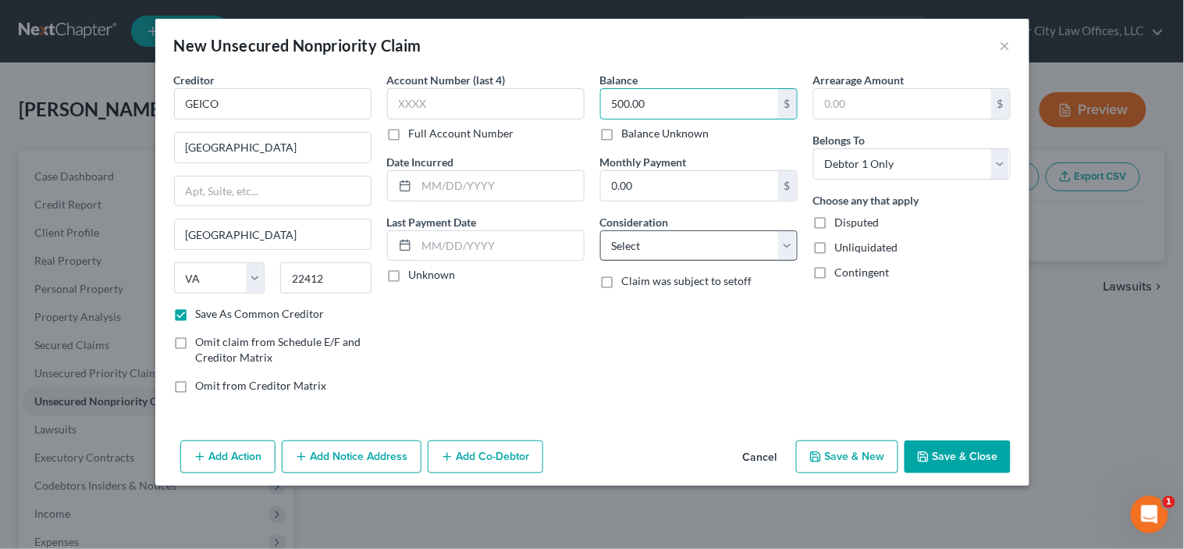
type input "500.00"
click at [698, 237] on select "Select Cable / Satellite Services Collection Agency Credit Card Debt Debt Couns…" at bounding box center [699, 245] width 198 height 31
select select "14"
click at [600, 230] on select "Select Cable / Satellite Services Collection Agency Credit Card Debt Debt Couns…" at bounding box center [699, 245] width 198 height 31
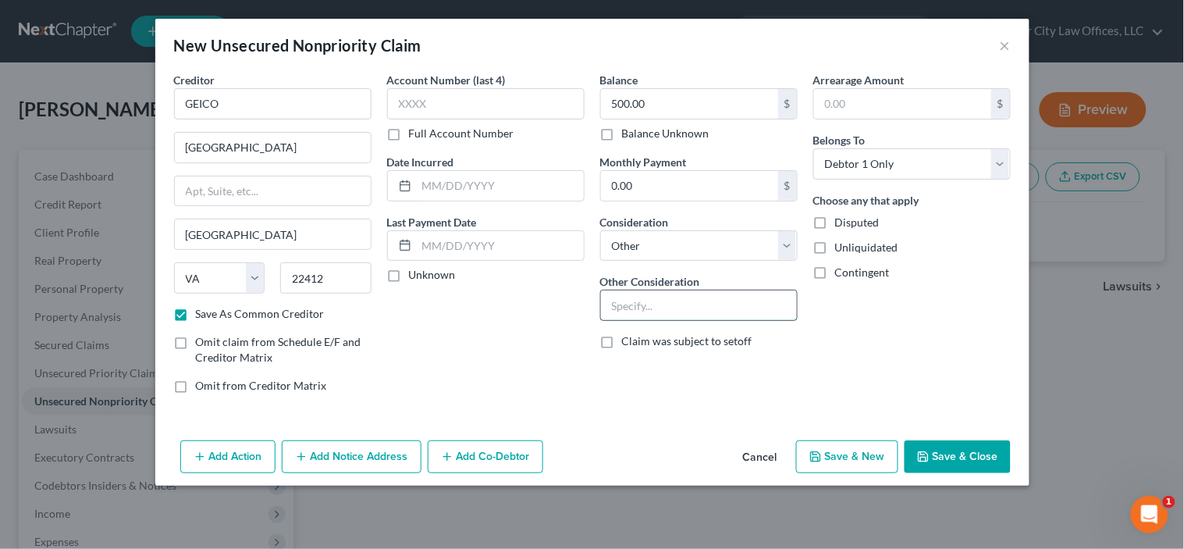
click at [634, 308] on input "text" at bounding box center [699, 305] width 196 height 30
type input "INSURANCE PREMIUM NOT PAID"
click at [874, 451] on button "Save & New" at bounding box center [847, 456] width 102 height 33
checkbox input "false"
select select "0"
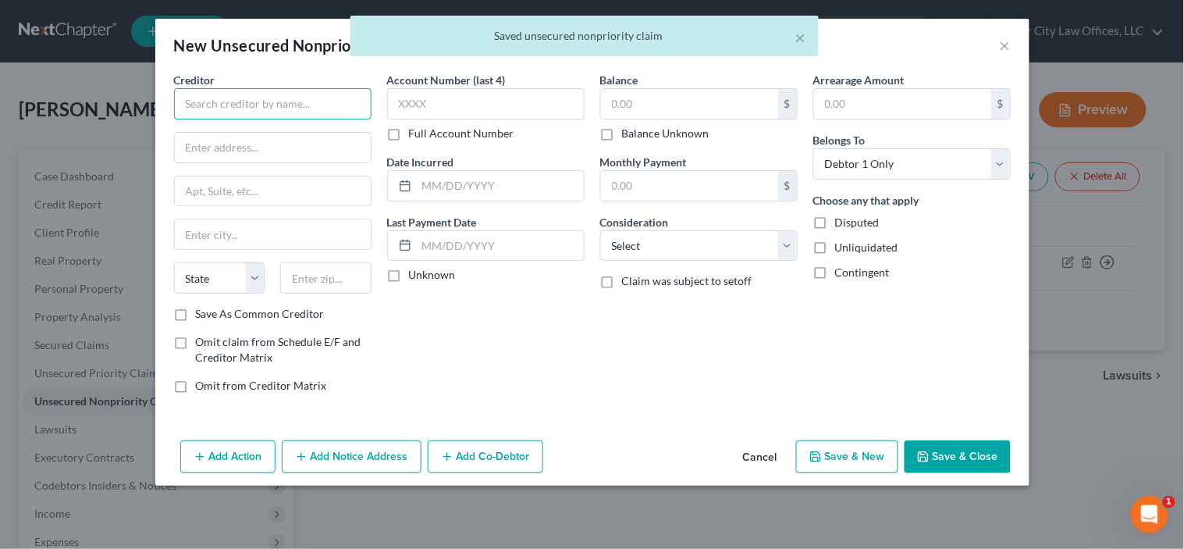
click at [301, 110] on input "text" at bounding box center [273, 103] width 198 height 31
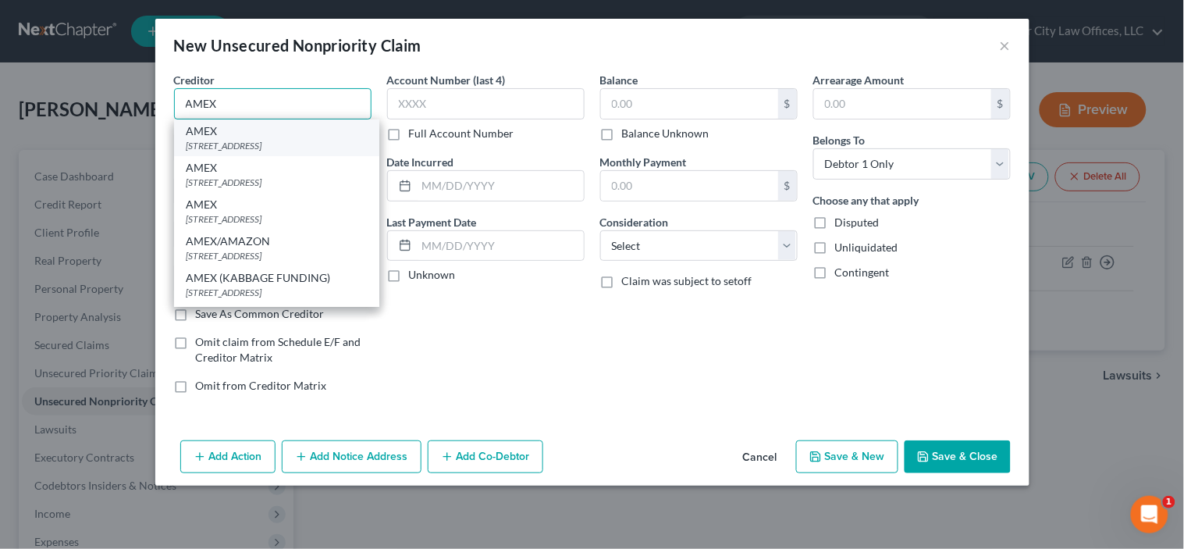
type input "AMEX"
click at [251, 139] on div "[STREET_ADDRESS]" at bounding box center [277, 145] width 180 height 13
type input "PO BOX 981535"
type input "[GEOGRAPHIC_DATA]"
select select "45"
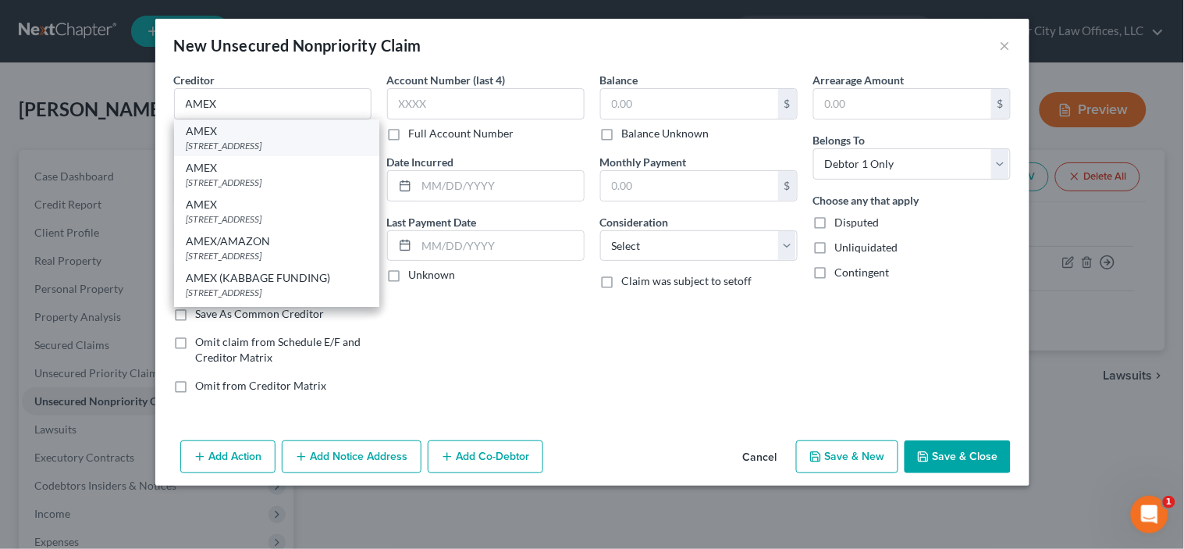
type input "79998"
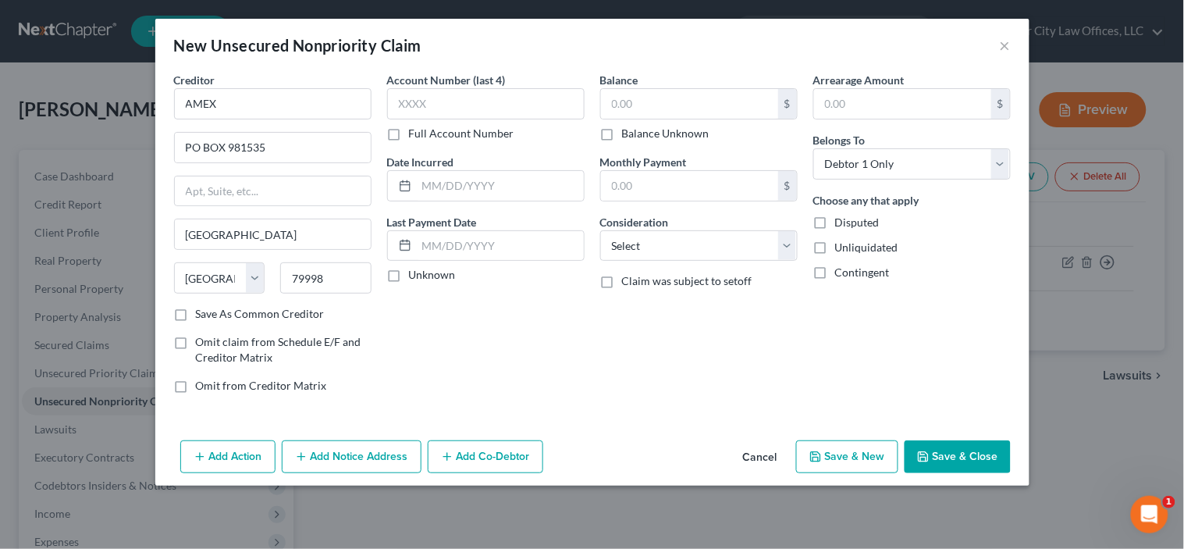
click at [409, 276] on label "Unknown" at bounding box center [432, 275] width 47 height 16
click at [415, 276] on input "Unknown" at bounding box center [420, 272] width 10 height 10
checkbox input "true"
click at [615, 109] on input "text" at bounding box center [689, 104] width 177 height 30
type input "21,500.00"
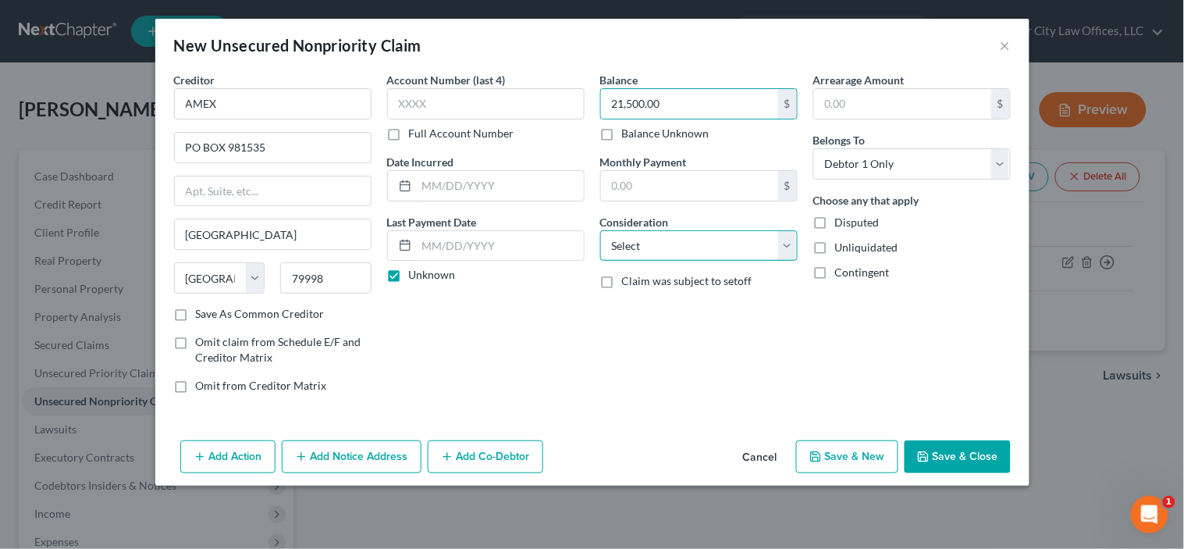
click at [786, 246] on select "Select Cable / Satellite Services Collection Agency Credit Card Debt Debt Couns…" at bounding box center [699, 245] width 198 height 31
select select "2"
click at [600, 230] on select "Select Cable / Satellite Services Collection Agency Credit Card Debt Debt Couns…" at bounding box center [699, 245] width 198 height 31
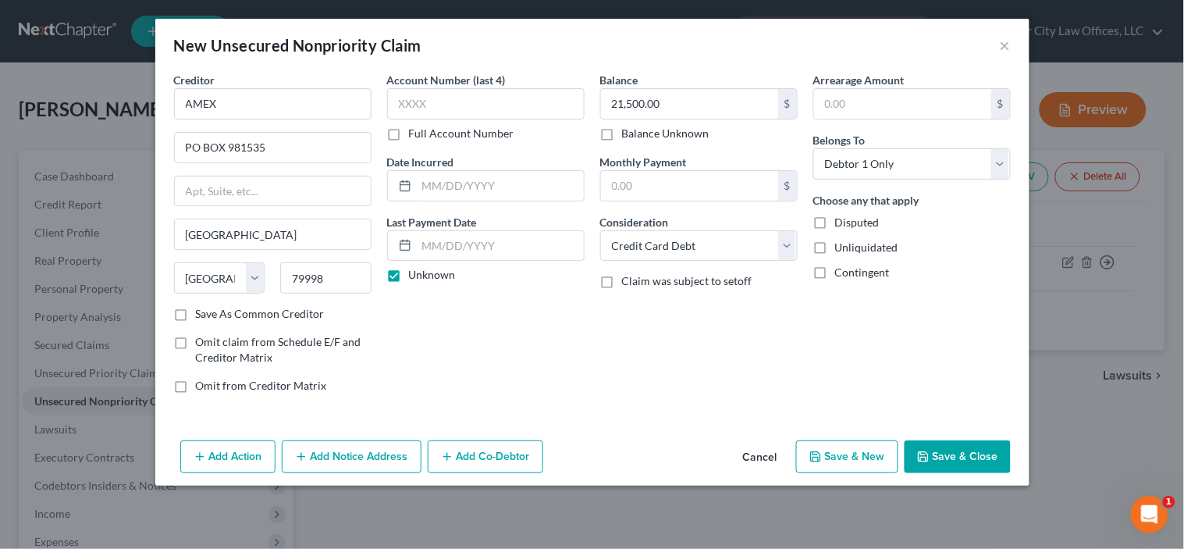
click at [838, 462] on button "Save & New" at bounding box center [847, 456] width 102 height 33
select select "0"
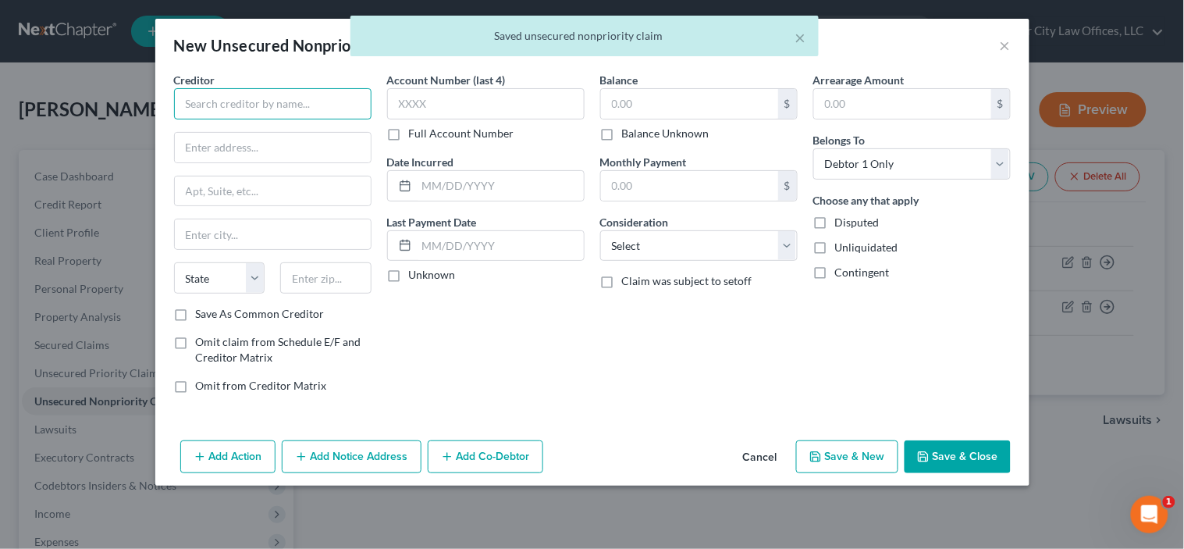
click at [314, 103] on input "text" at bounding box center [273, 103] width 198 height 31
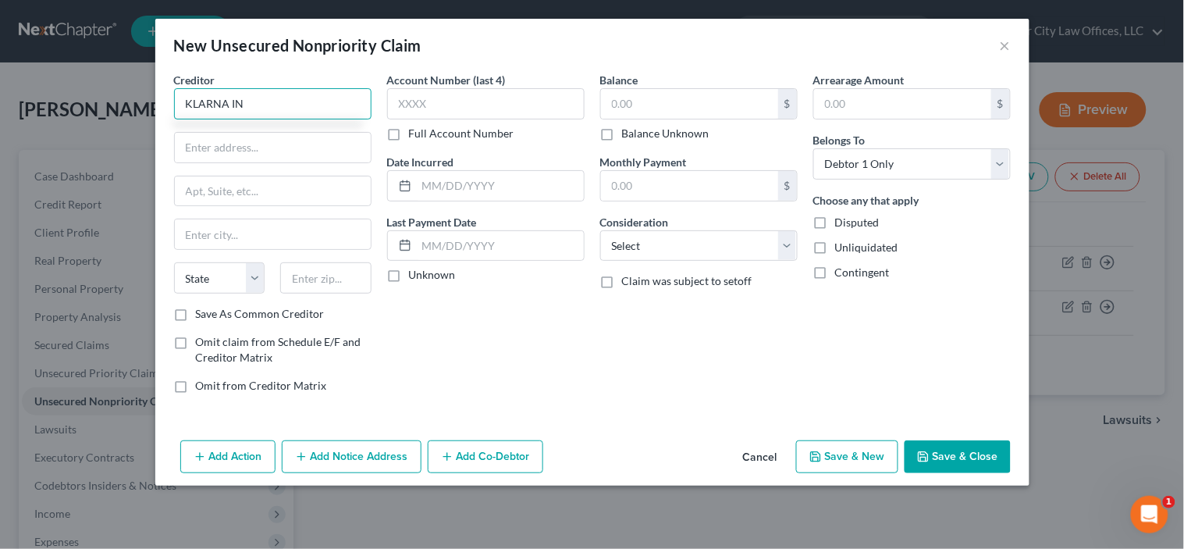
type input "KLARNA IN"
type input "[STREET_ADDRESS]"
type input "43215"
click at [196, 315] on label "Save As Common Creditor" at bounding box center [260, 314] width 129 height 16
click at [202, 315] on input "Save As Common Creditor" at bounding box center [207, 311] width 10 height 10
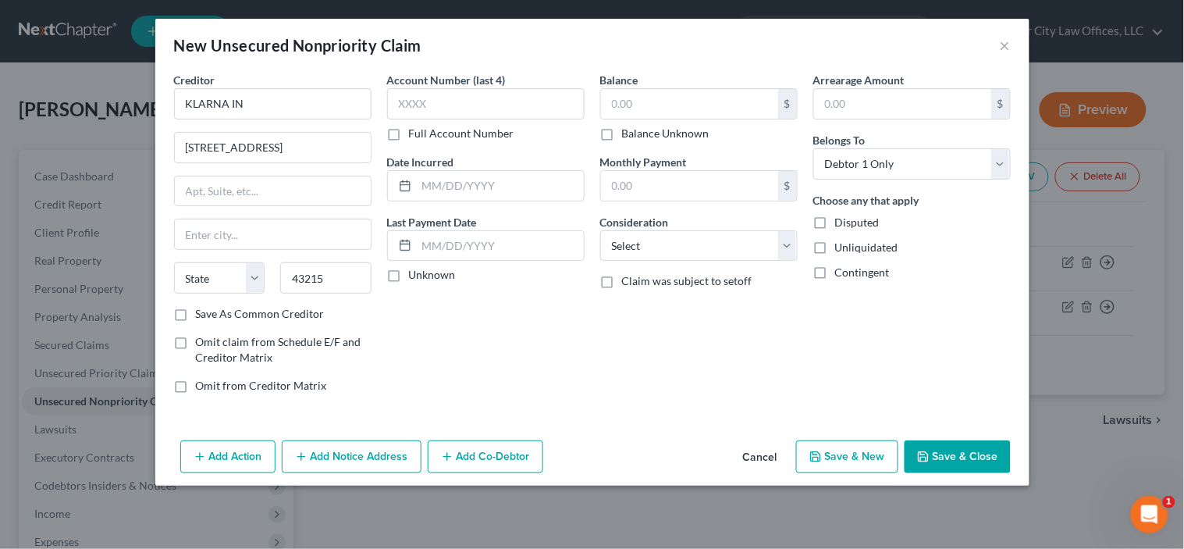
checkbox input "true"
type input "Columbus"
select select "36"
click at [621, 103] on input "text" at bounding box center [689, 104] width 177 height 30
type input "1,000.00"
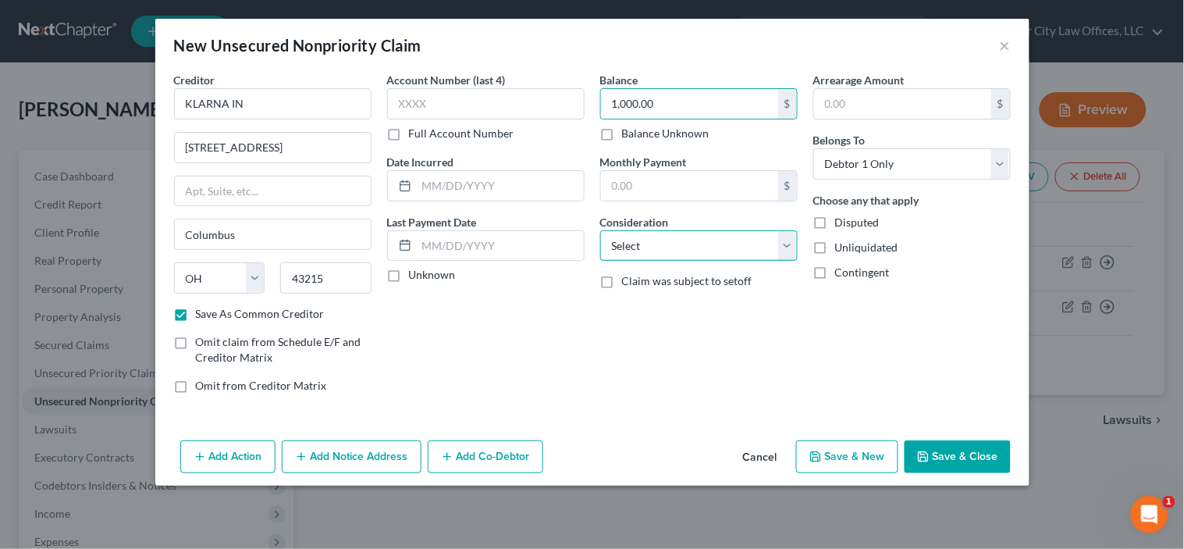
click at [689, 243] on select "Select Cable / Satellite Services Collection Agency Credit Card Debt Debt Couns…" at bounding box center [699, 245] width 198 height 31
select select "2"
click at [600, 230] on select "Select Cable / Satellite Services Collection Agency Credit Card Debt Debt Couns…" at bounding box center [699, 245] width 198 height 31
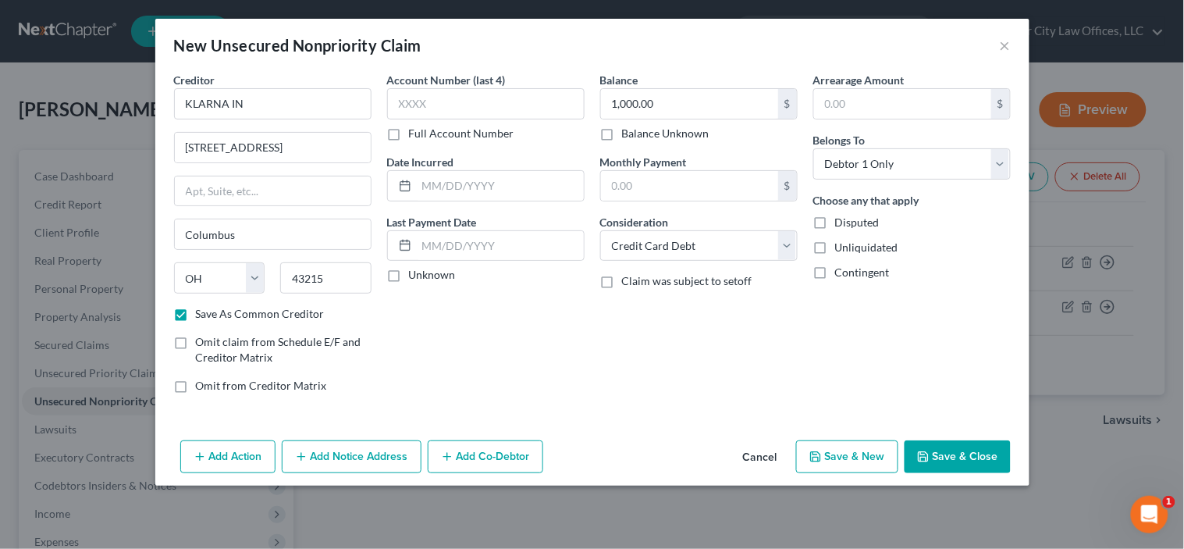
click at [822, 453] on icon "button" at bounding box center [816, 456] width 12 height 12
checkbox input "false"
type input "0.00"
select select "0"
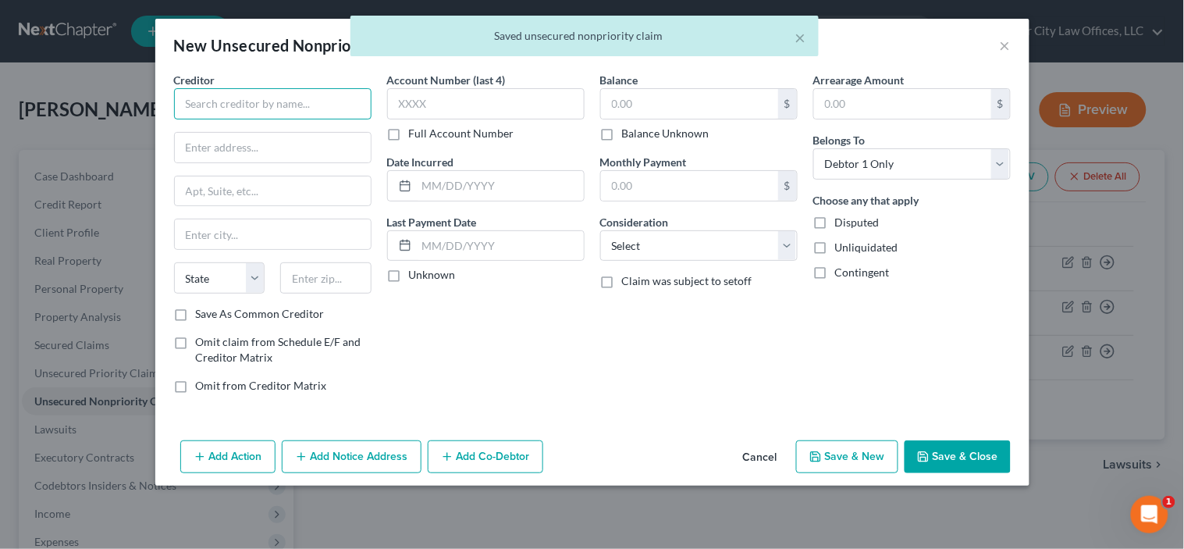
click at [220, 100] on input "text" at bounding box center [273, 103] width 198 height 31
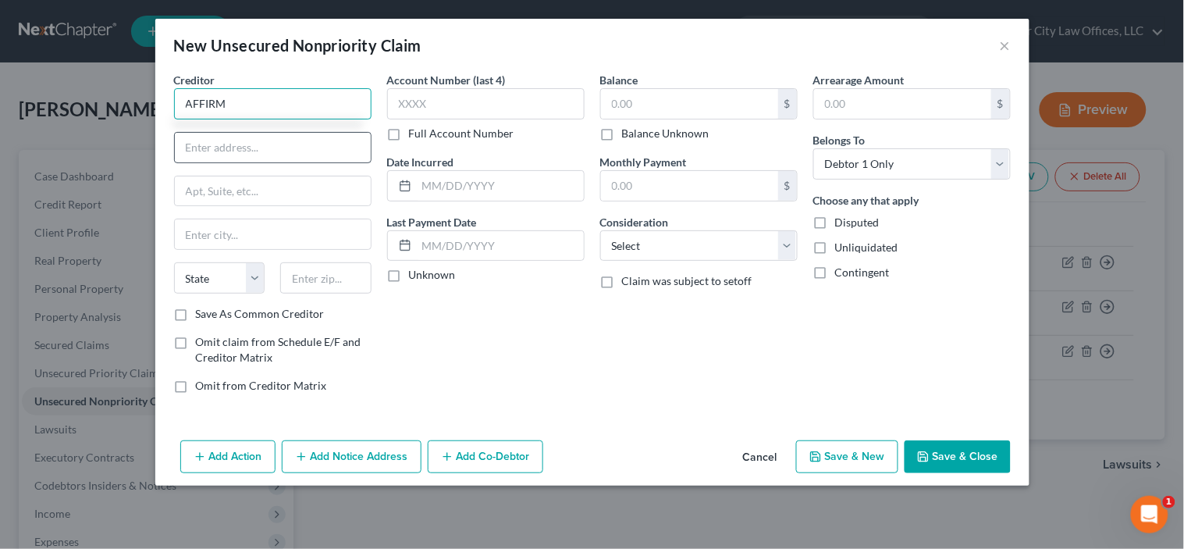
type input "AFFIRM"
click at [219, 141] on input "text" at bounding box center [273, 148] width 196 height 30
type input "[STREET_ADDRESS][US_STATE]"
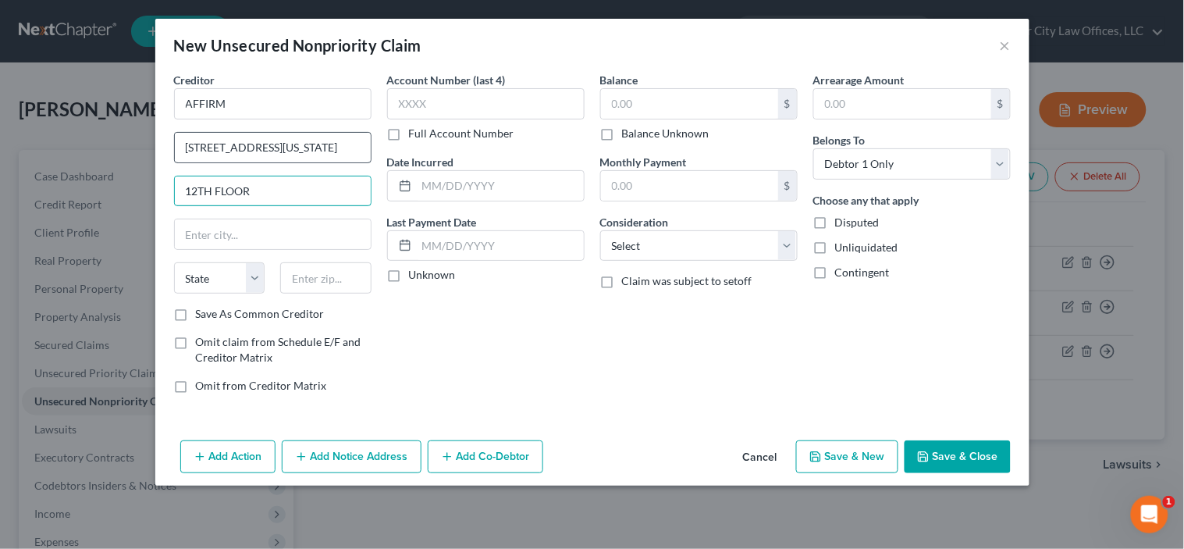
type input "12TH FLOOR"
type input "94108"
type input "[GEOGRAPHIC_DATA]"
select select "4"
click at [653, 104] on input "text" at bounding box center [689, 104] width 177 height 30
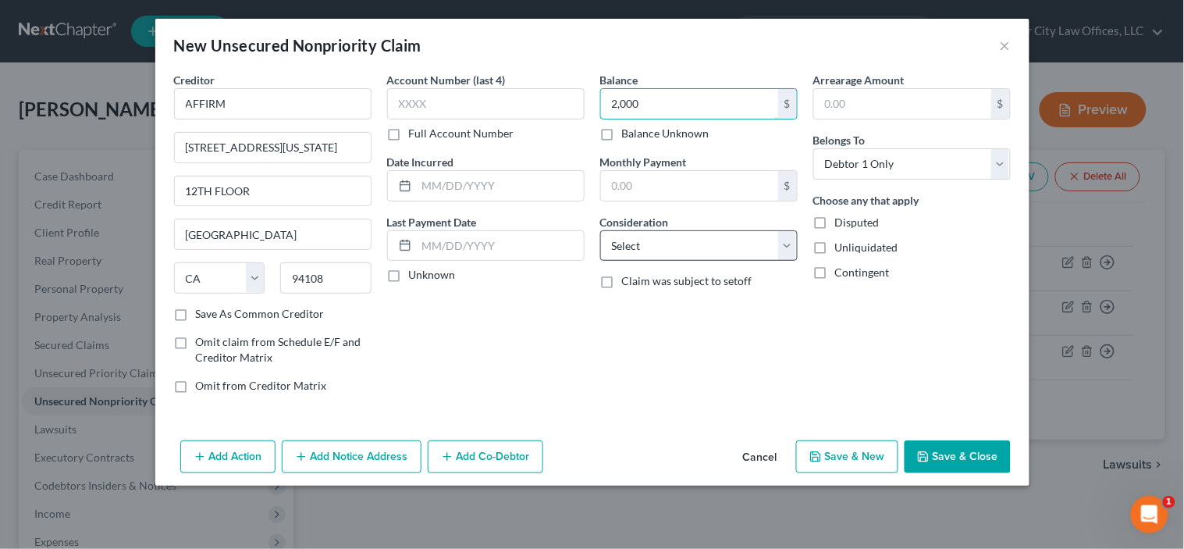
type input "2,000"
click at [768, 242] on select "Select Cable / Satellite Services Collection Agency Credit Card Debt Debt Couns…" at bounding box center [699, 245] width 198 height 31
select select "2"
click at [600, 230] on select "Select Cable / Satellite Services Collection Agency Credit Card Debt Debt Couns…" at bounding box center [699, 245] width 198 height 31
click at [852, 447] on button "Save & New" at bounding box center [847, 456] width 102 height 33
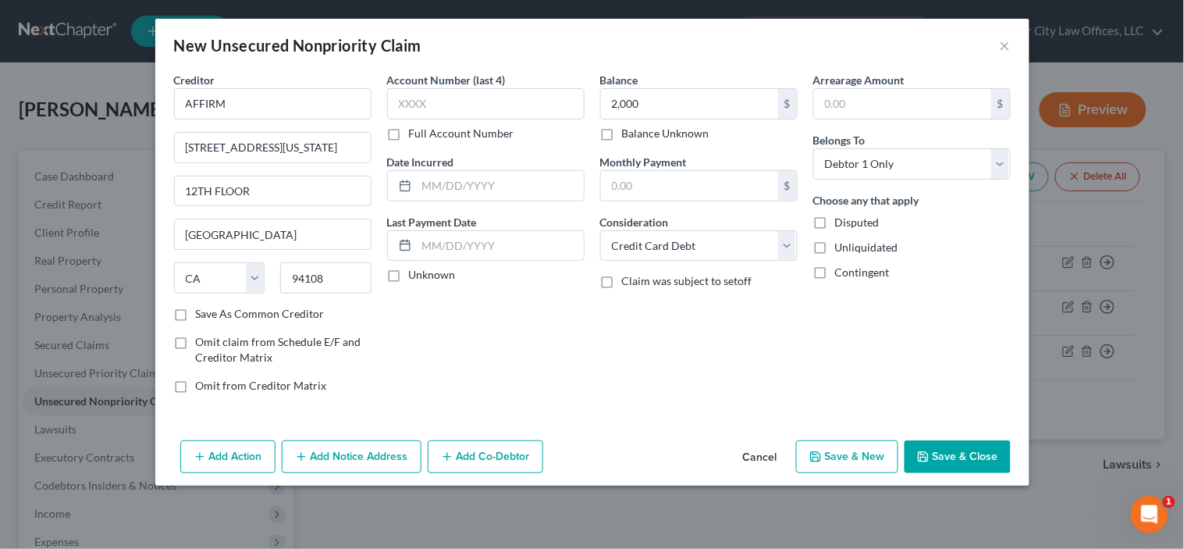
select select "0"
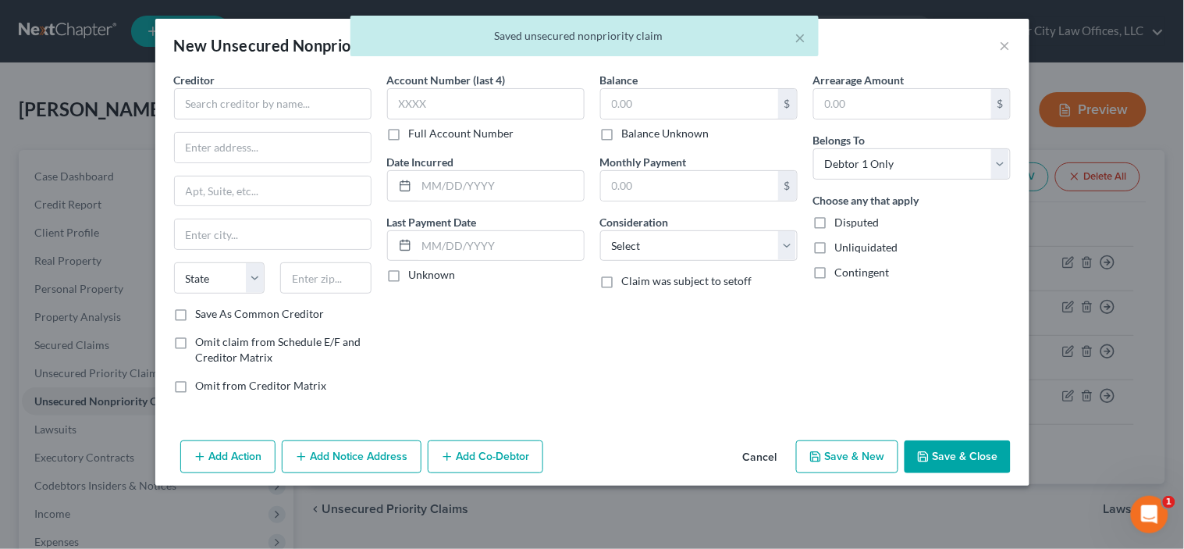
type input "2,000.00"
type input "0.00"
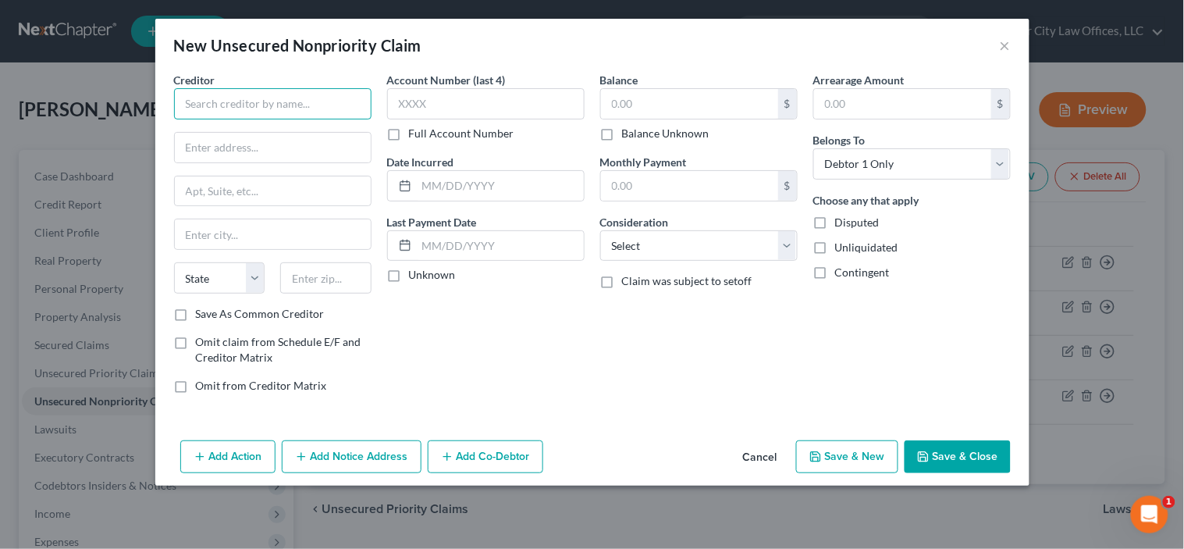
click at [236, 99] on input "text" at bounding box center [273, 103] width 198 height 31
type input "BEYOND"
click at [221, 141] on input "text" at bounding box center [273, 148] width 196 height 30
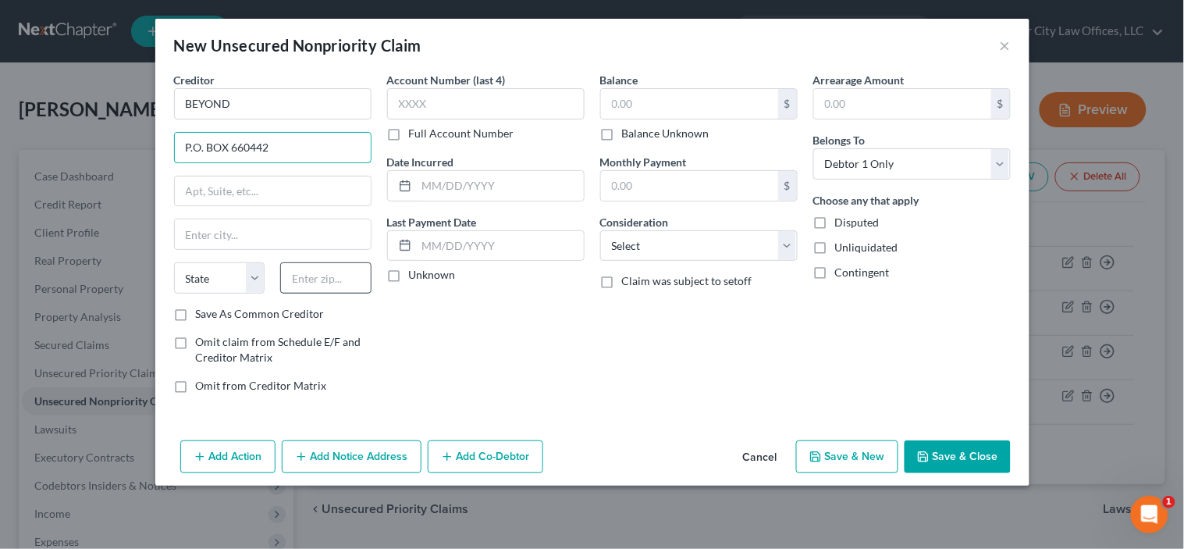
type input "P.O. BOX 660442"
click at [306, 282] on input "text" at bounding box center [325, 277] width 91 height 31
type input "75266"
type input "[GEOGRAPHIC_DATA]"
select select "45"
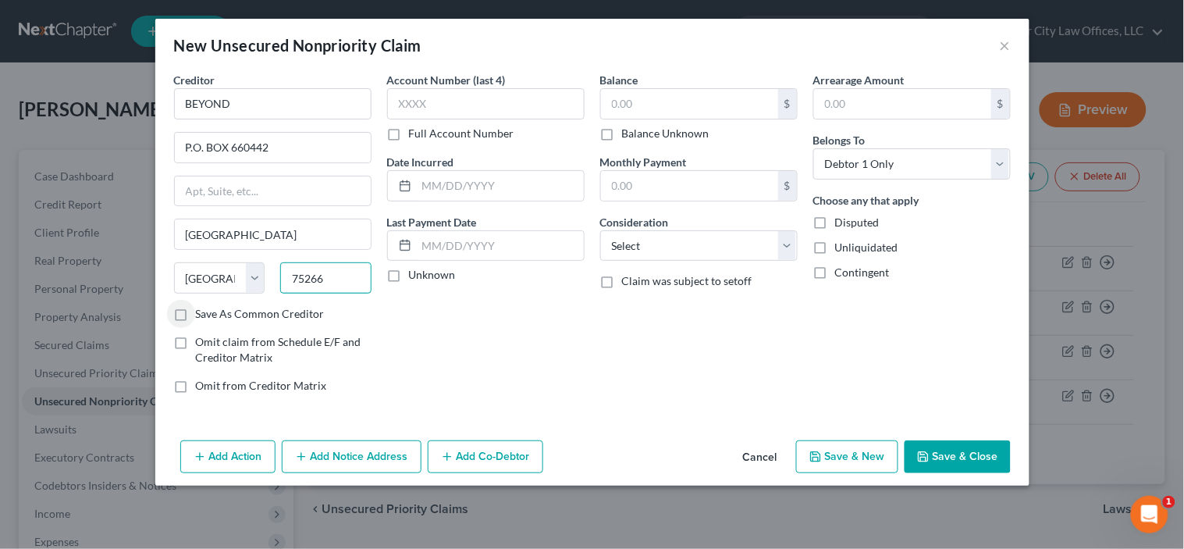
click at [306, 282] on input "75266" at bounding box center [325, 277] width 91 height 31
click at [622, 134] on label "Balance Unknown" at bounding box center [665, 134] width 87 height 16
click at [629, 134] on input "Balance Unknown" at bounding box center [634, 131] width 10 height 10
checkbox input "true"
type input "0.00"
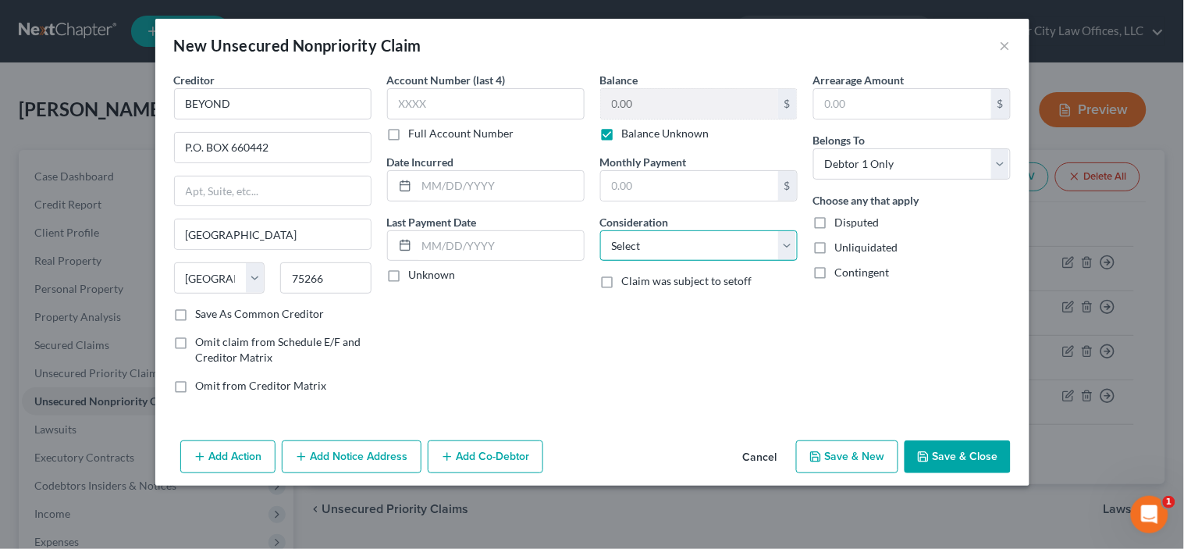
click at [637, 247] on select "Select Cable / Satellite Services Collection Agency Credit Card Debt Debt Couns…" at bounding box center [699, 245] width 198 height 31
click at [600, 230] on select "Select Cable / Satellite Services Collection Agency Credit Card Debt Debt Couns…" at bounding box center [699, 245] width 198 height 31
click at [675, 250] on select "Select Cable / Satellite Services Collection Agency Credit Card Debt Debt Couns…" at bounding box center [699, 245] width 198 height 31
select select "3"
click at [600, 230] on select "Select Cable / Satellite Services Collection Agency Credit Card Debt Debt Couns…" at bounding box center [699, 245] width 198 height 31
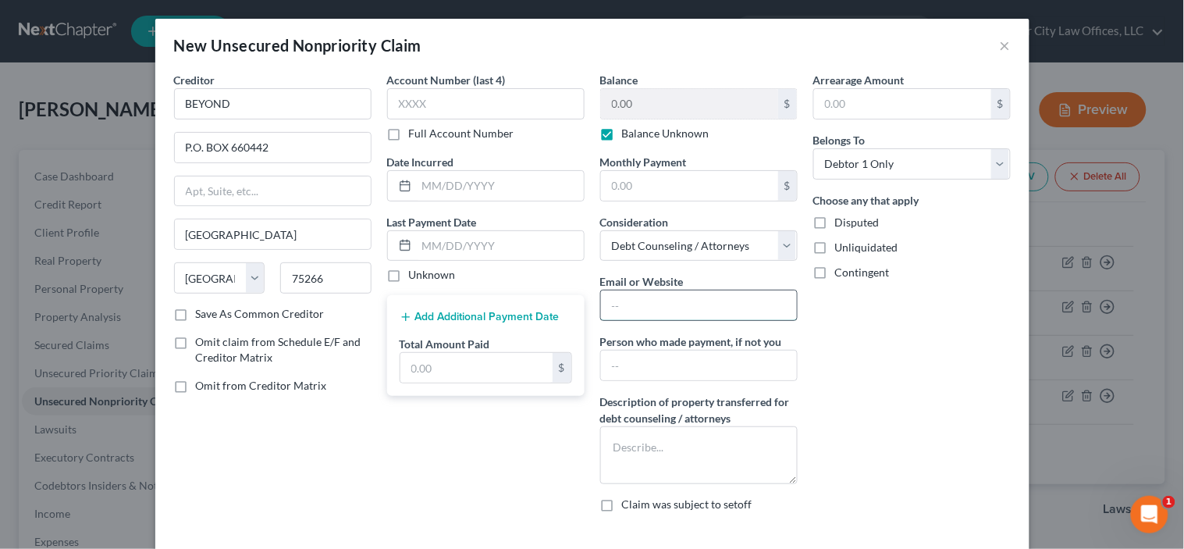
click at [650, 307] on input "text" at bounding box center [699, 305] width 196 height 30
click at [948, 393] on div "Arrearage Amount $ Belongs To * Select Debtor 1 Only Debtor 2 Only Debtor 1 And…" at bounding box center [912, 298] width 213 height 453
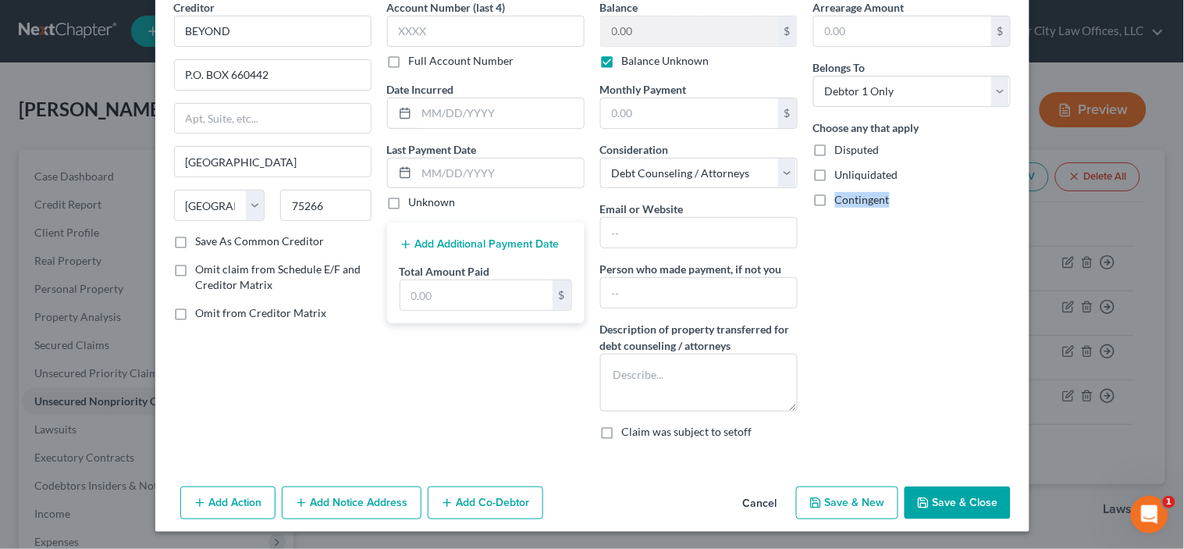
scroll to position [74, 0]
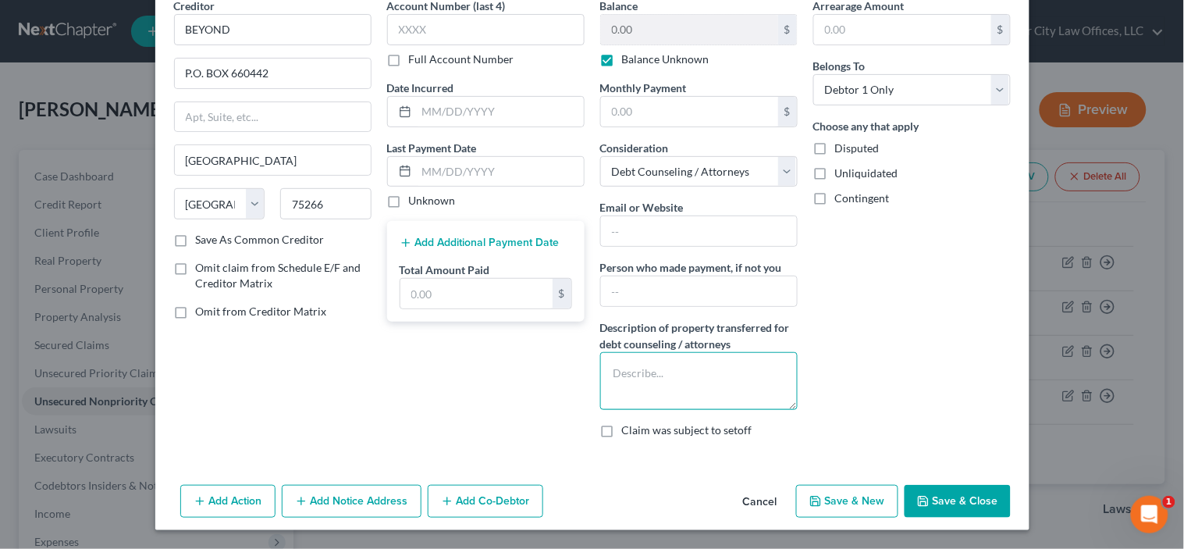
drag, startPoint x: 593, startPoint y: 372, endPoint x: 609, endPoint y: 371, distance: 15.6
click at [609, 371] on textarea at bounding box center [699, 381] width 198 height 58
type textarea "C"
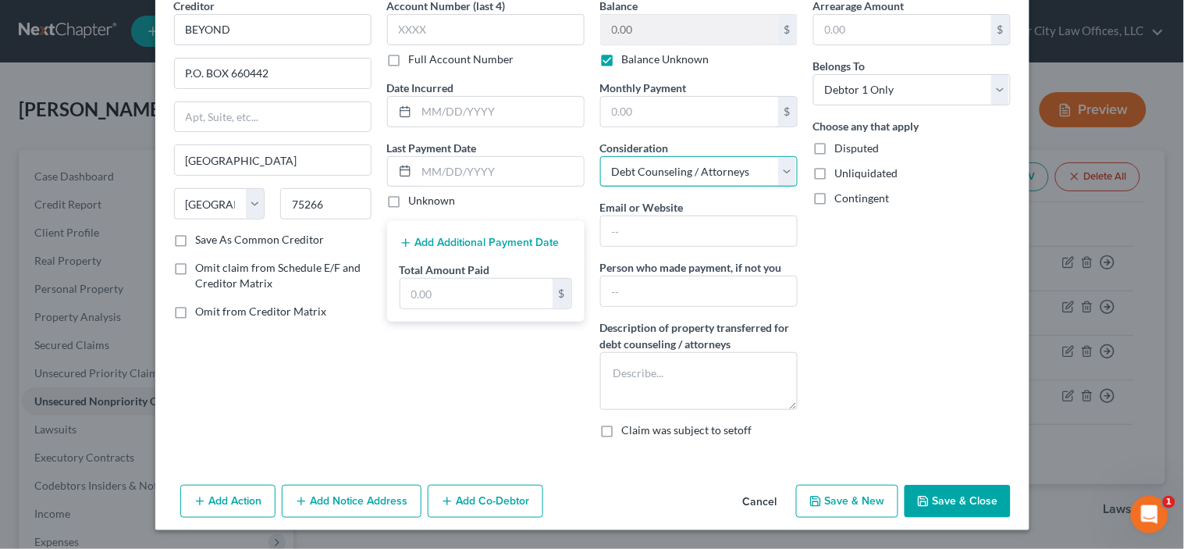
click at [777, 173] on select "Select Cable / Satellite Services Collection Agency Credit Card Debt Debt Couns…" at bounding box center [699, 171] width 198 height 31
select select "1"
click at [600, 187] on select "Select Cable / Satellite Services Collection Agency Credit Card Debt Debt Couns…" at bounding box center [699, 171] width 198 height 31
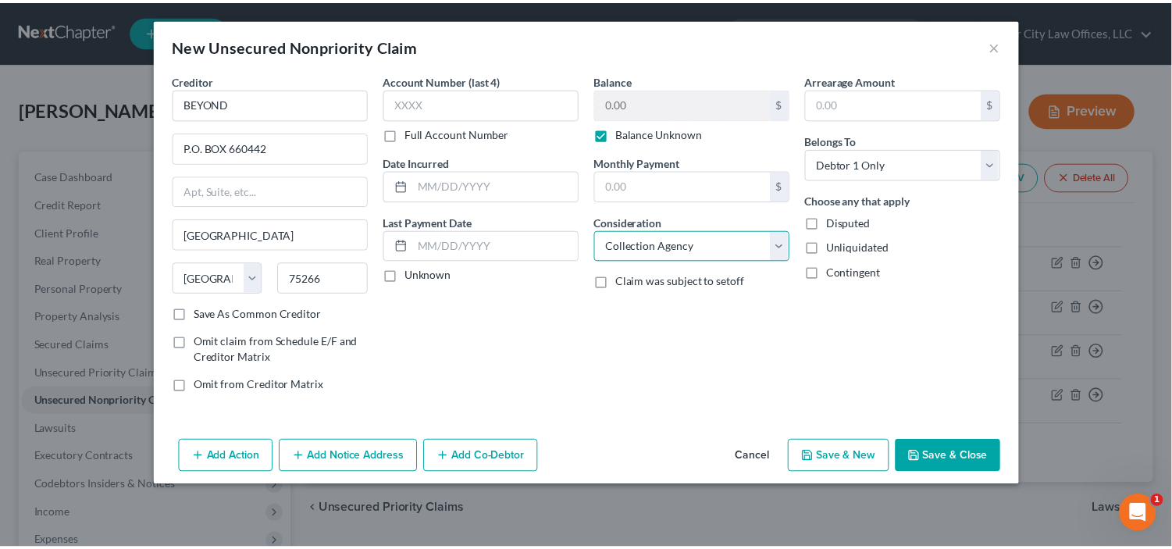
scroll to position [0, 0]
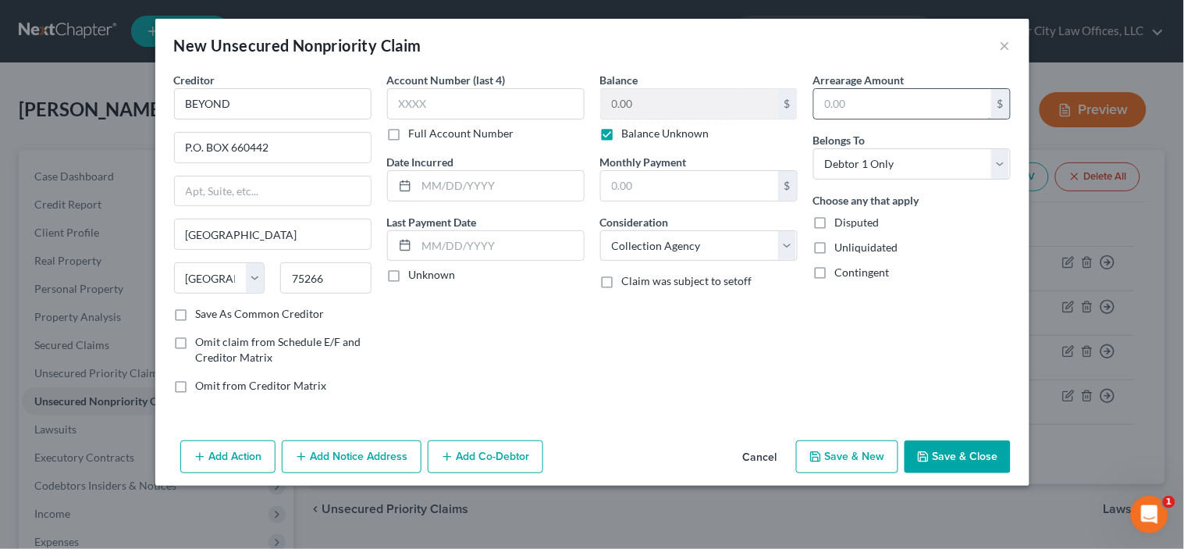
click at [879, 105] on input "text" at bounding box center [902, 104] width 177 height 30
click at [867, 330] on div "Arrearage Amount $ Belongs To * Select Debtor 1 Only Debtor 2 Only Debtor 1 And…" at bounding box center [912, 239] width 213 height 334
click at [835, 226] on label "Disputed" at bounding box center [857, 223] width 45 height 16
click at [842, 225] on input "Disputed" at bounding box center [847, 220] width 10 height 10
checkbox input "true"
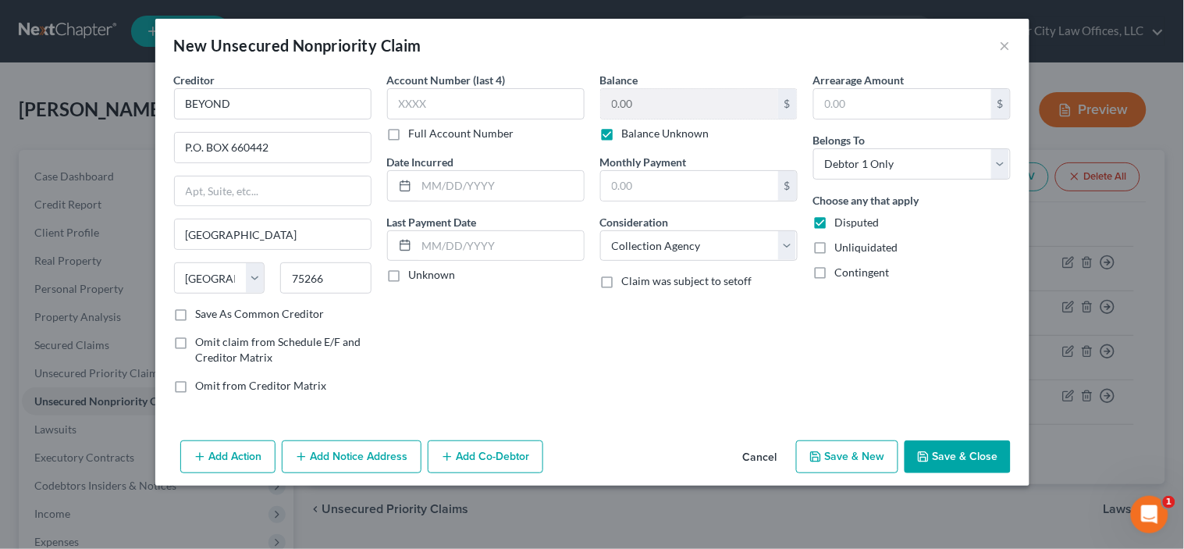
click at [847, 450] on button "Save & New" at bounding box center [847, 456] width 102 height 33
select select "0"
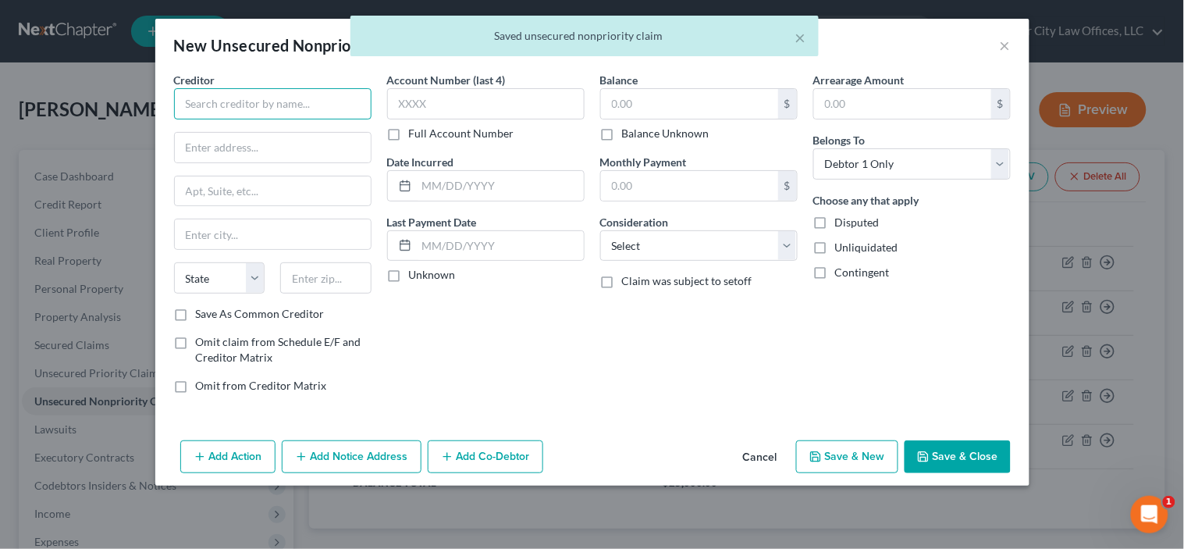
click at [324, 101] on input "text" at bounding box center [273, 103] width 198 height 31
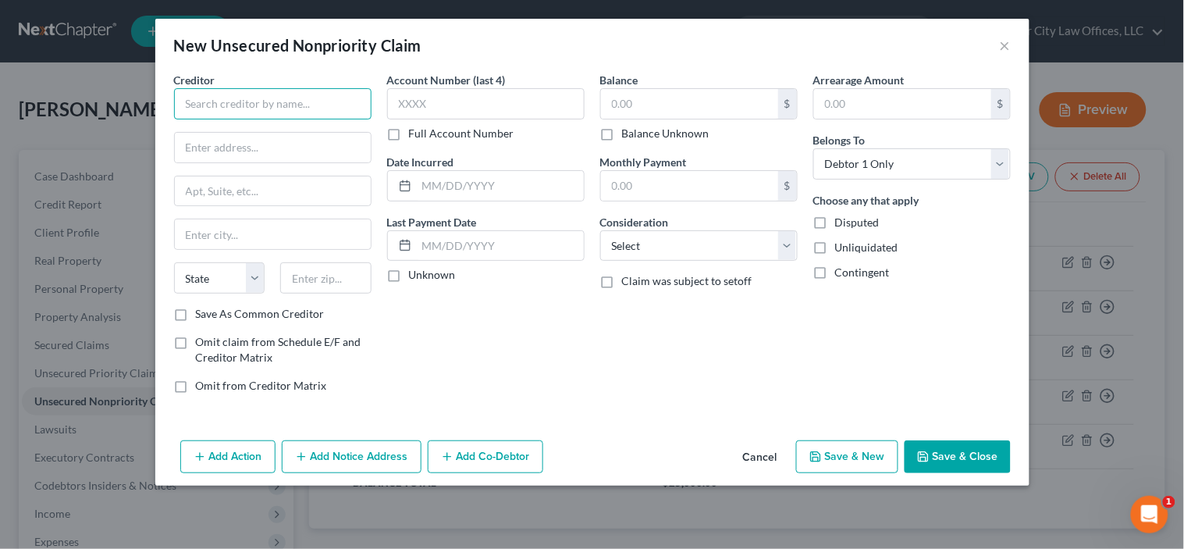
click at [301, 100] on input "text" at bounding box center [273, 103] width 198 height 31
type input "PALACE ELITE TRAVEL"
click at [256, 141] on input "text" at bounding box center [273, 148] width 196 height 30
type input "CHETUMAL KM 340"
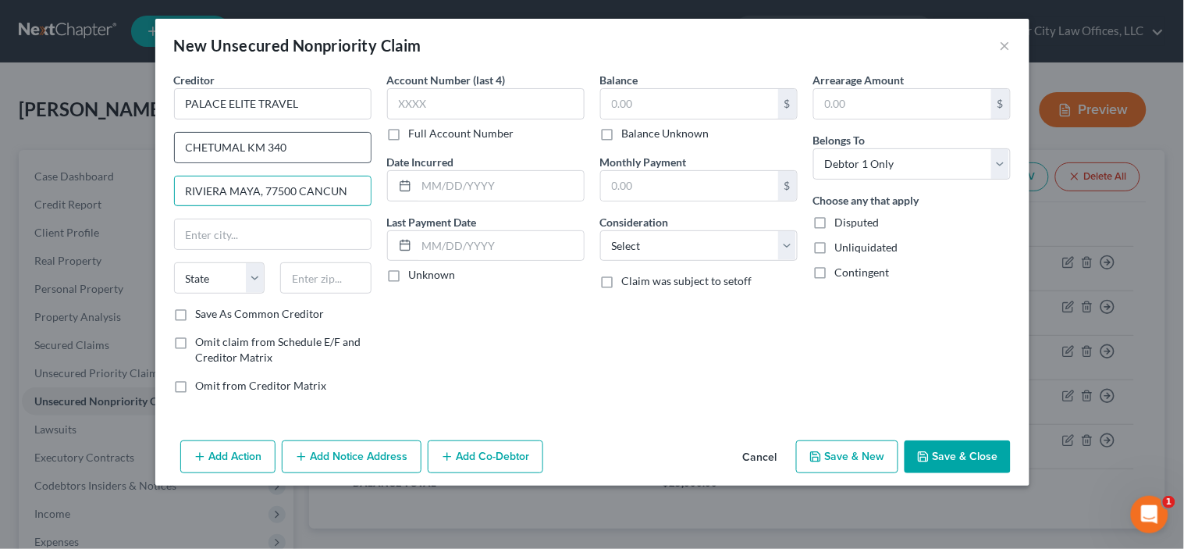
type input "RIVIERA MAYA, 77500 CANCUN"
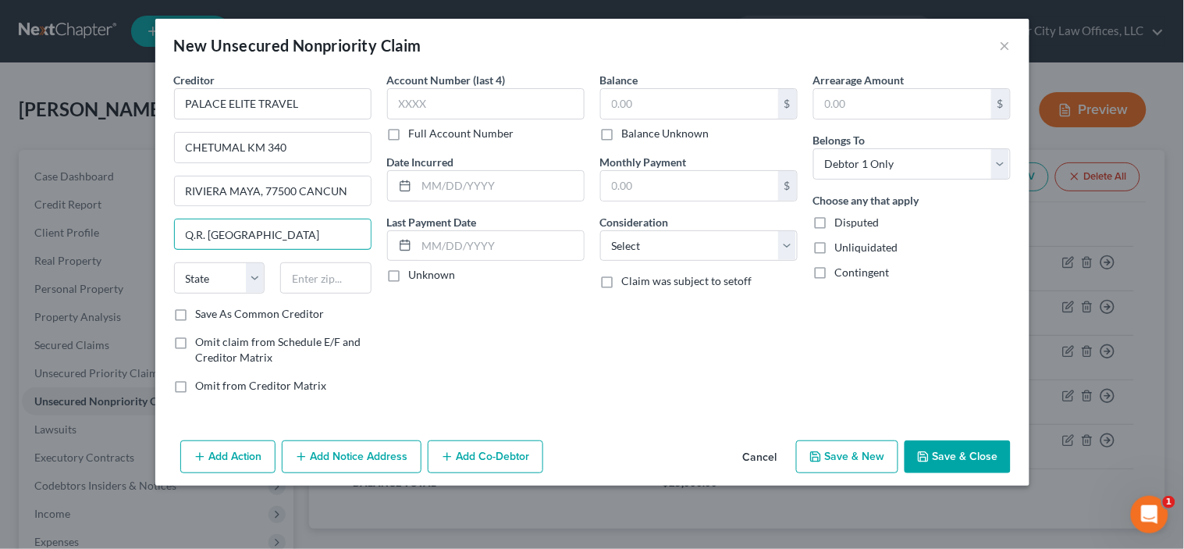
type input "Q.R. [GEOGRAPHIC_DATA]"
click at [622, 134] on label "Balance Unknown" at bounding box center [665, 134] width 87 height 16
click at [629, 134] on input "Balance Unknown" at bounding box center [634, 131] width 10 height 10
checkbox input "true"
type input "0.00"
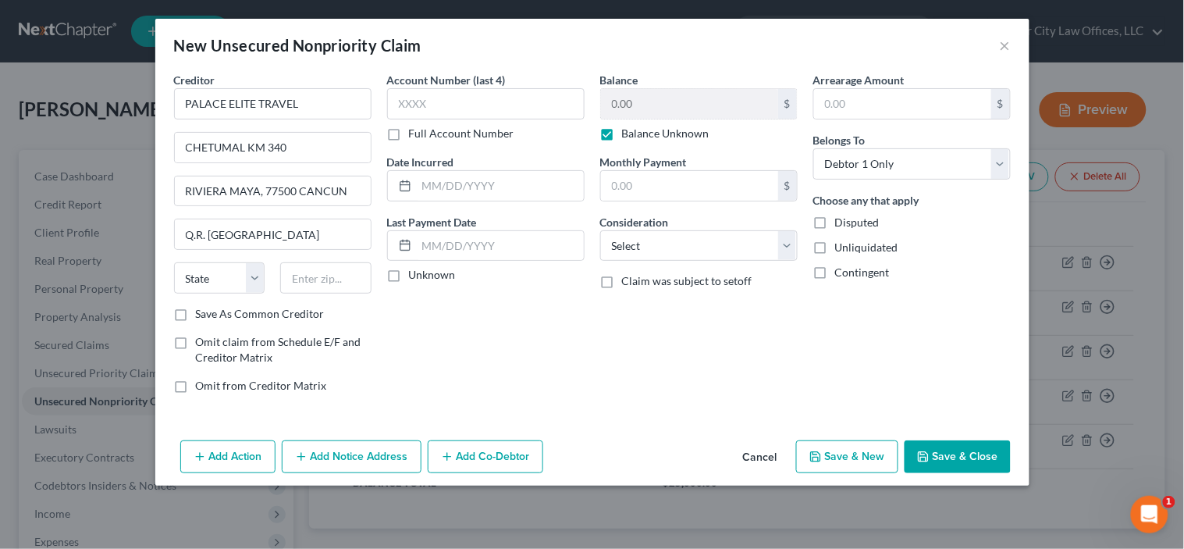
click at [409, 280] on label "Unknown" at bounding box center [432, 275] width 47 height 16
click at [415, 277] on input "Unknown" at bounding box center [420, 272] width 10 height 10
checkbox input "true"
click at [864, 458] on button "Save & New" at bounding box center [847, 456] width 102 height 33
select select "0"
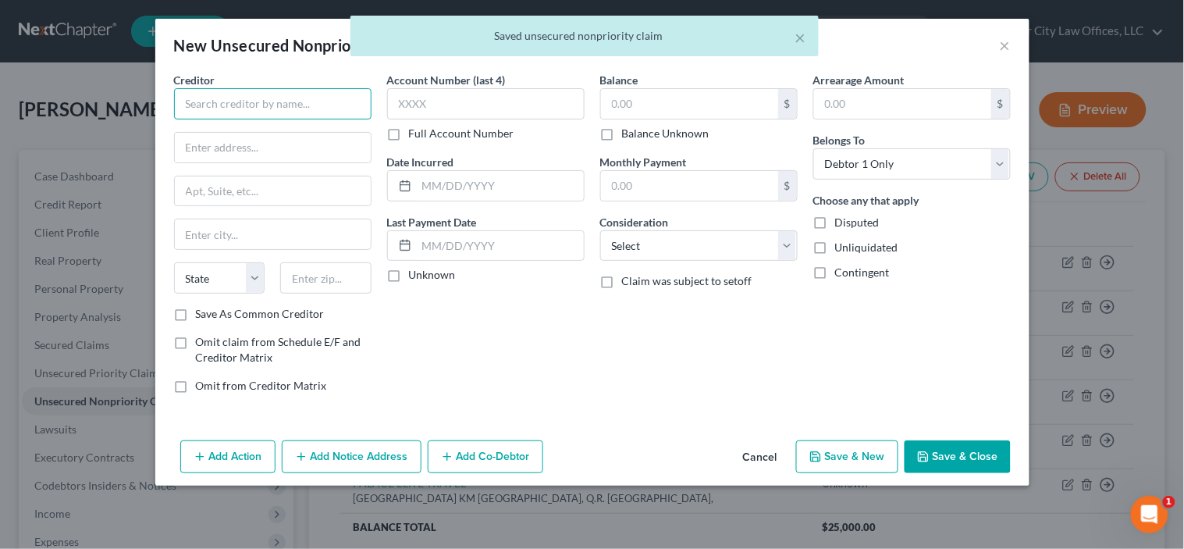
click at [324, 112] on input "text" at bounding box center [273, 103] width 198 height 31
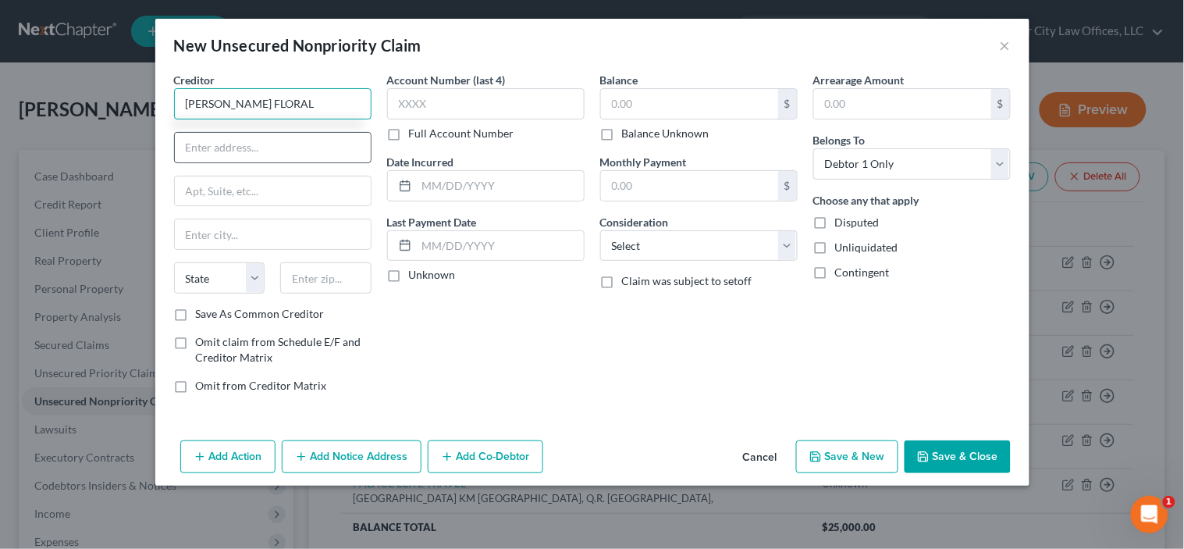
type input "[PERSON_NAME] FLORAL"
click at [277, 153] on input "text" at bounding box center [273, 148] width 196 height 30
type input "[STREET_ADDRESS]"
type input "08109"
type input "[GEOGRAPHIC_DATA]"
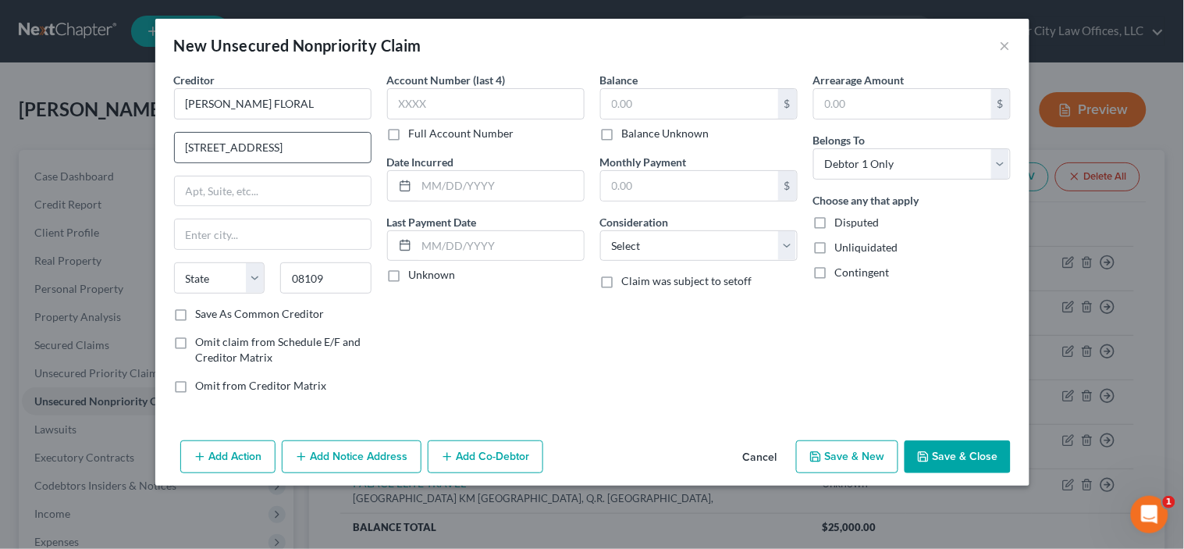
select select "33"
click at [196, 312] on label "Save As Common Creditor" at bounding box center [260, 314] width 129 height 16
click at [202, 312] on input "Save As Common Creditor" at bounding box center [207, 311] width 10 height 10
checkbox input "true"
click at [628, 94] on input "text" at bounding box center [689, 104] width 177 height 30
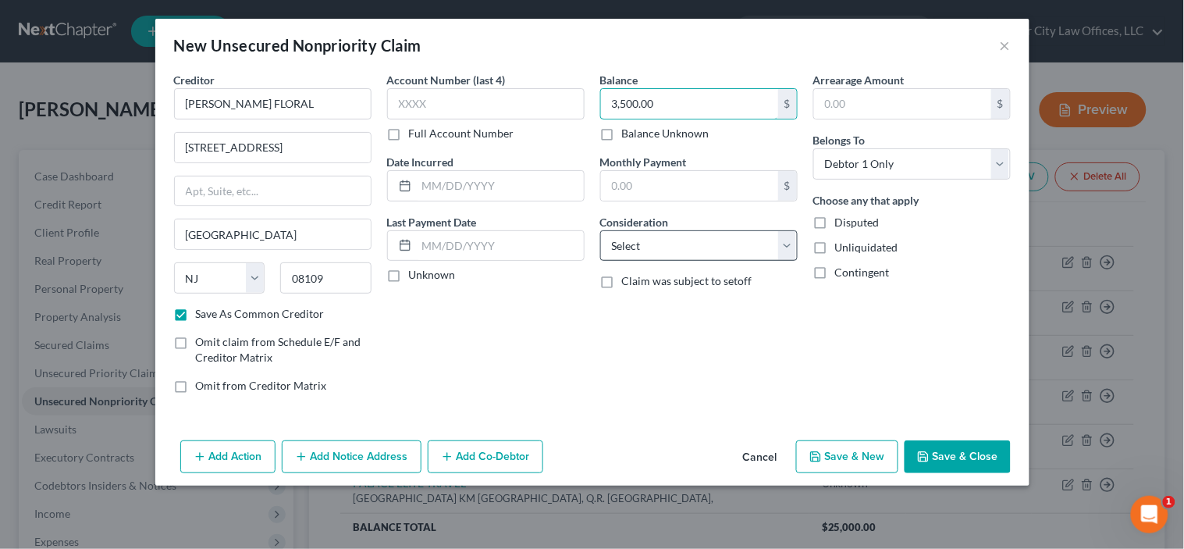
type input "3,500.00"
click at [682, 245] on select "Select Cable / Satellite Services Collection Agency Credit Card Debt Debt Couns…" at bounding box center [699, 245] width 198 height 31
select select "18"
click at [600, 230] on select "Select Cable / Satellite Services Collection Agency Credit Card Debt Debt Couns…" at bounding box center [699, 245] width 198 height 31
click at [865, 450] on button "Save & New" at bounding box center [847, 456] width 102 height 33
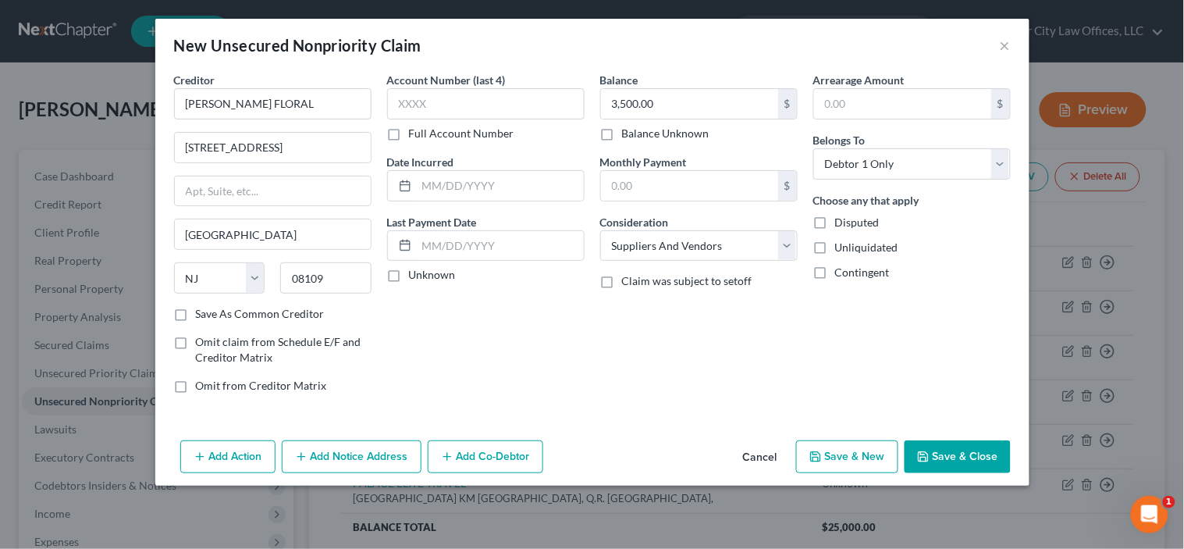
select select "0"
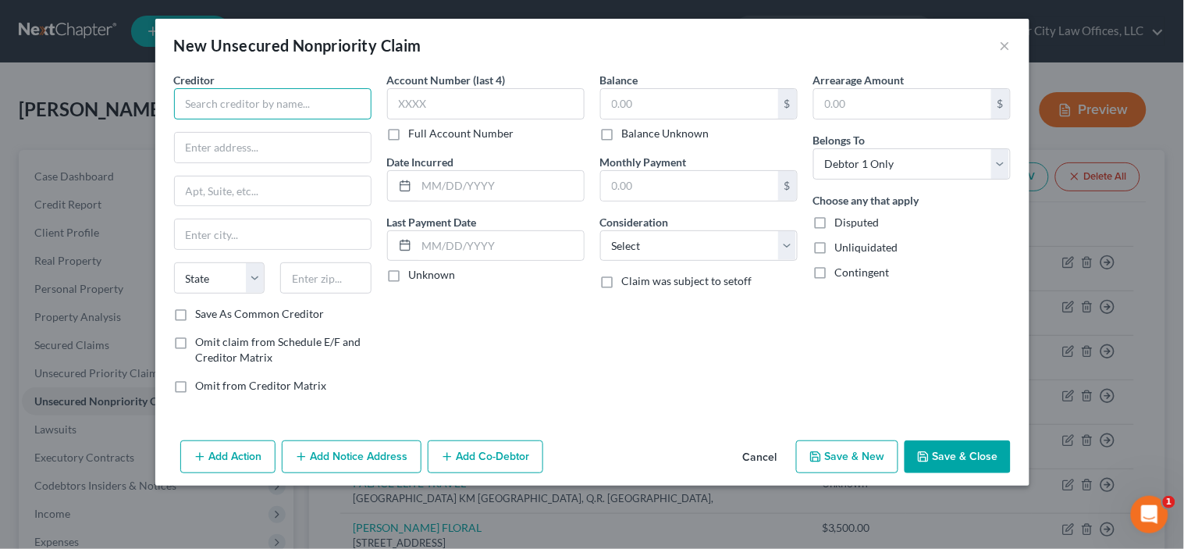
click at [310, 102] on input "text" at bounding box center [273, 103] width 198 height 31
type input "TRUIST BANK"
click at [659, 104] on input "text" at bounding box center [689, 104] width 177 height 30
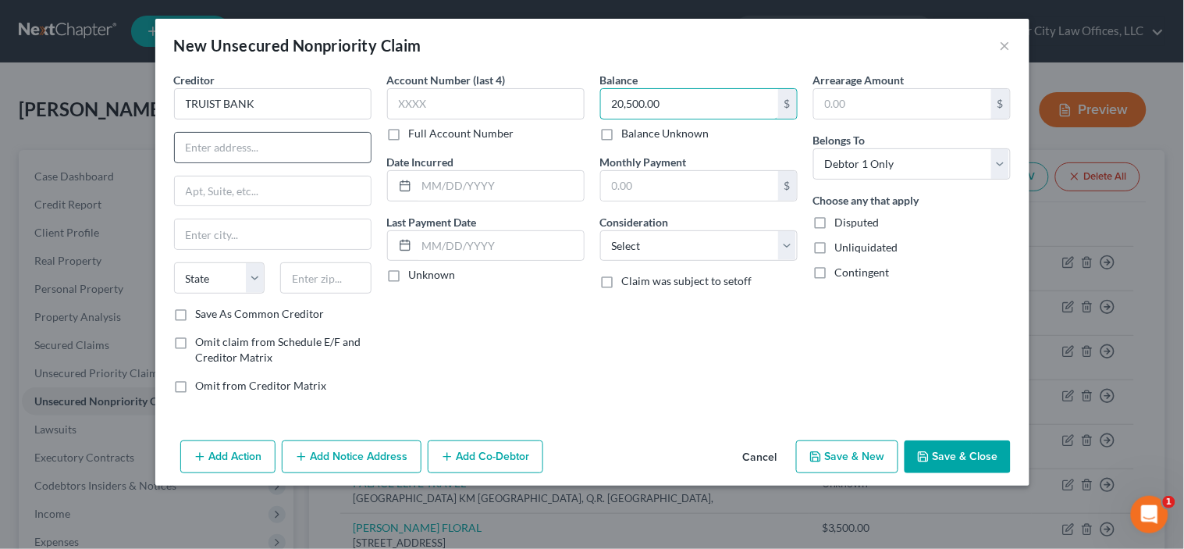
type input "20,500.00"
click at [240, 141] on input "text" at bounding box center [273, 148] width 196 height 30
type input "V"
type input "CREDIT BUREAU SERVICES"
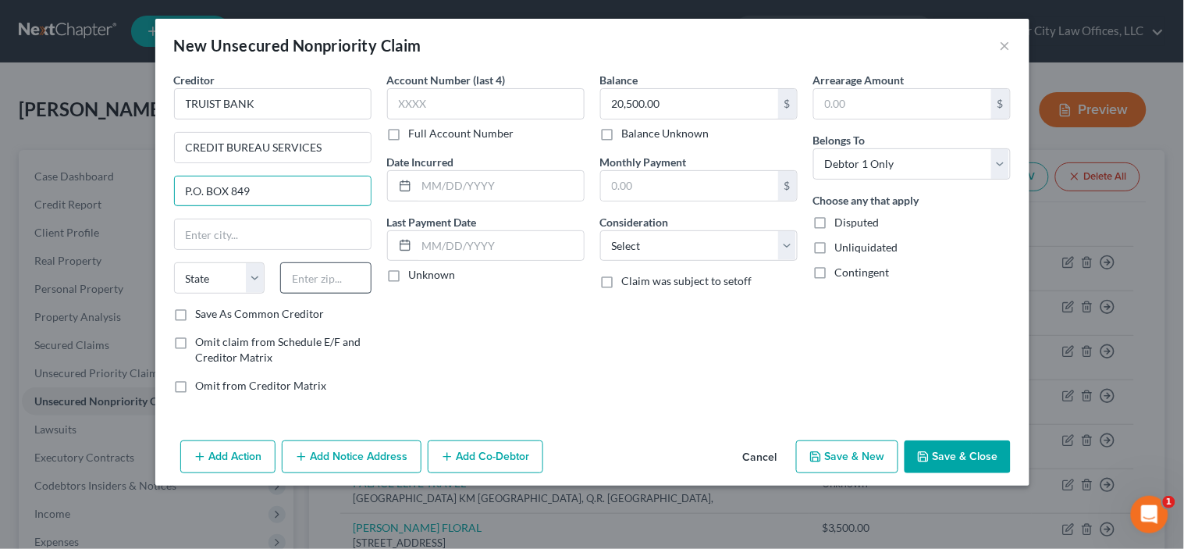
type input "P.O. BOX 849"
click at [294, 278] on input "text" at bounding box center [325, 277] width 91 height 31
type input "27894"
type input "[PERSON_NAME]"
select select "28"
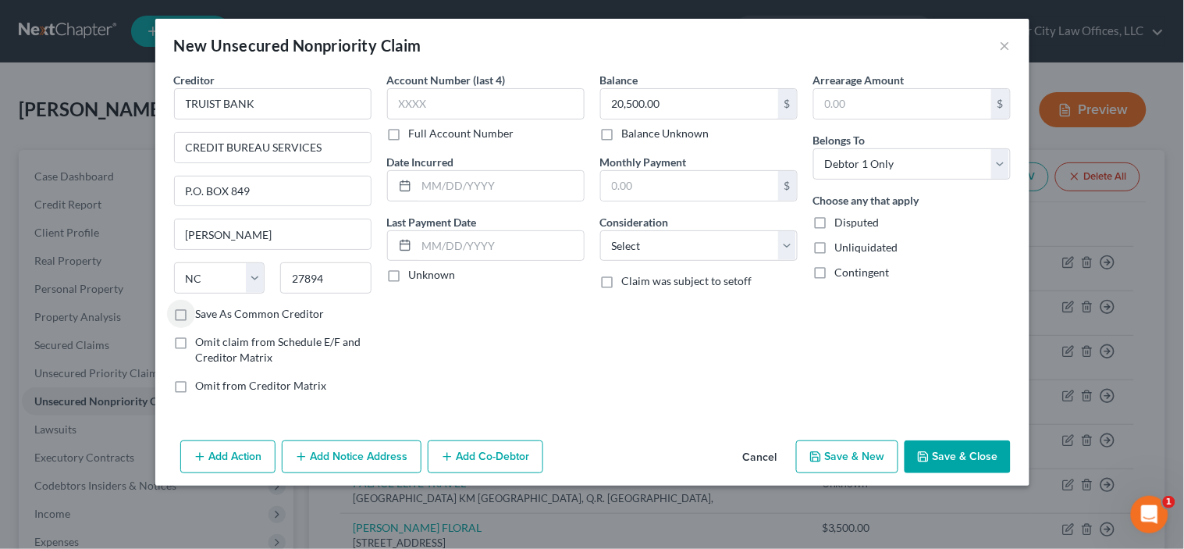
click at [196, 313] on label "Save As Common Creditor" at bounding box center [260, 314] width 129 height 16
click at [202, 313] on input "Save As Common Creditor" at bounding box center [207, 311] width 10 height 10
click at [857, 453] on button "Save & New" at bounding box center [847, 456] width 102 height 33
checkbox input "false"
select select "0"
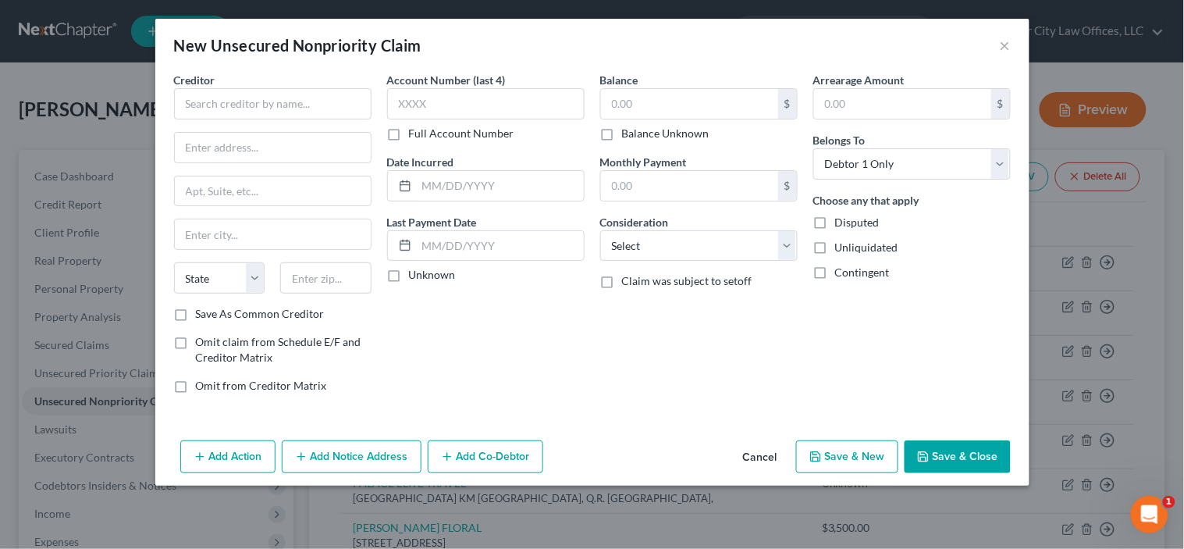
type input "0.00"
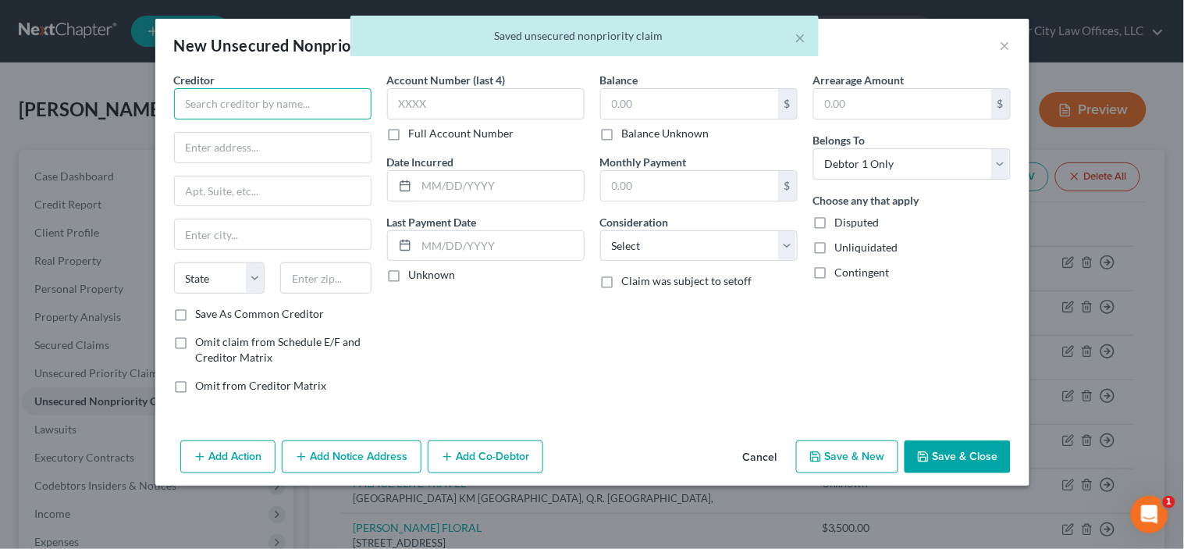
click at [341, 94] on input "text" at bounding box center [273, 103] width 198 height 31
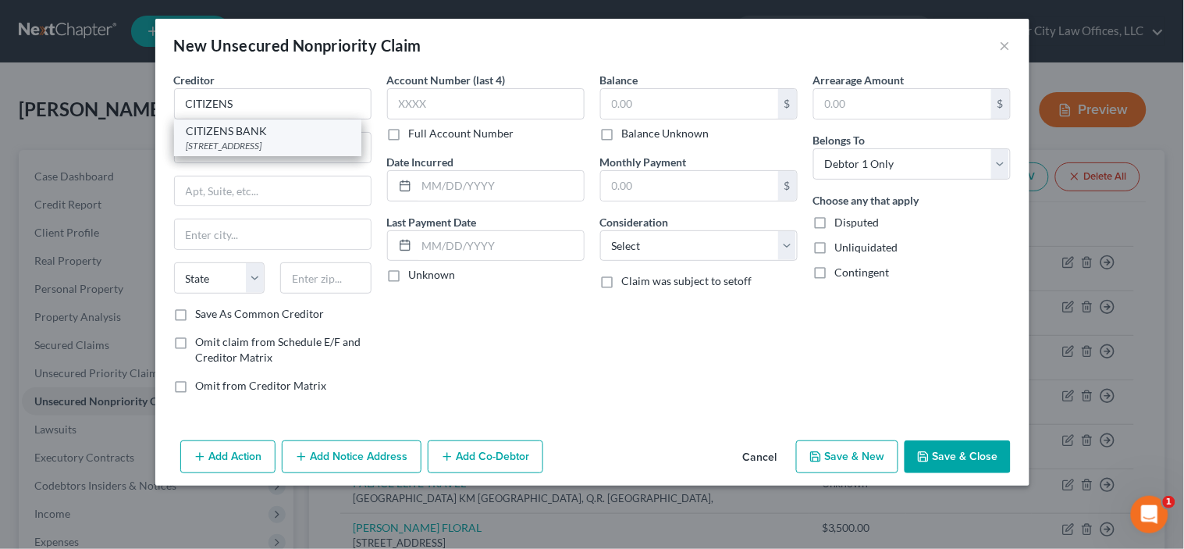
click at [287, 131] on div "CITIZENS BANK" at bounding box center [268, 131] width 162 height 16
type input "CITIZENS BANK"
type input "[STREET_ADDRESS]"
type input "Bridgeport"
select select "6"
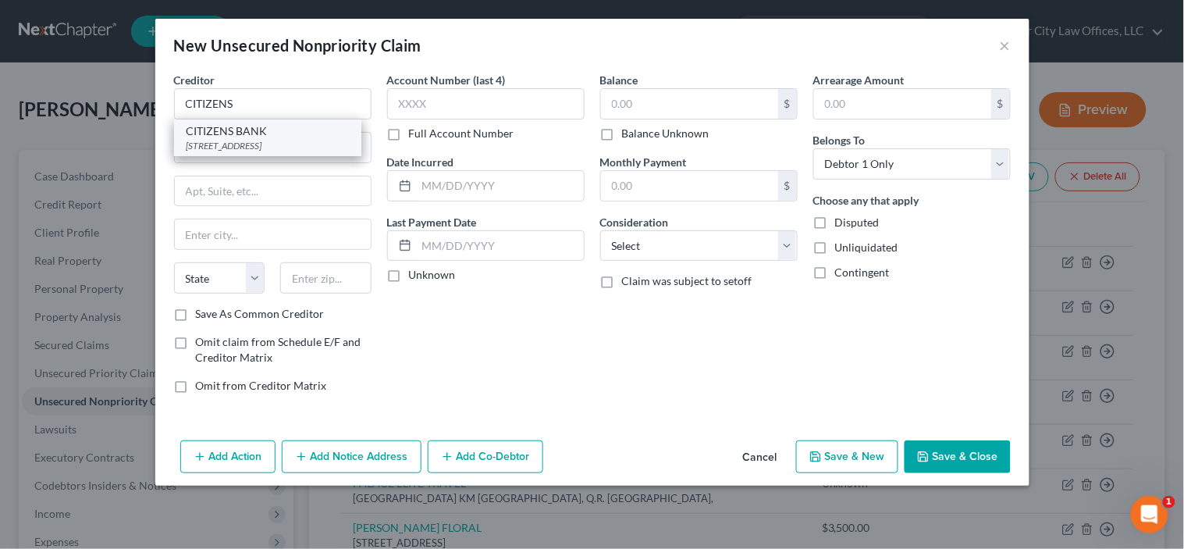
type input "06604"
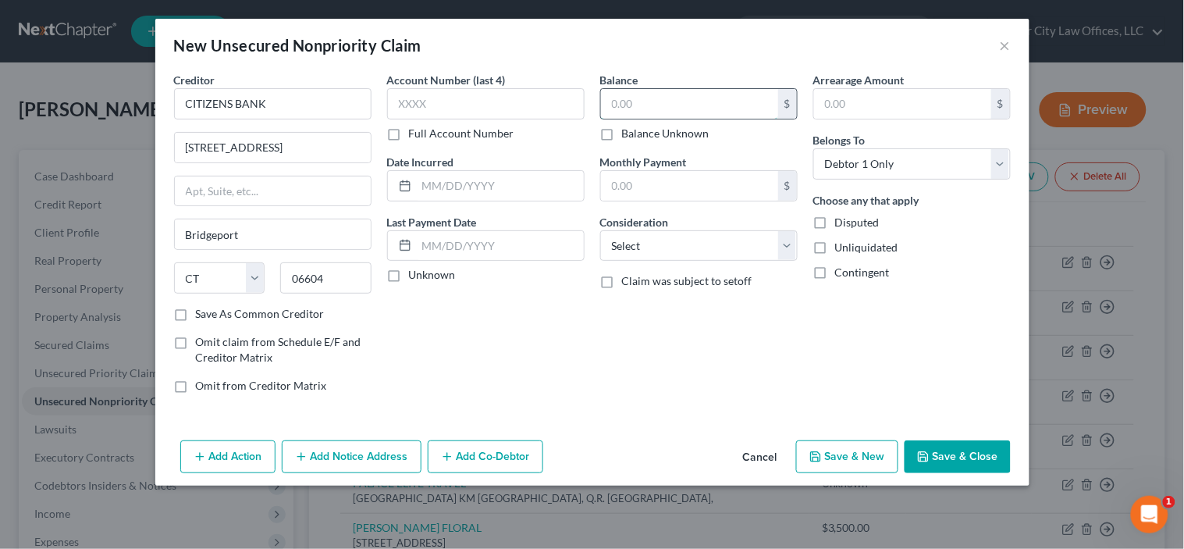
click at [648, 112] on input "text" at bounding box center [689, 104] width 177 height 30
type input "6,500.00"
click at [714, 251] on select "Select Cable / Satellite Services Collection Agency Credit Card Debt Debt Couns…" at bounding box center [699, 245] width 198 height 31
select select "2"
click at [600, 230] on select "Select Cable / Satellite Services Collection Agency Credit Card Debt Debt Couns…" at bounding box center [699, 245] width 198 height 31
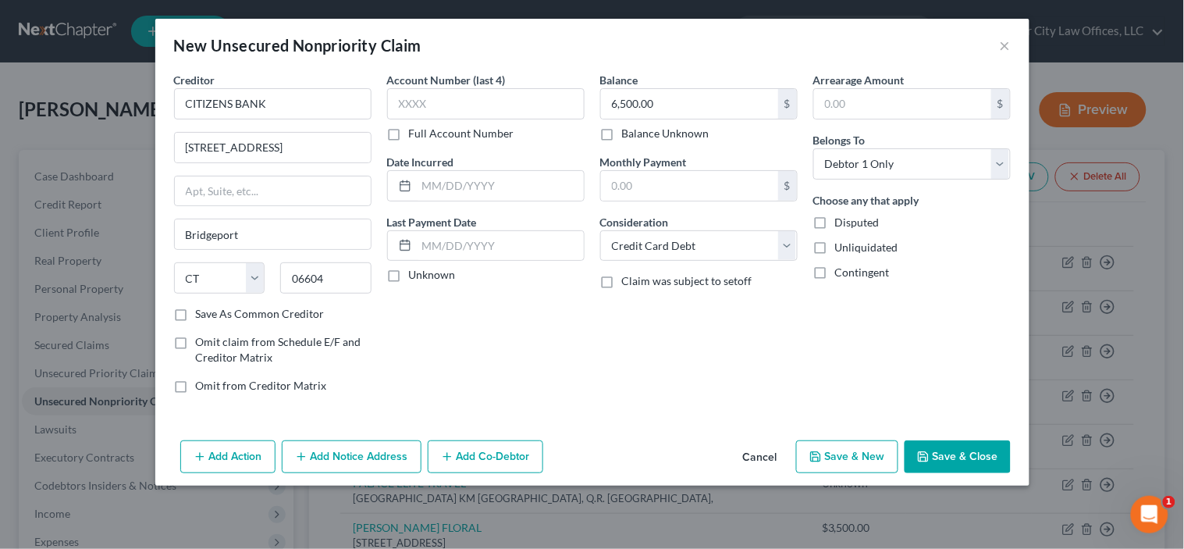
click at [829, 461] on button "Save & New" at bounding box center [847, 456] width 102 height 33
select select "0"
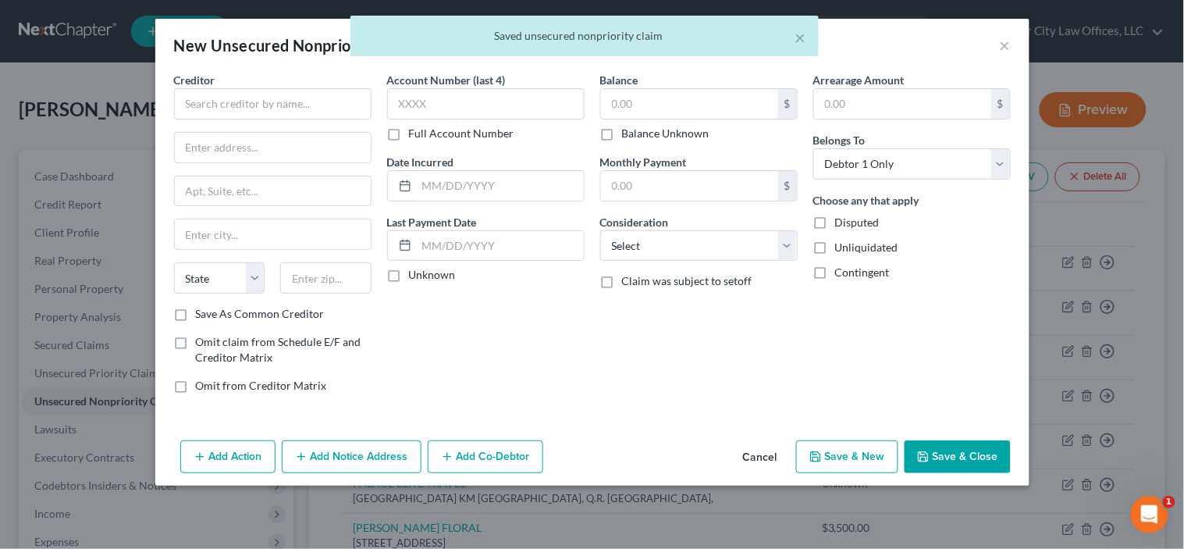
type input "0.00"
click at [294, 107] on input "text" at bounding box center [273, 103] width 198 height 31
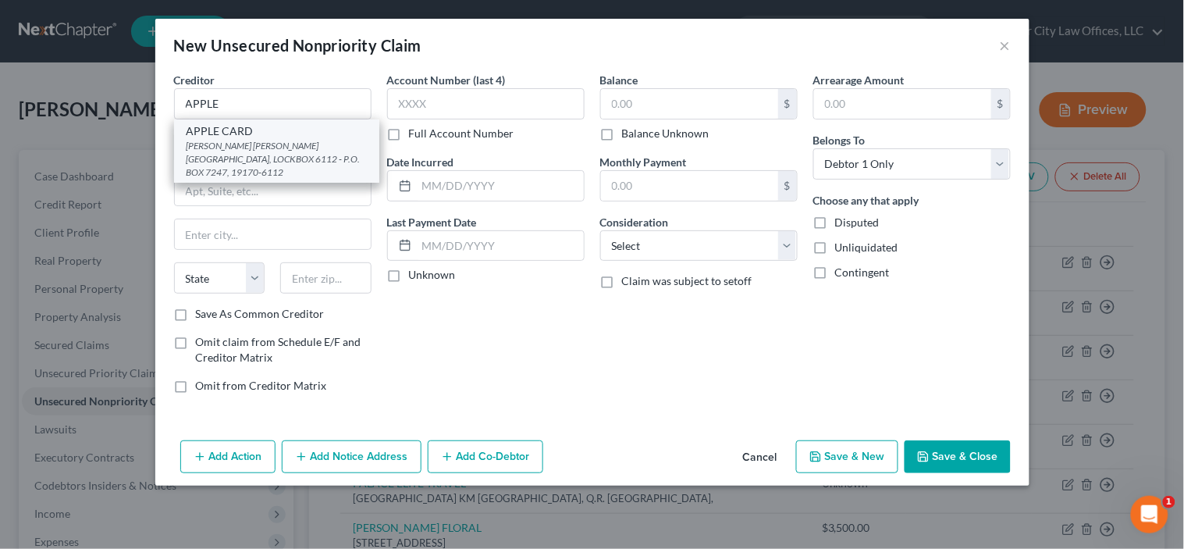
click at [238, 142] on div "[PERSON_NAME] [PERSON_NAME][GEOGRAPHIC_DATA], LOCKBOX 6112 - P.O. BOX 7247, 191…" at bounding box center [277, 159] width 180 height 40
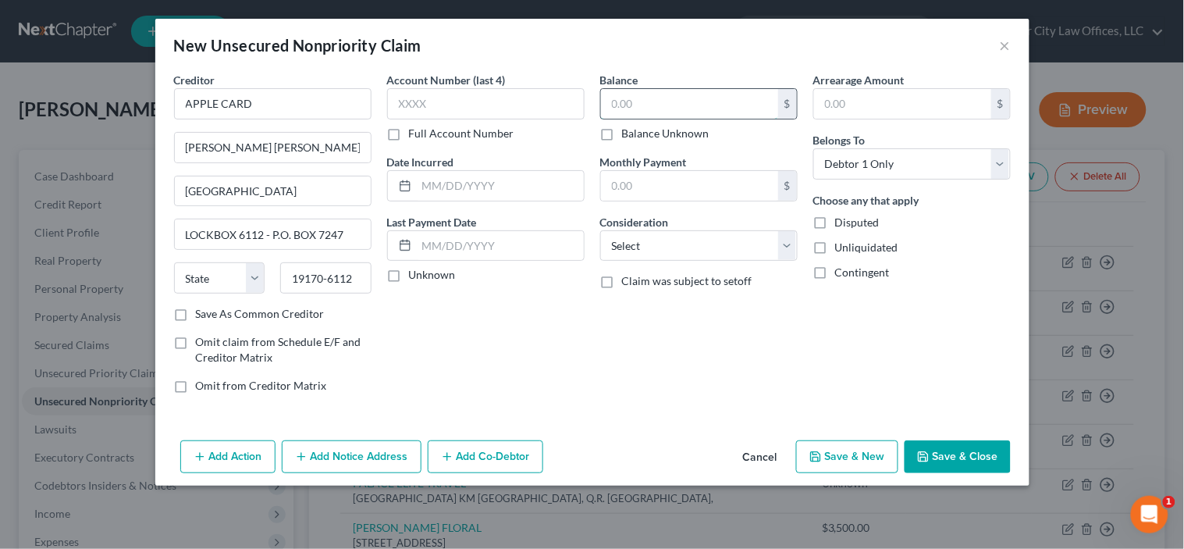
click at [638, 103] on input "text" at bounding box center [689, 104] width 177 height 30
click at [728, 259] on select "Select Cable / Satellite Services Collection Agency Credit Card Debt Debt Couns…" at bounding box center [699, 245] width 198 height 31
click at [600, 230] on select "Select Cable / Satellite Services Collection Agency Credit Card Debt Debt Couns…" at bounding box center [699, 245] width 198 height 31
click at [848, 461] on button "Save & New" at bounding box center [847, 456] width 102 height 33
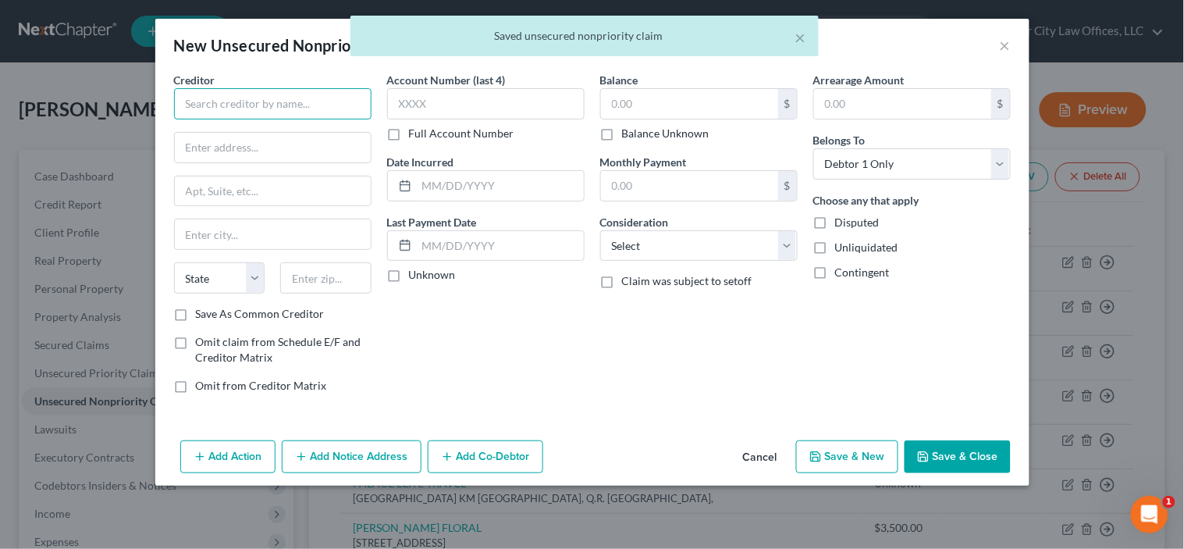
click at [329, 107] on input "text" at bounding box center [273, 103] width 198 height 31
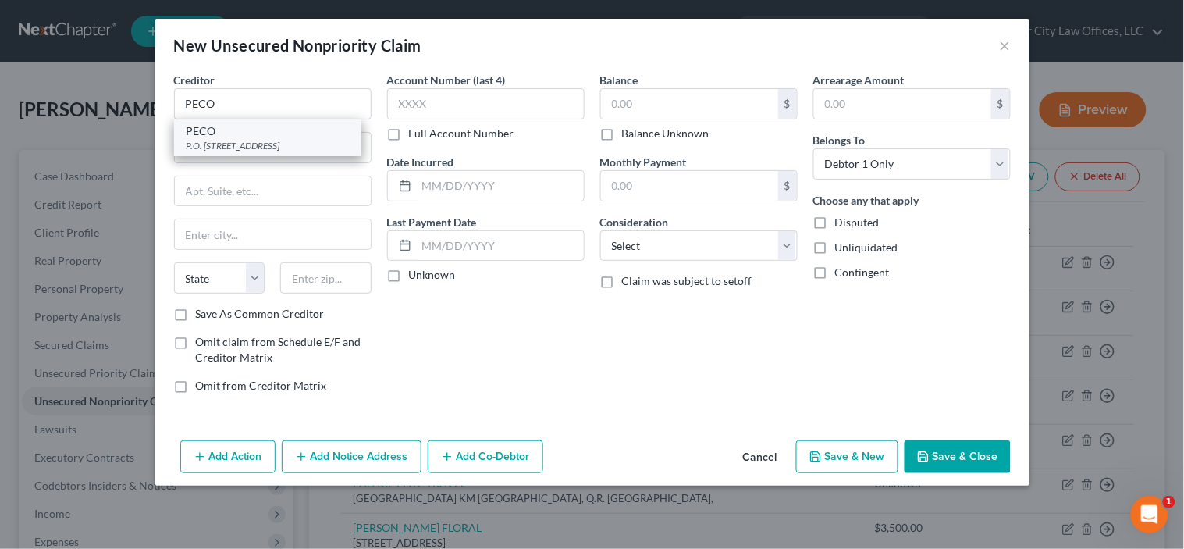
click at [229, 147] on div "P.O. [STREET_ADDRESS]" at bounding box center [268, 145] width 162 height 13
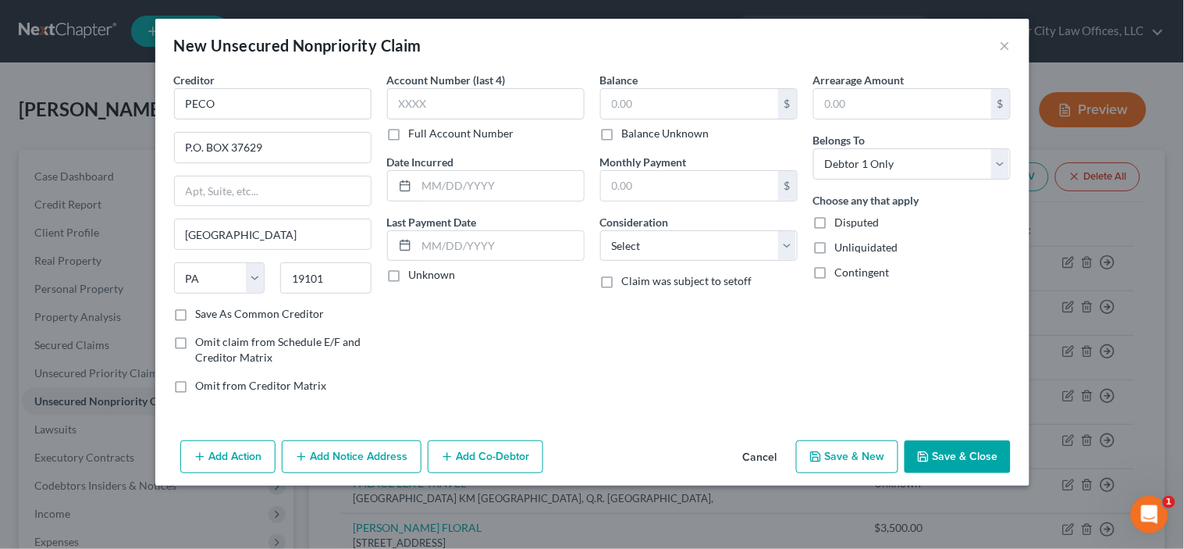
click at [622, 134] on label "Balance Unknown" at bounding box center [665, 134] width 87 height 16
click at [629, 134] on input "Balance Unknown" at bounding box center [634, 131] width 10 height 10
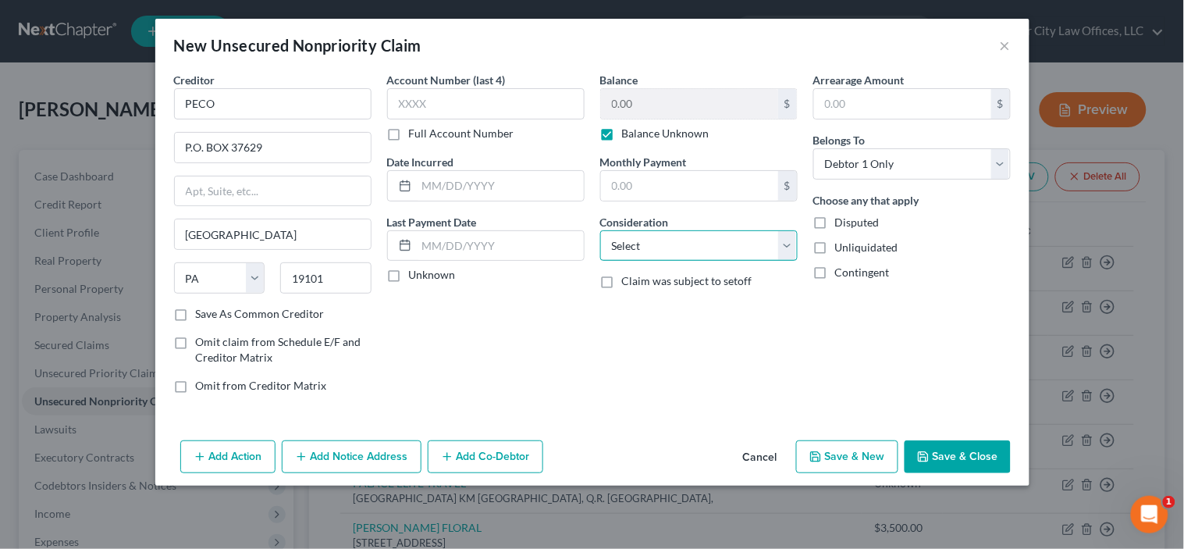
click at [792, 243] on select "Select Cable / Satellite Services Collection Agency Credit Card Debt Debt Couns…" at bounding box center [699, 245] width 198 height 31
click at [600, 230] on select "Select Cable / Satellite Services Collection Agency Credit Card Debt Debt Couns…" at bounding box center [699, 245] width 198 height 31
click at [837, 454] on button "Save & New" at bounding box center [847, 456] width 102 height 33
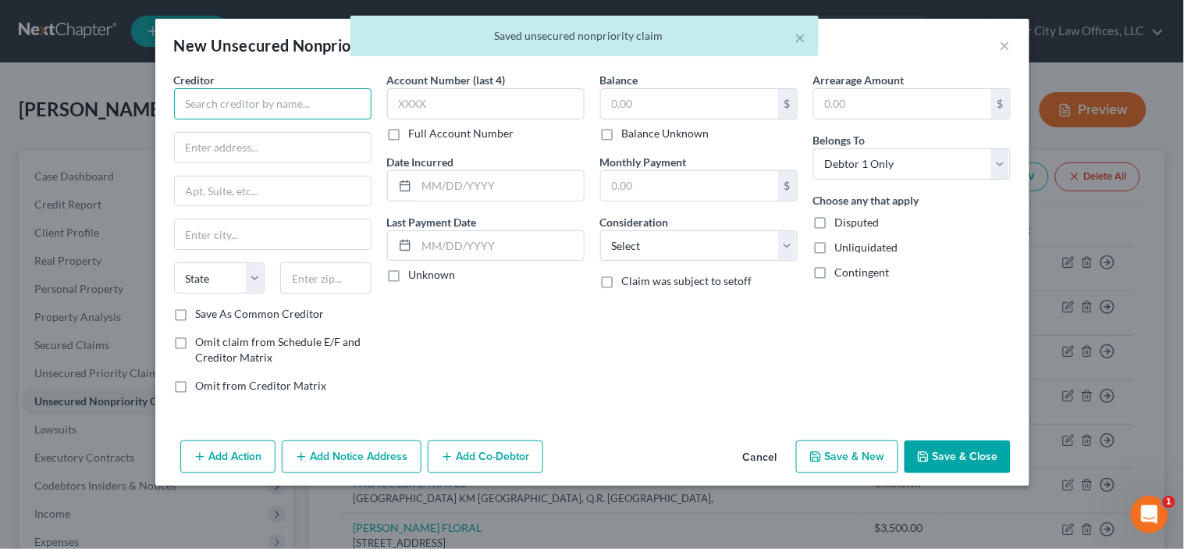
click at [301, 109] on input "text" at bounding box center [273, 103] width 198 height 31
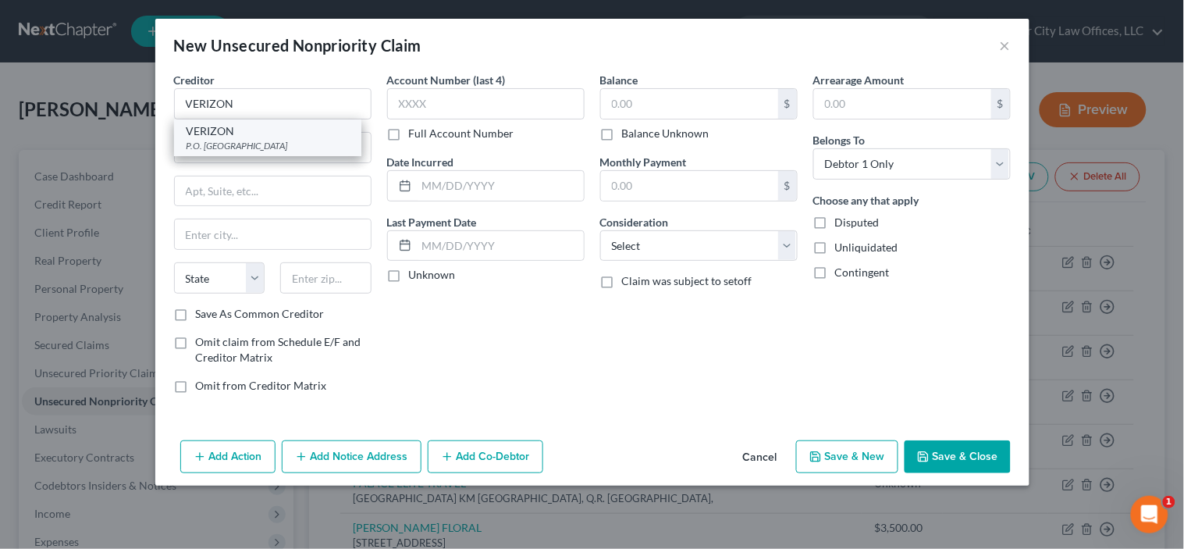
click at [252, 130] on div "VERIZON" at bounding box center [268, 131] width 162 height 16
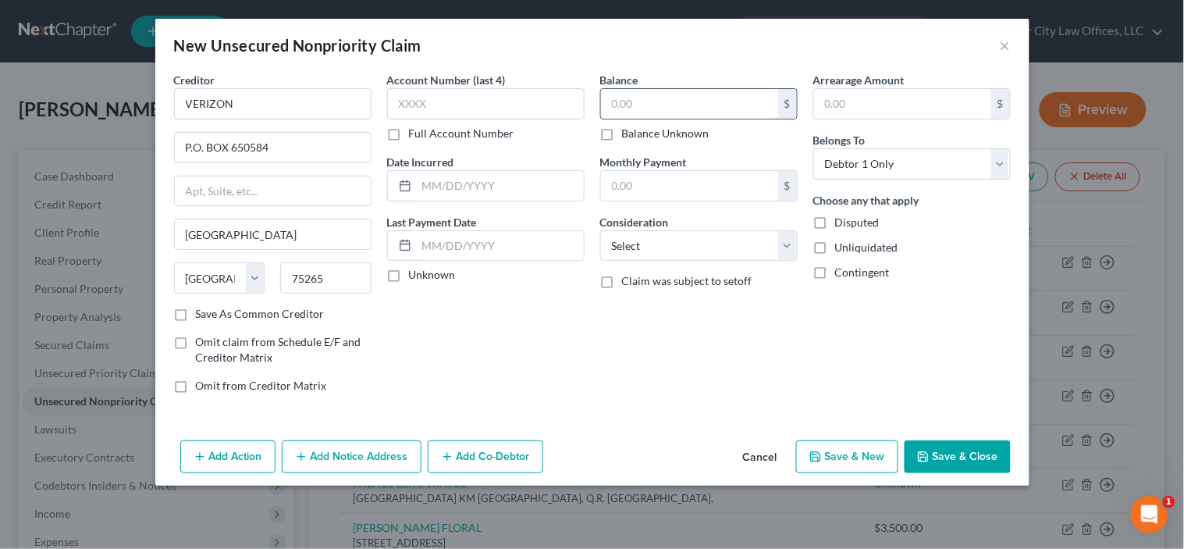
click at [633, 101] on input "text" at bounding box center [689, 104] width 177 height 30
click at [705, 237] on select "Select Cable / Satellite Services Collection Agency Credit Card Debt Debt Couns…" at bounding box center [699, 245] width 198 height 31
click at [600, 230] on select "Select Cable / Satellite Services Collection Agency Credit Card Debt Debt Couns…" at bounding box center [699, 245] width 198 height 31
click at [564, 386] on div "Account Number (last 4) Full Account Number Date Incurred Last Payment Date Unk…" at bounding box center [485, 239] width 213 height 334
click at [972, 451] on button "Save & Close" at bounding box center [958, 456] width 106 height 33
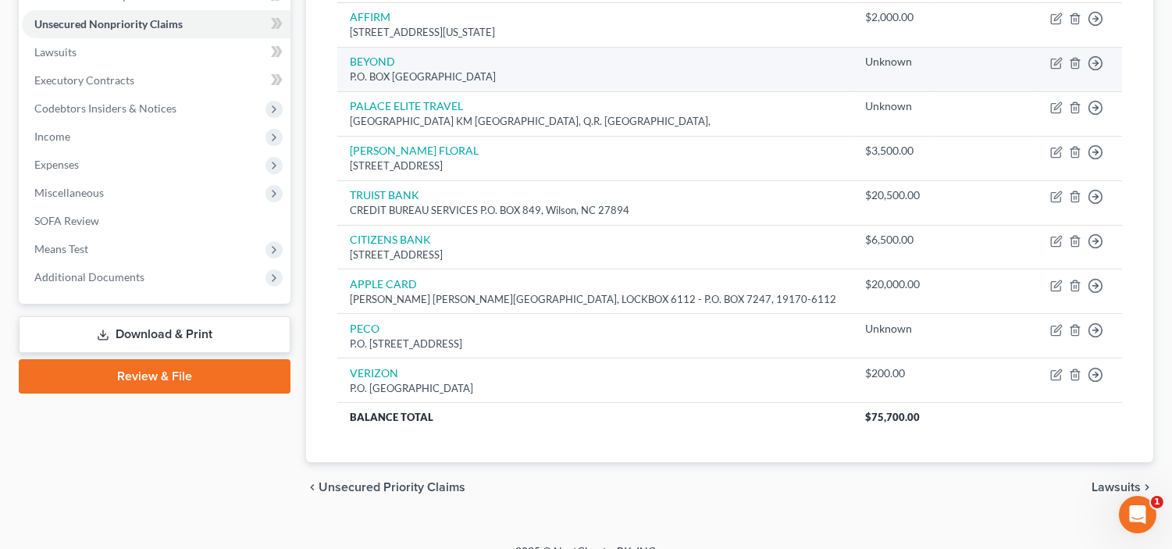
scroll to position [401, 0]
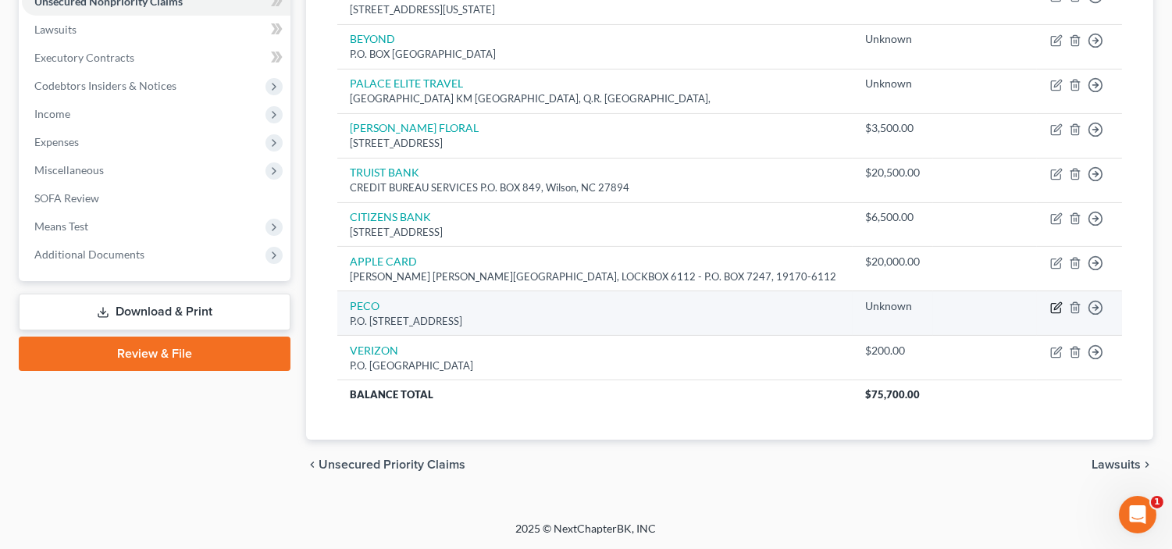
click at [1054, 308] on icon "button" at bounding box center [1056, 307] width 12 height 12
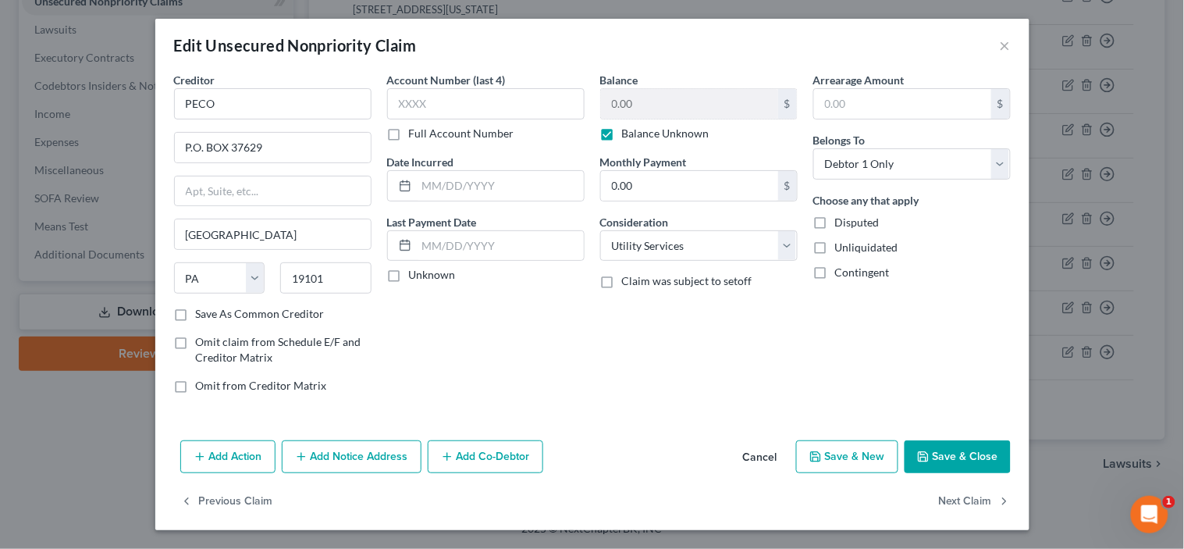
click at [622, 136] on label "Balance Unknown" at bounding box center [665, 134] width 87 height 16
click at [629, 136] on input "Balance Unknown" at bounding box center [634, 131] width 10 height 10
click at [671, 105] on input "0.00" at bounding box center [689, 104] width 177 height 30
click at [831, 453] on button "Save & New" at bounding box center [847, 456] width 102 height 33
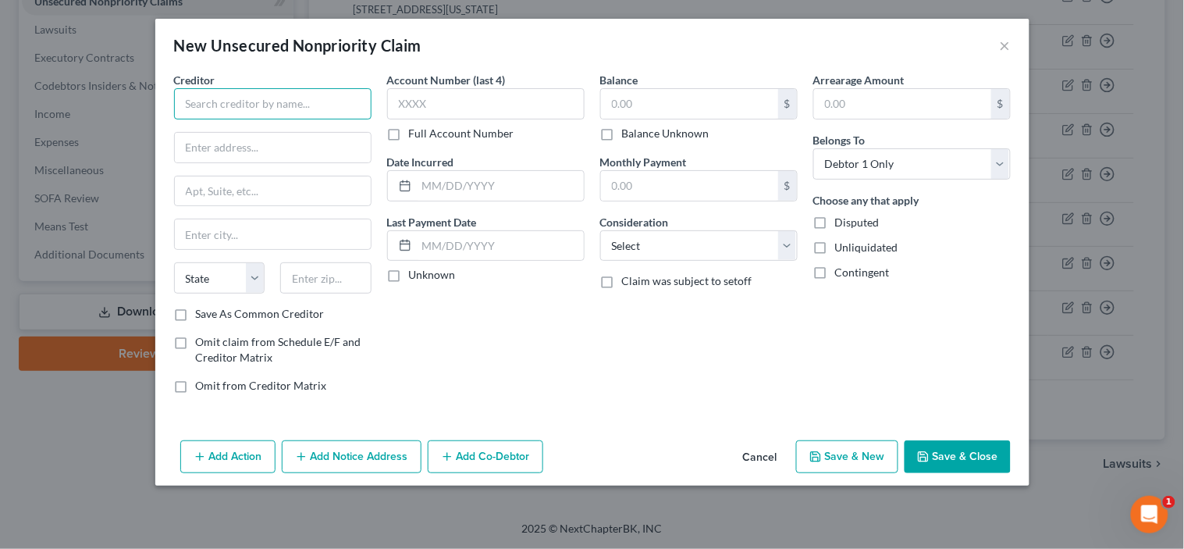
click at [261, 112] on input "text" at bounding box center [273, 103] width 198 height 31
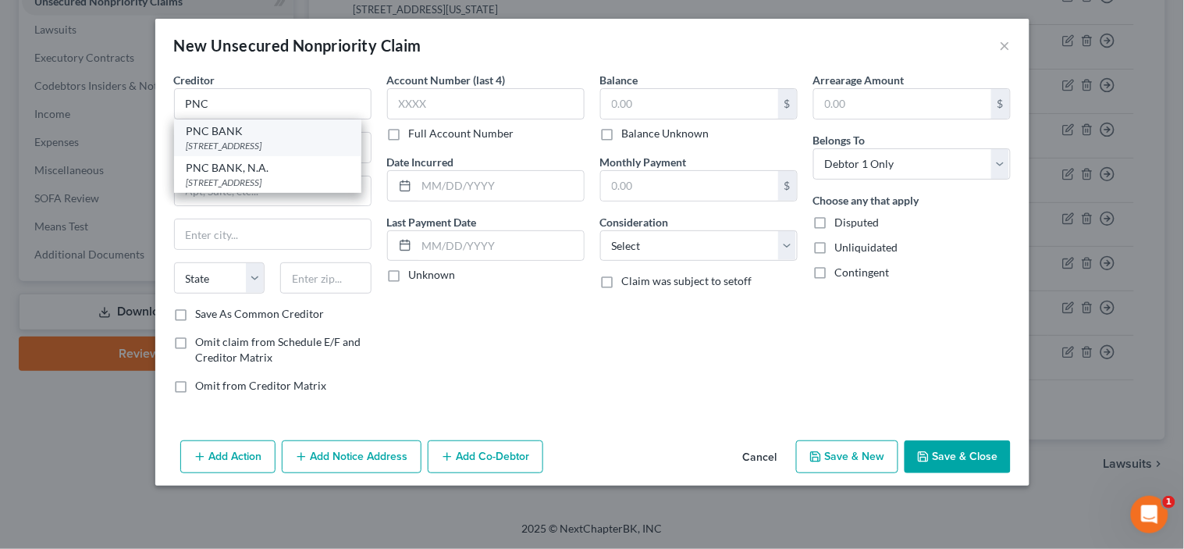
click at [225, 143] on div "[STREET_ADDRESS]" at bounding box center [268, 145] width 162 height 13
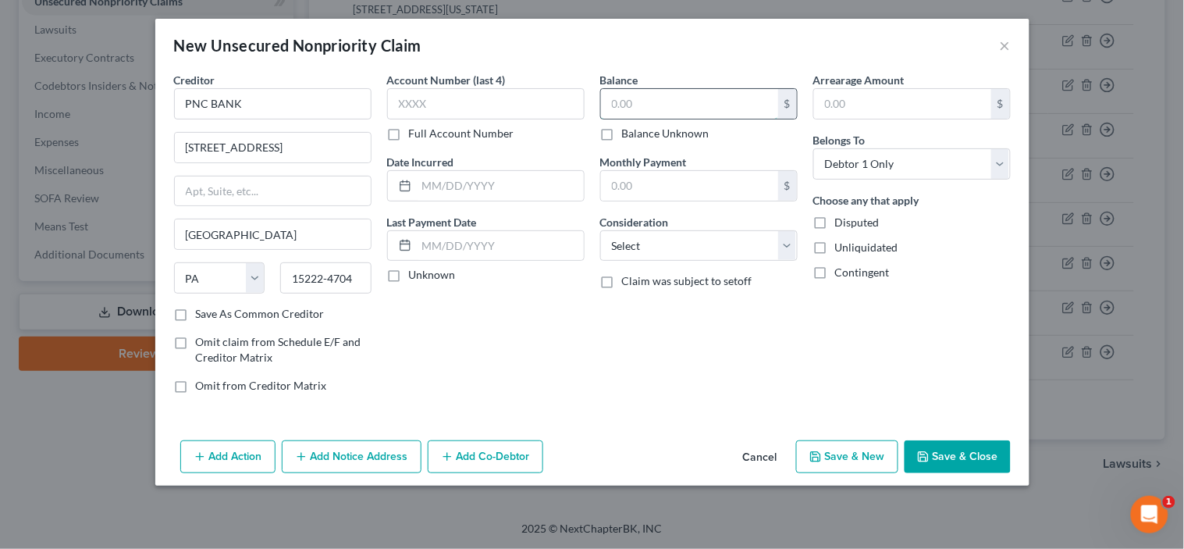
click at [630, 102] on input "text" at bounding box center [689, 104] width 177 height 30
click at [504, 185] on input "text" at bounding box center [500, 186] width 167 height 30
click at [658, 246] on select "Select Cable / Satellite Services Collection Agency Credit Card Debt Debt Couns…" at bounding box center [699, 245] width 198 height 31
click at [600, 230] on select "Select Cable / Satellite Services Collection Agency Credit Card Debt Debt Couns…" at bounding box center [699, 245] width 198 height 31
click at [836, 453] on button "Save & New" at bounding box center [847, 456] width 102 height 33
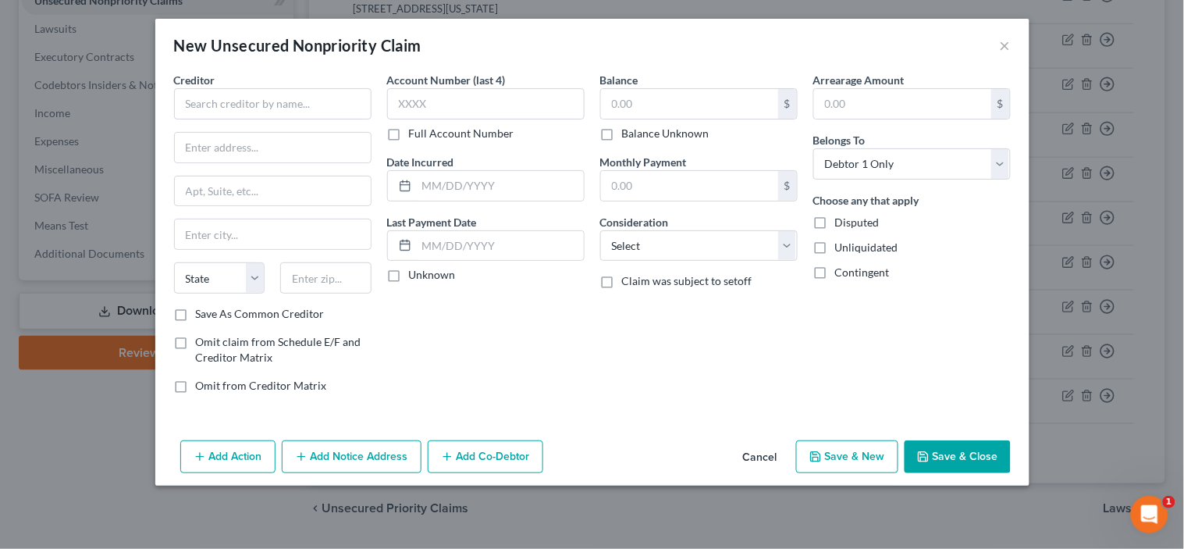
click at [938, 454] on button "Save & Close" at bounding box center [958, 456] width 106 height 33
click at [753, 458] on button "Cancel" at bounding box center [760, 457] width 59 height 31
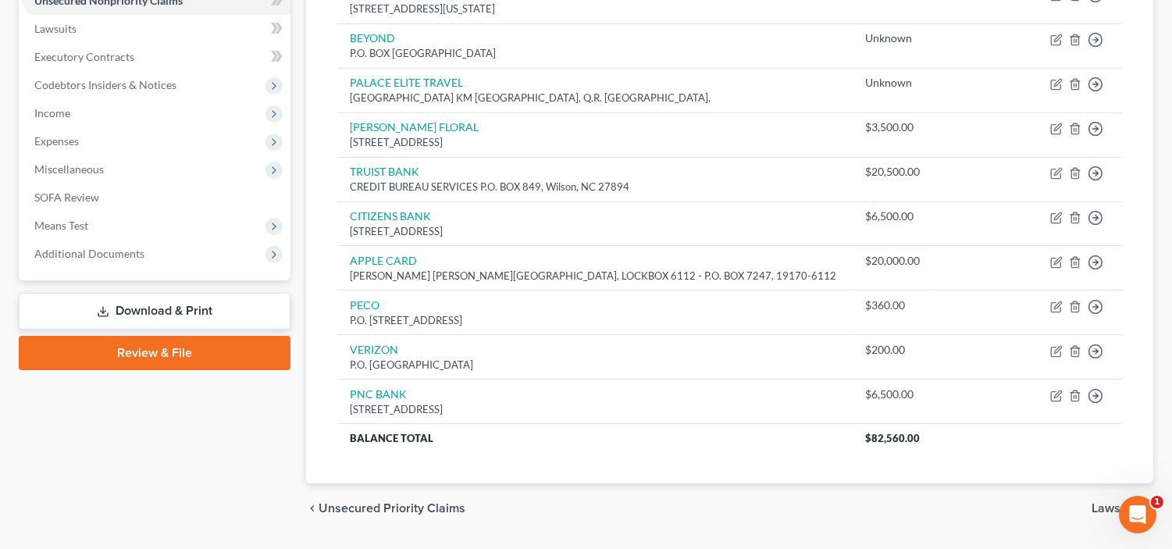
click at [1091, 505] on span "Lawsuits" at bounding box center [1115, 508] width 49 height 12
